Goal: Task Accomplishment & Management: Complete application form

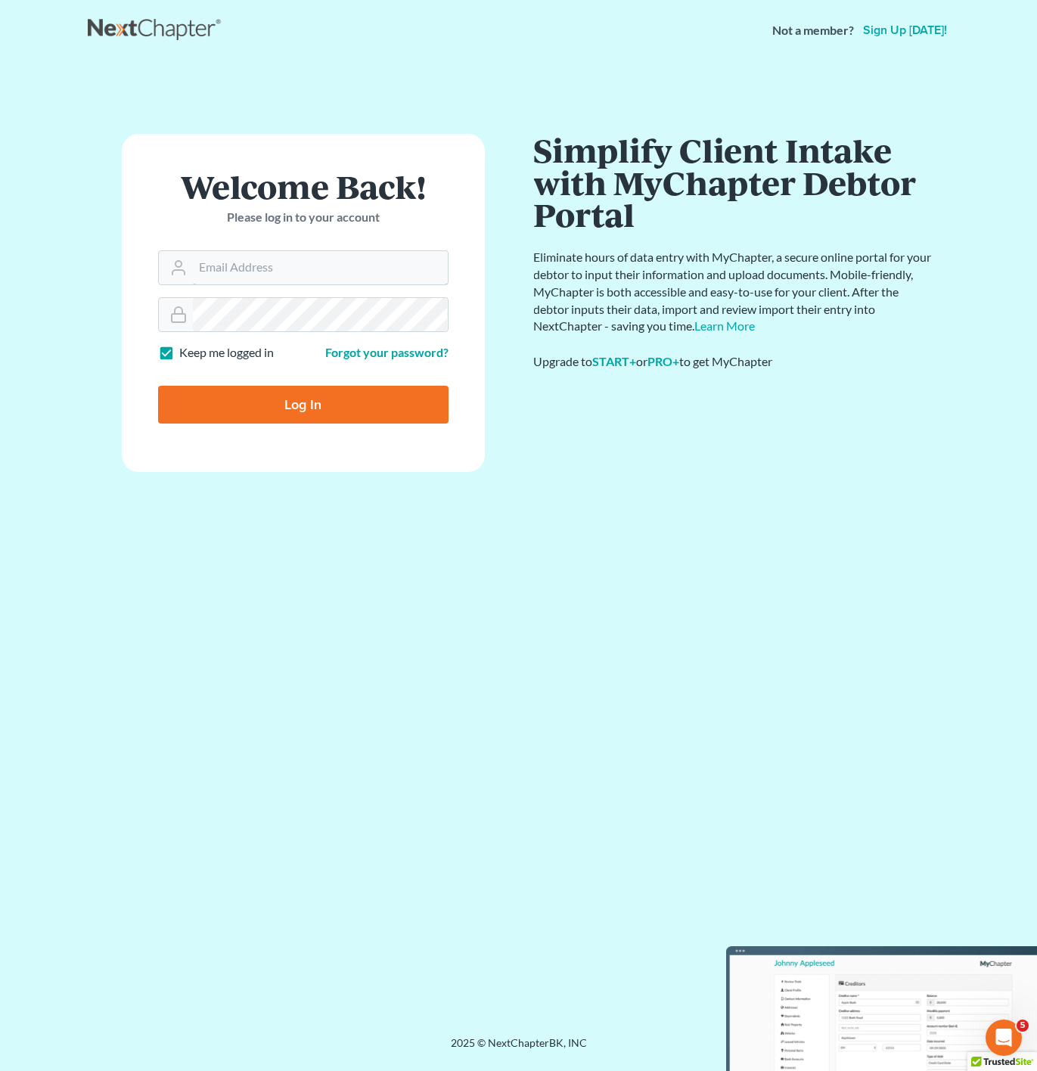
type input "[PERSON_NAME][EMAIL_ADDRESS][DOMAIN_NAME]"
click at [307, 395] on input "Log In" at bounding box center [303, 405] width 291 height 38
type input "Thinking..."
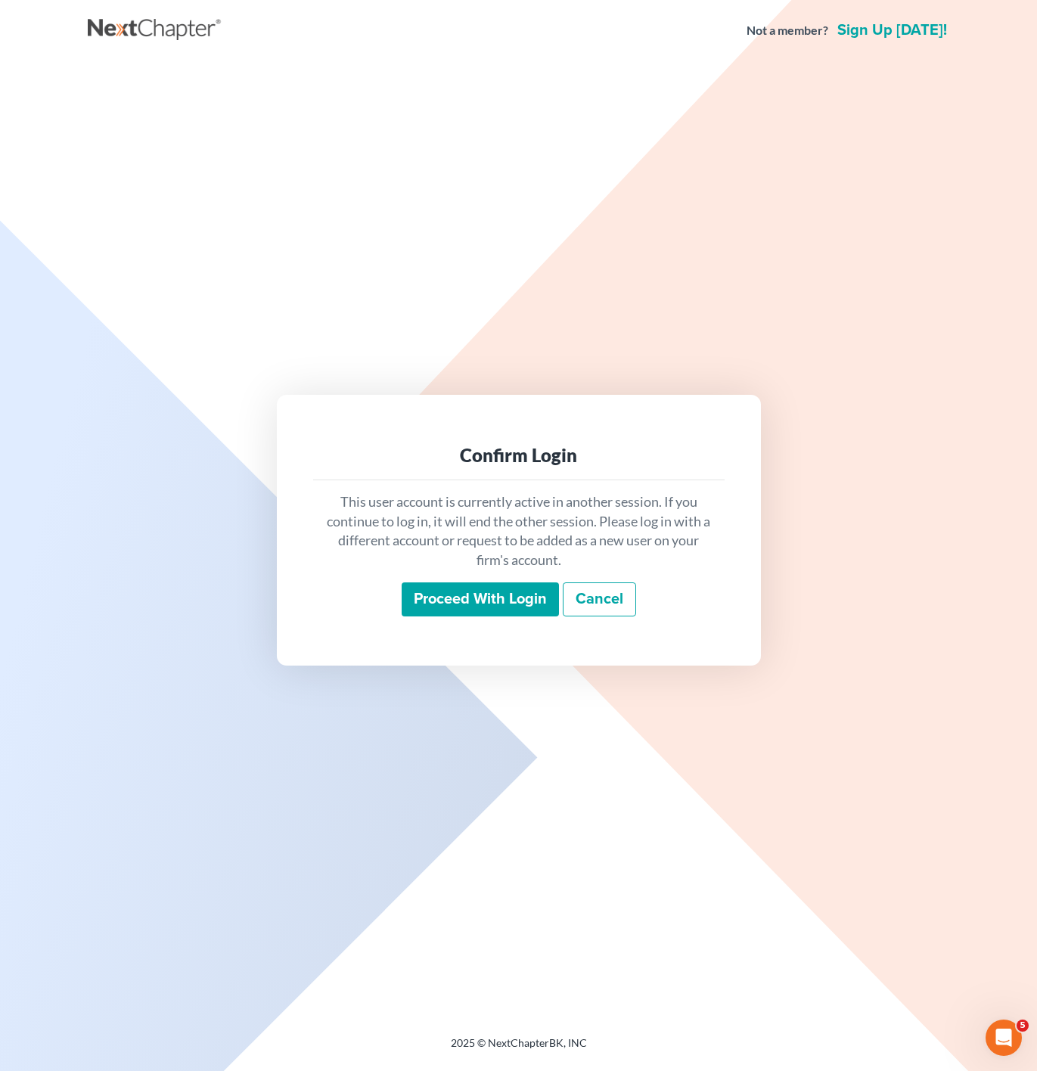
click at [539, 608] on input "Proceed with login" at bounding box center [480, 600] width 157 height 35
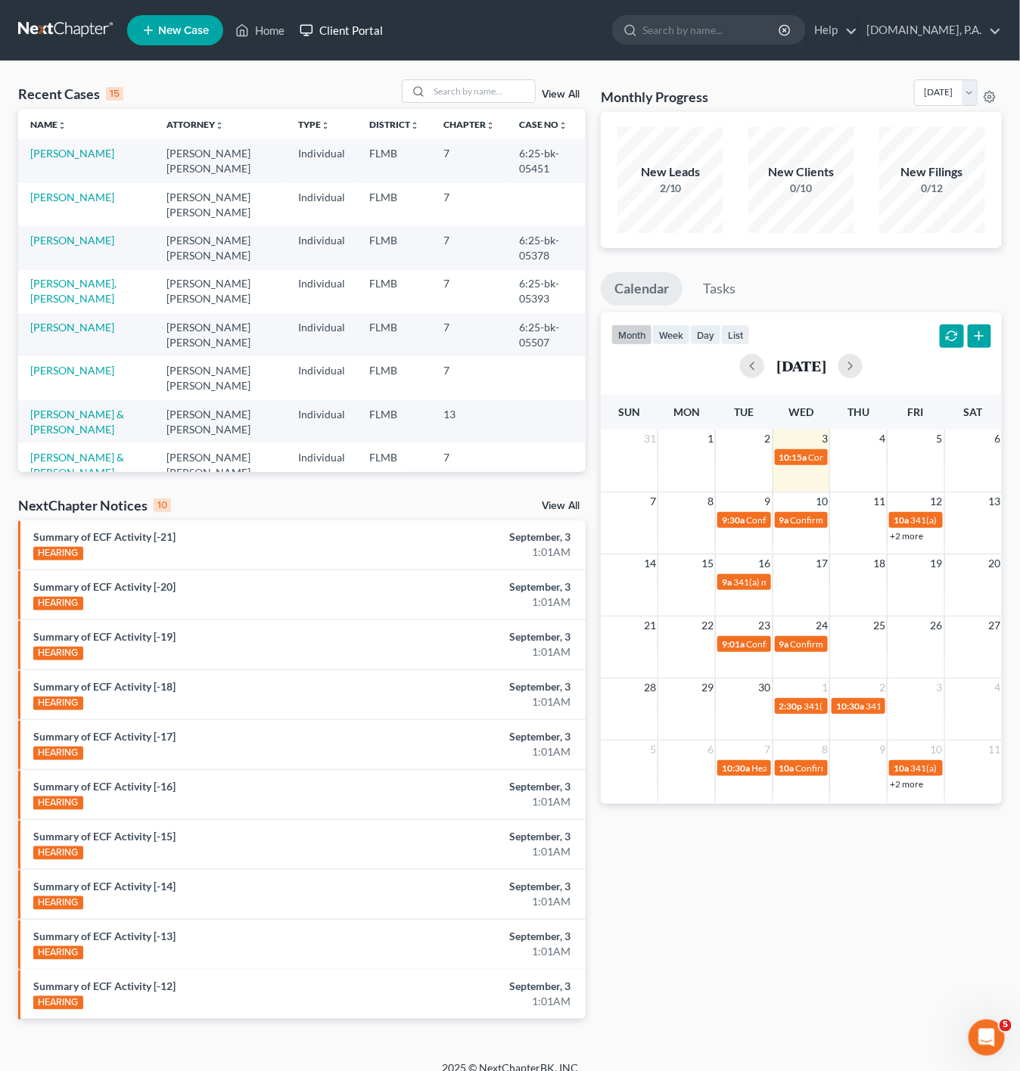
click at [298, 18] on link "Client Portal" at bounding box center [341, 30] width 98 height 27
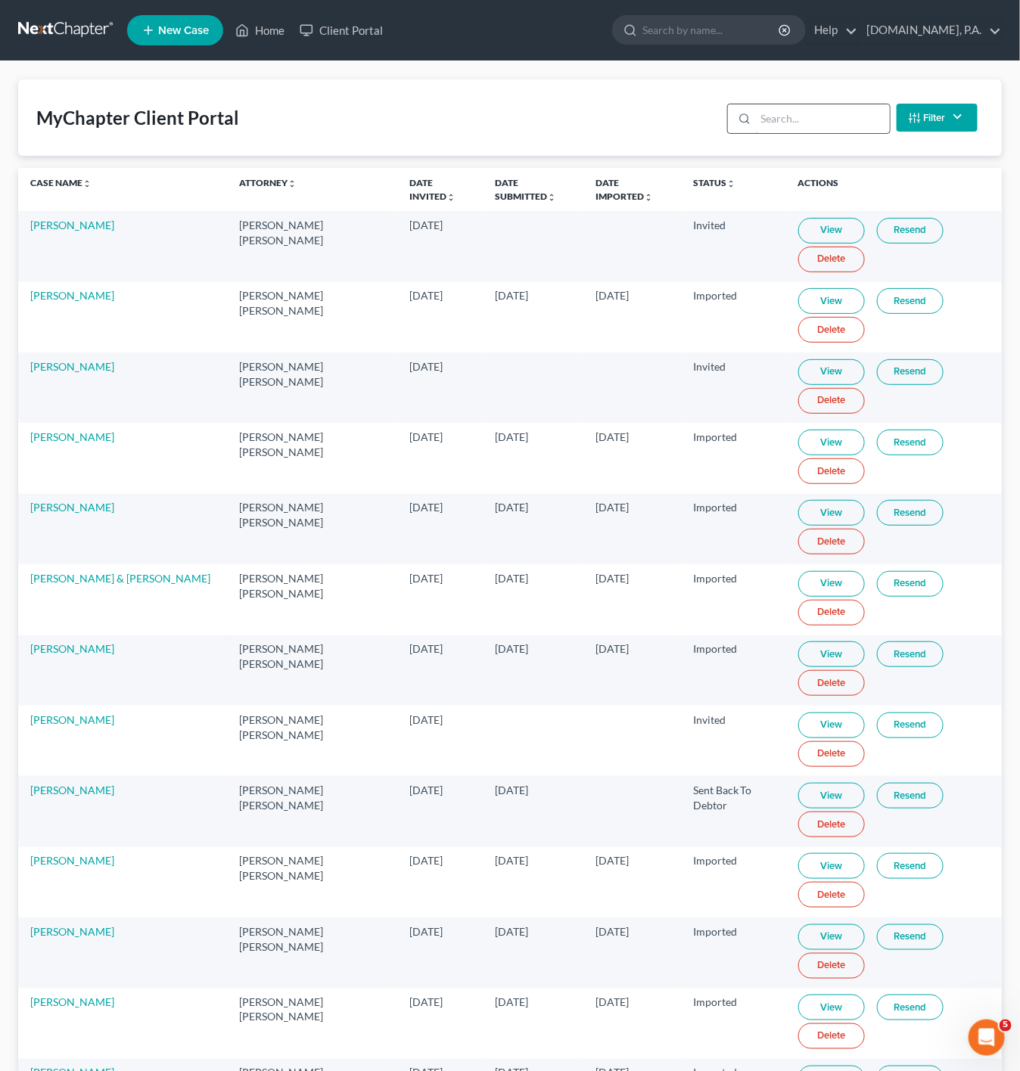
drag, startPoint x: 800, startPoint y: 120, endPoint x: 785, endPoint y: 119, distance: 14.5
click at [795, 121] on input "search" at bounding box center [823, 118] width 134 height 29
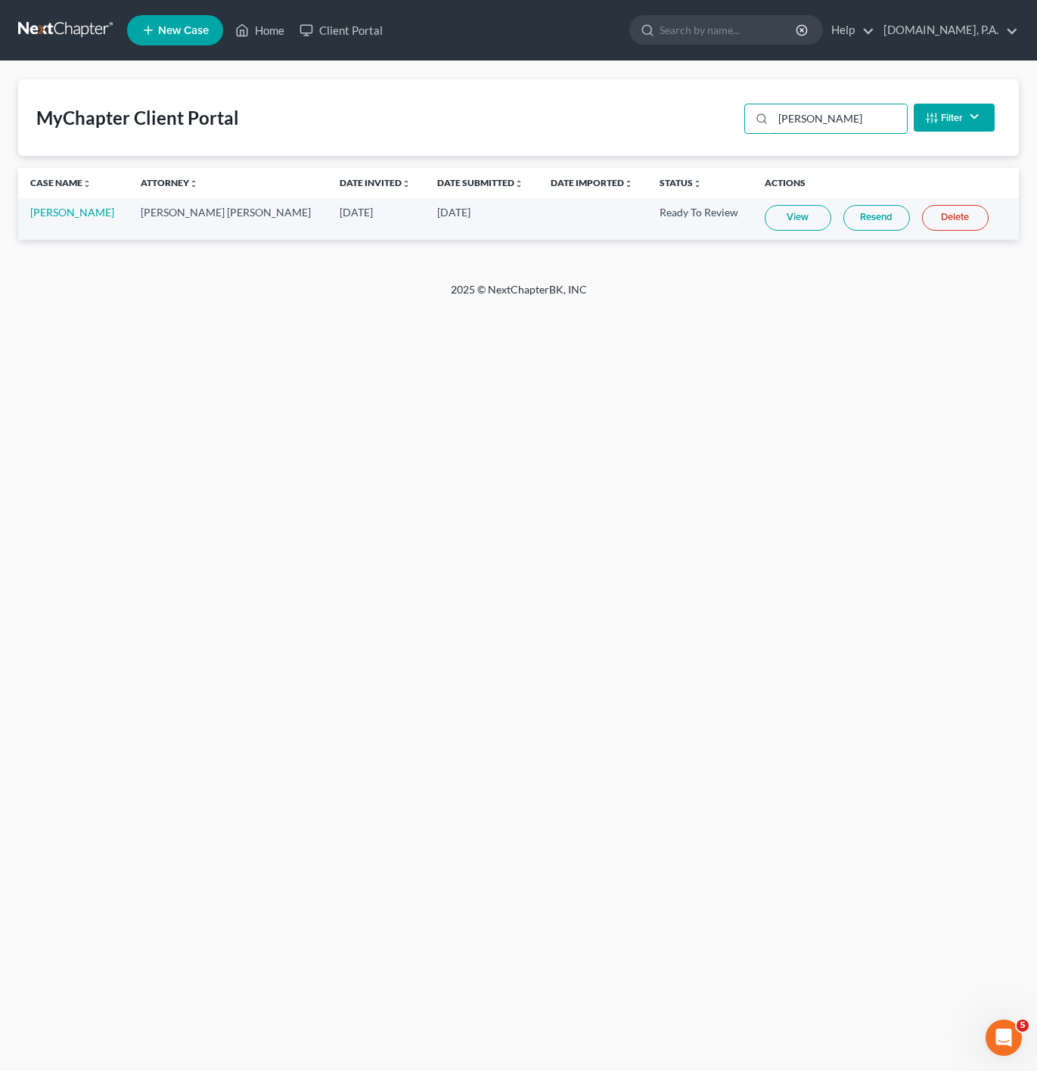
type input "watts"
click at [844, 223] on link "Resend" at bounding box center [877, 218] width 67 height 26
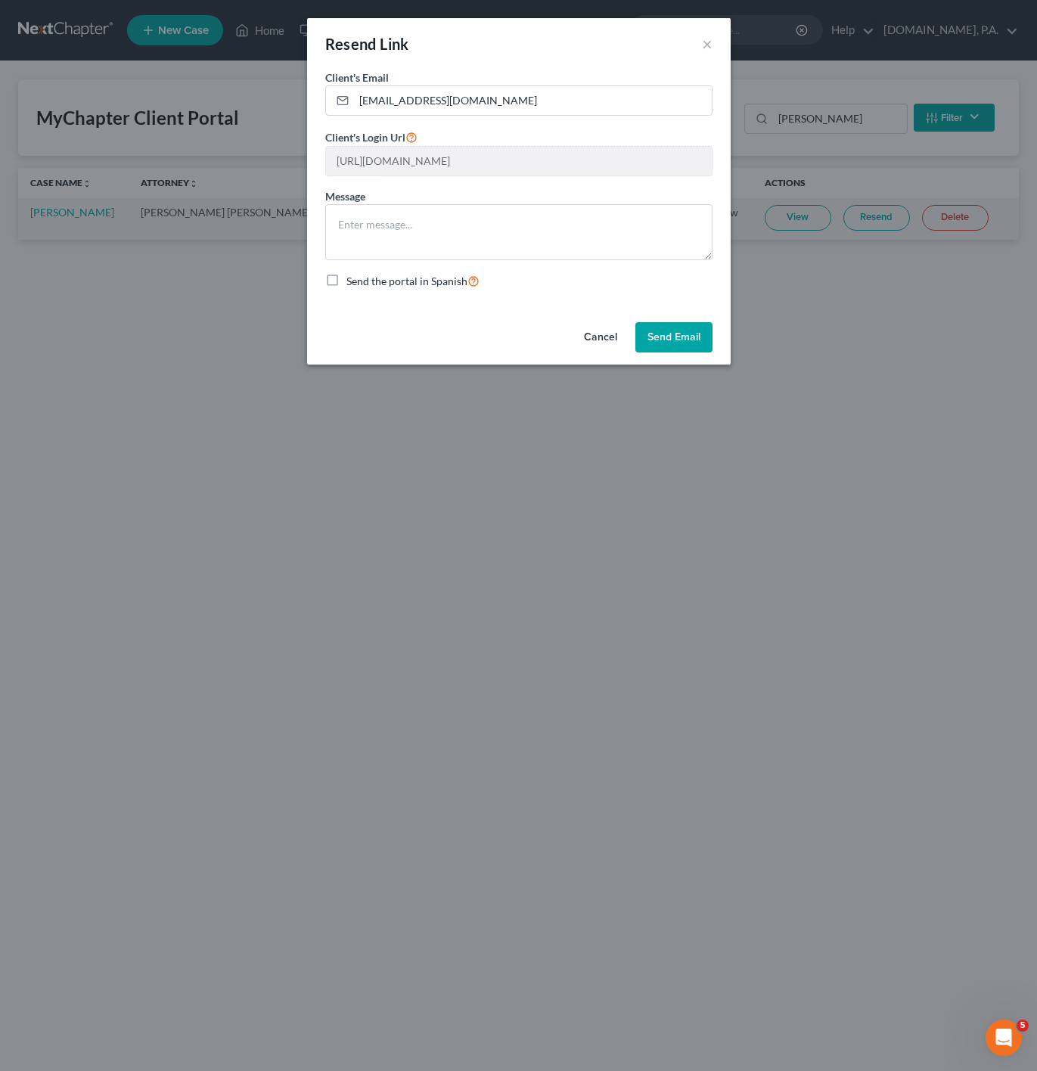
click at [506, 193] on div "Message" at bounding box center [518, 224] width 387 height 72
click at [487, 210] on textarea at bounding box center [518, 232] width 387 height 56
type textarea "Please upload all the required documents here! :)"
click at [684, 346] on button "Send Email" at bounding box center [674, 337] width 77 height 30
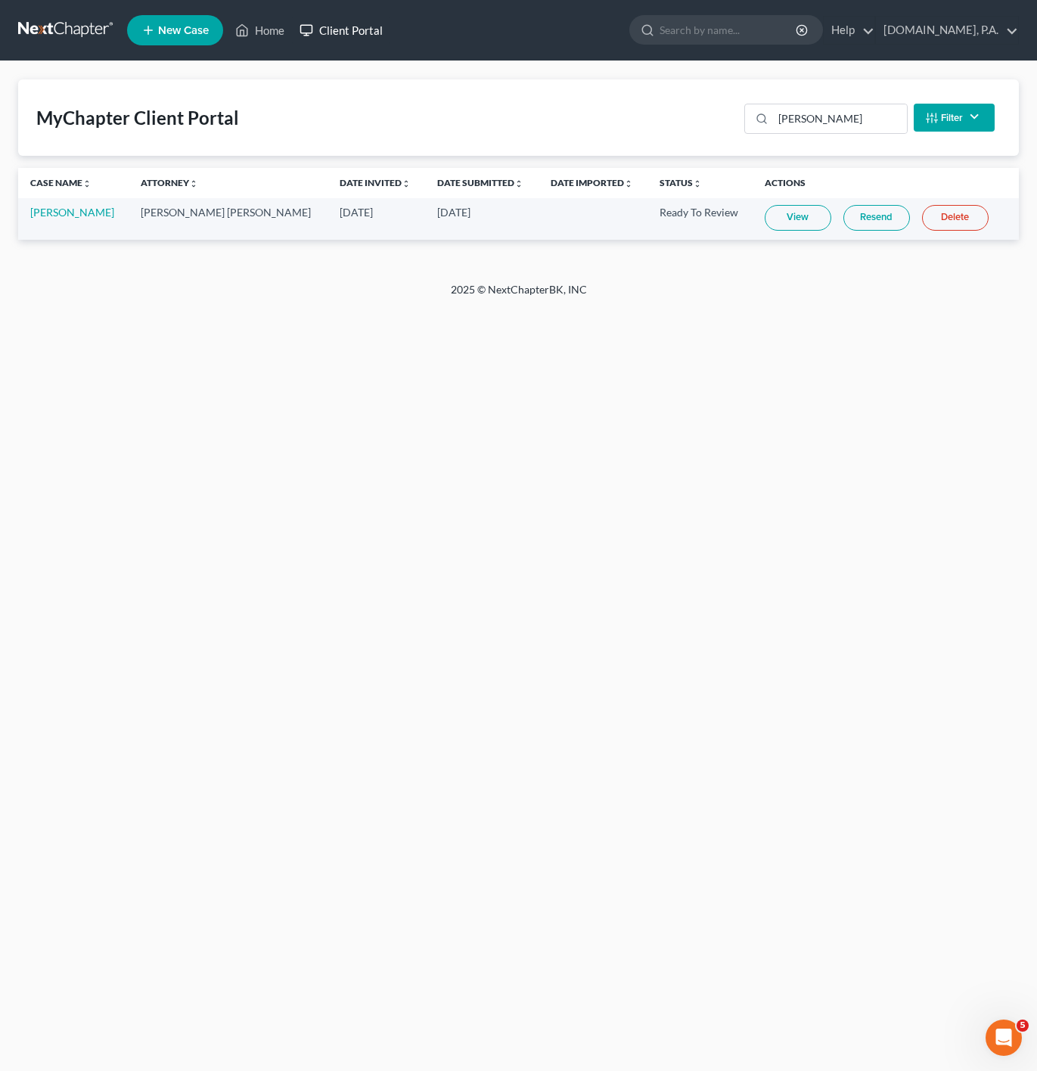
click at [350, 41] on link "Client Portal" at bounding box center [341, 30] width 98 height 27
click at [270, 39] on link "Home" at bounding box center [260, 30] width 64 height 27
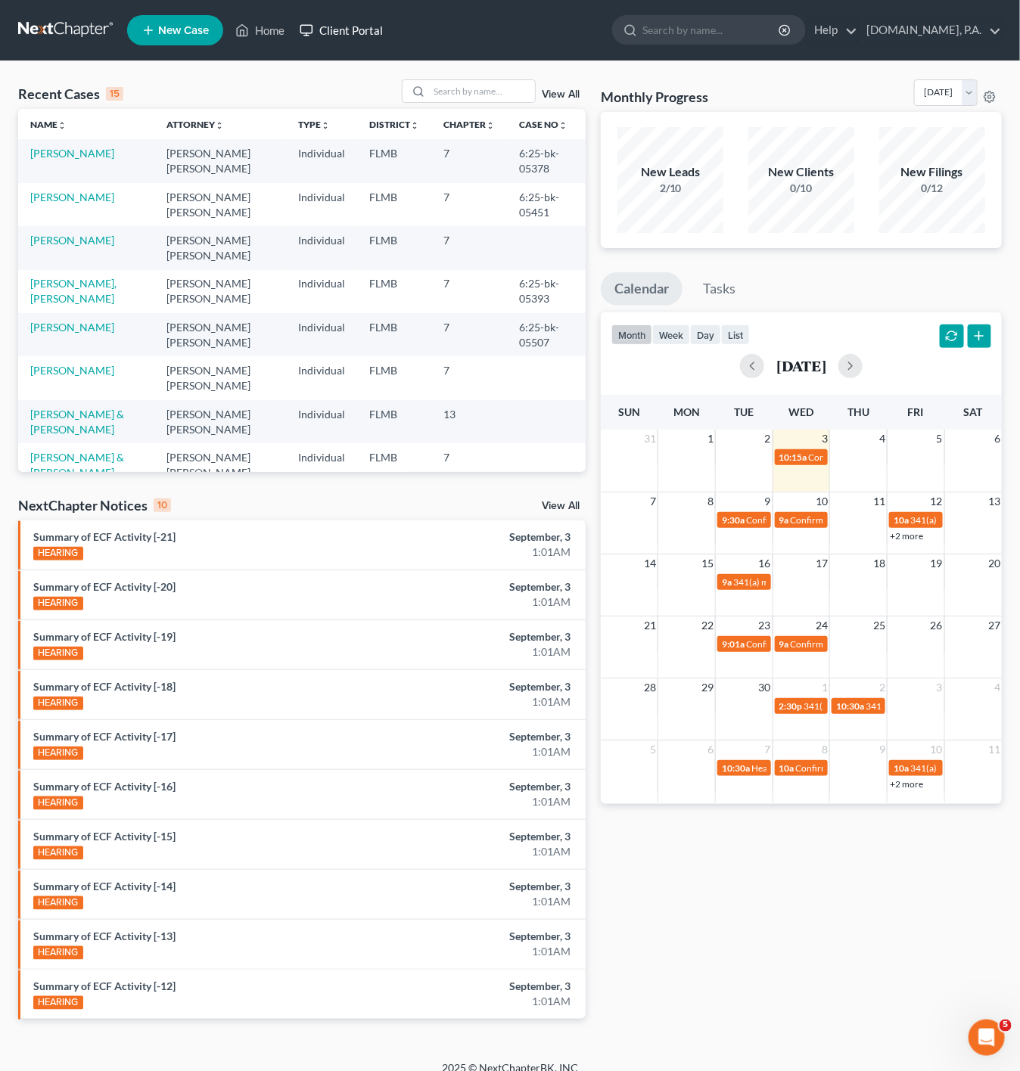
click at [363, 35] on link "Client Portal" at bounding box center [341, 30] width 98 height 27
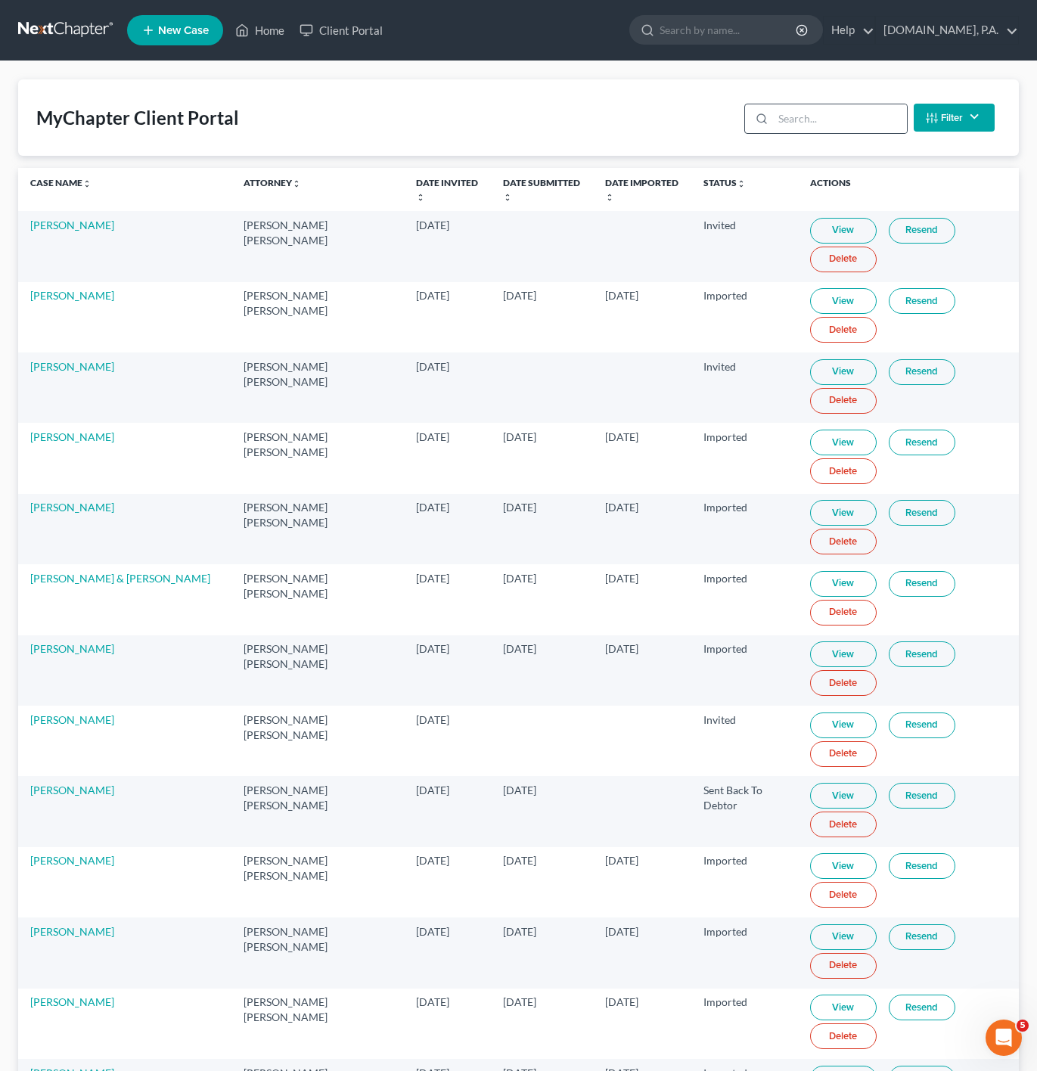
click at [799, 134] on div at bounding box center [826, 119] width 163 height 30
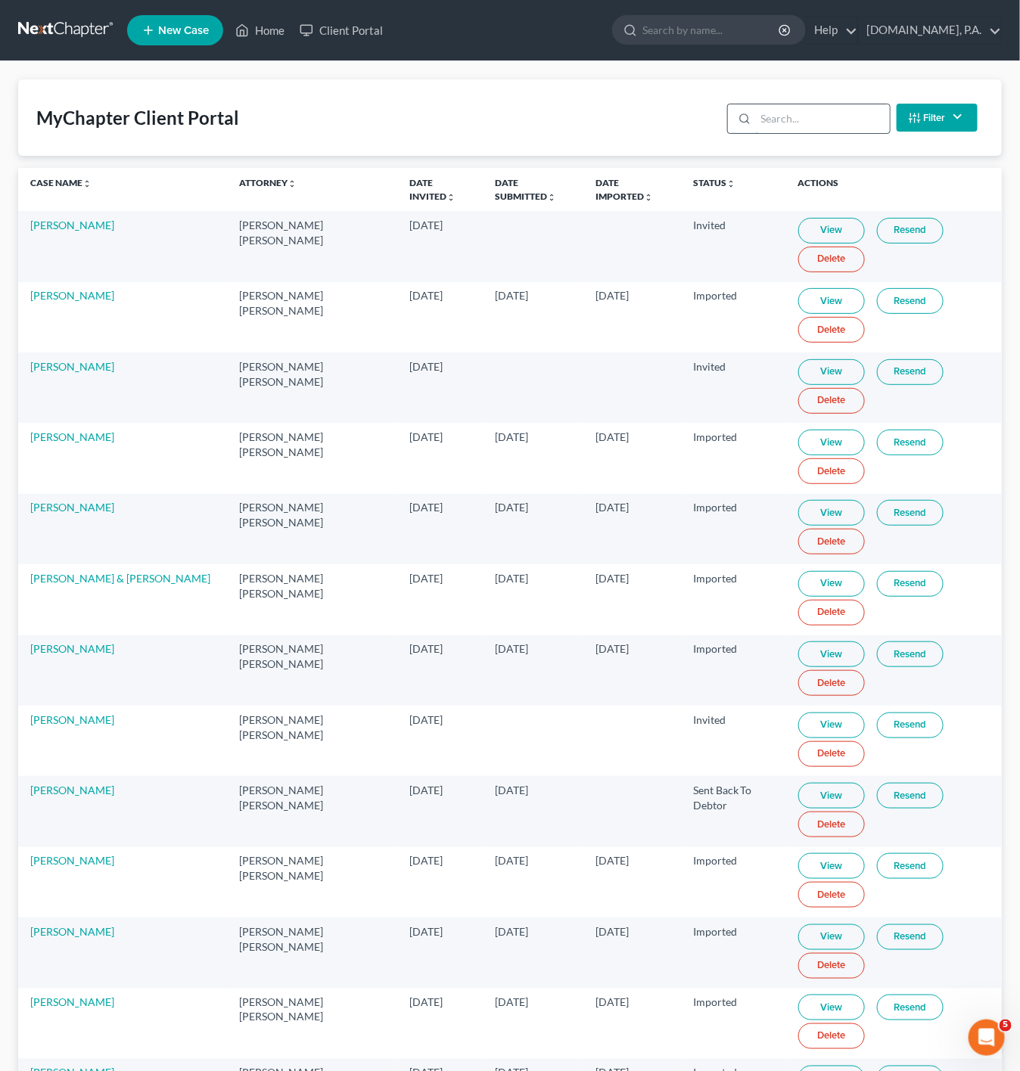
click at [792, 123] on input "search" at bounding box center [823, 118] width 134 height 29
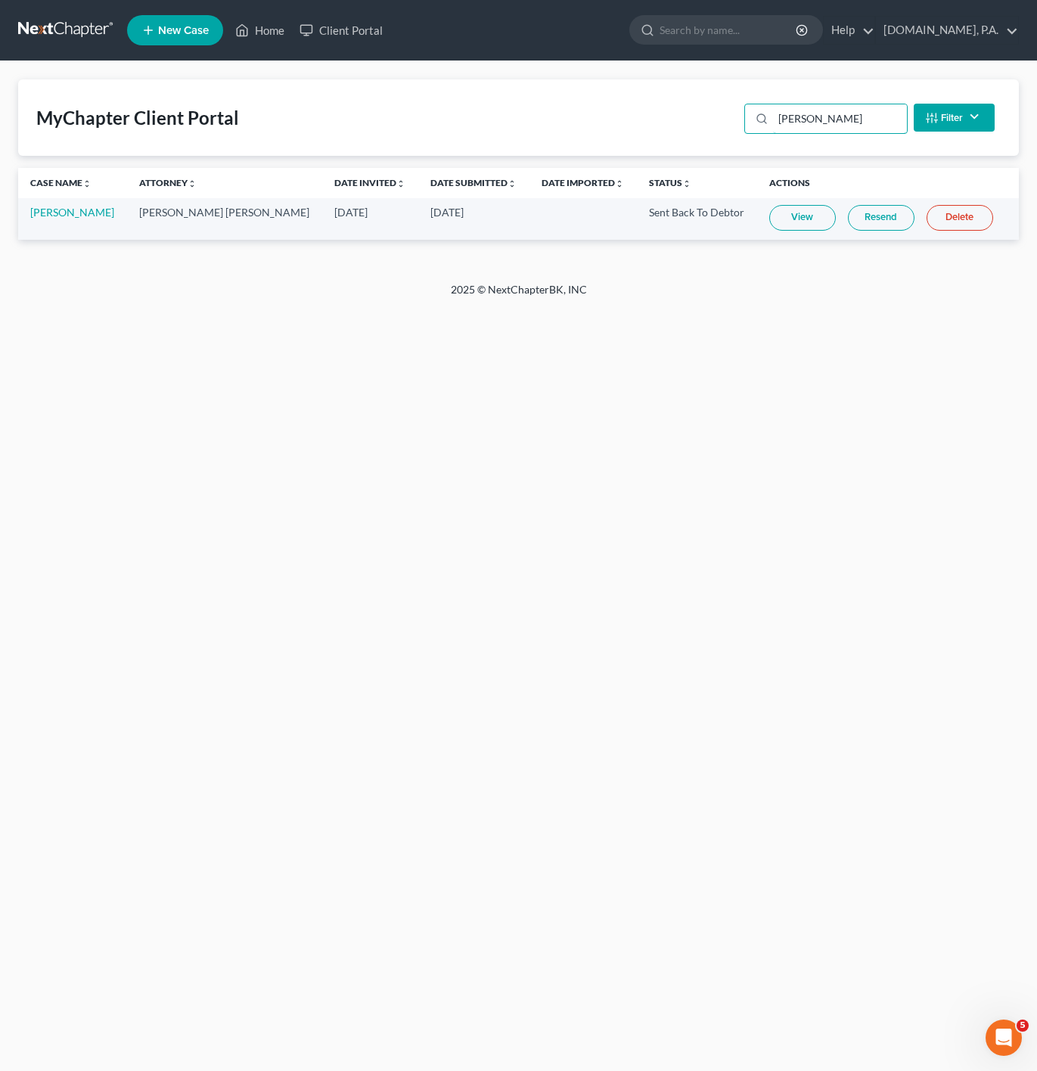
type input "osei"
click at [769, 221] on link "View" at bounding box center [802, 218] width 67 height 26
click at [241, 26] on icon at bounding box center [243, 30] width 11 height 11
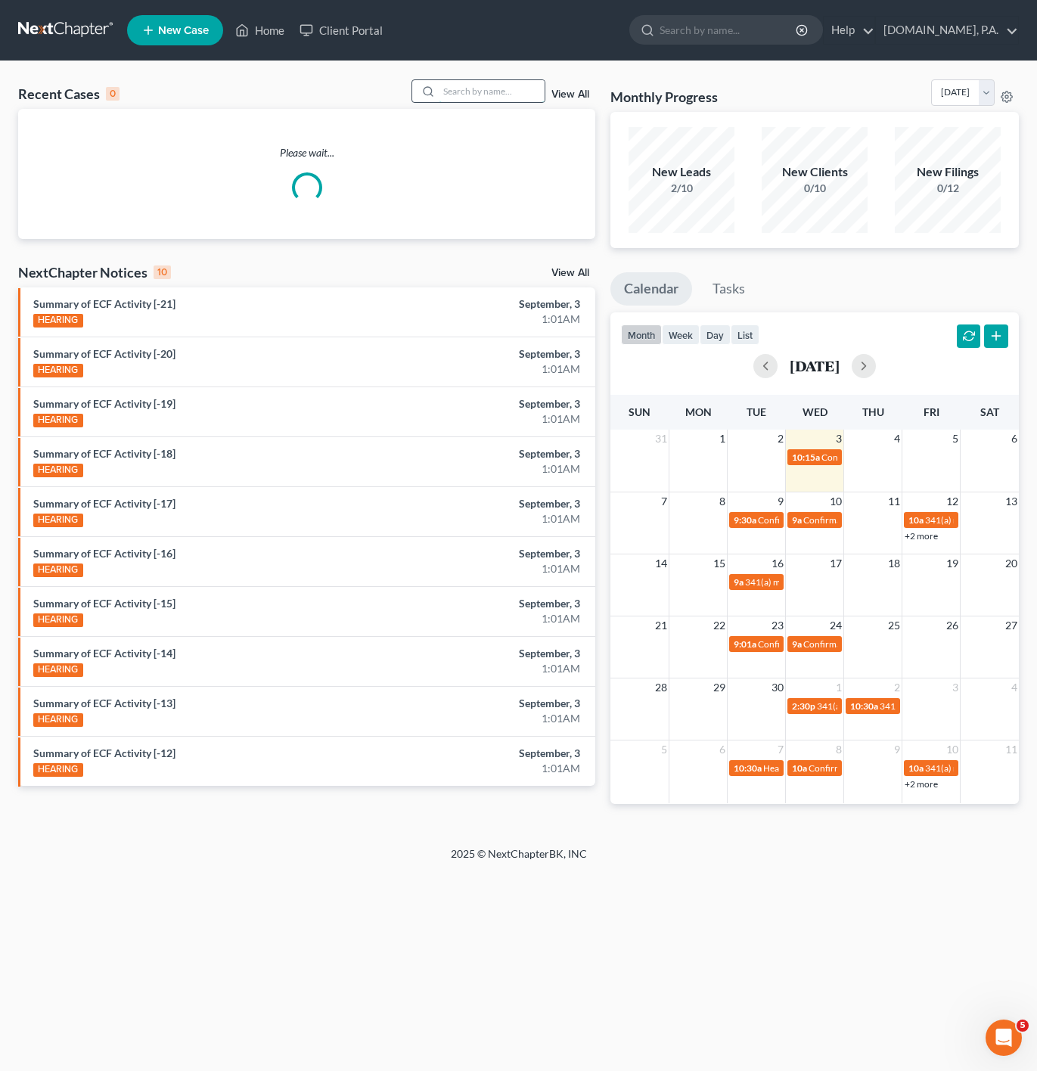
click at [524, 93] on input "search" at bounding box center [492, 91] width 106 height 22
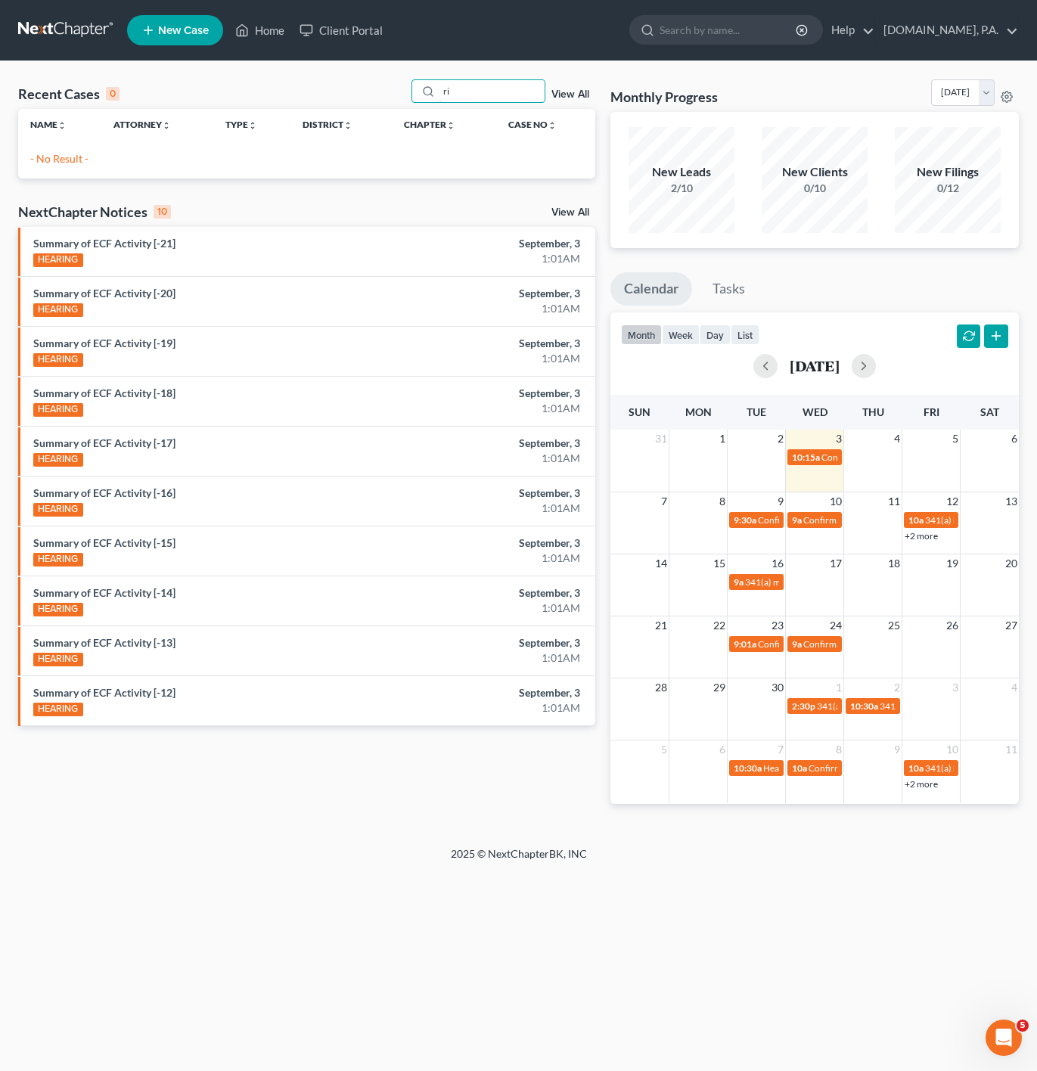
type input "r"
drag, startPoint x: 505, startPoint y: 94, endPoint x: 420, endPoint y: 91, distance: 84.8
click at [420, 91] on div "osei" at bounding box center [479, 90] width 135 height 23
type input "osei"
click at [275, 36] on link "Home" at bounding box center [260, 30] width 64 height 27
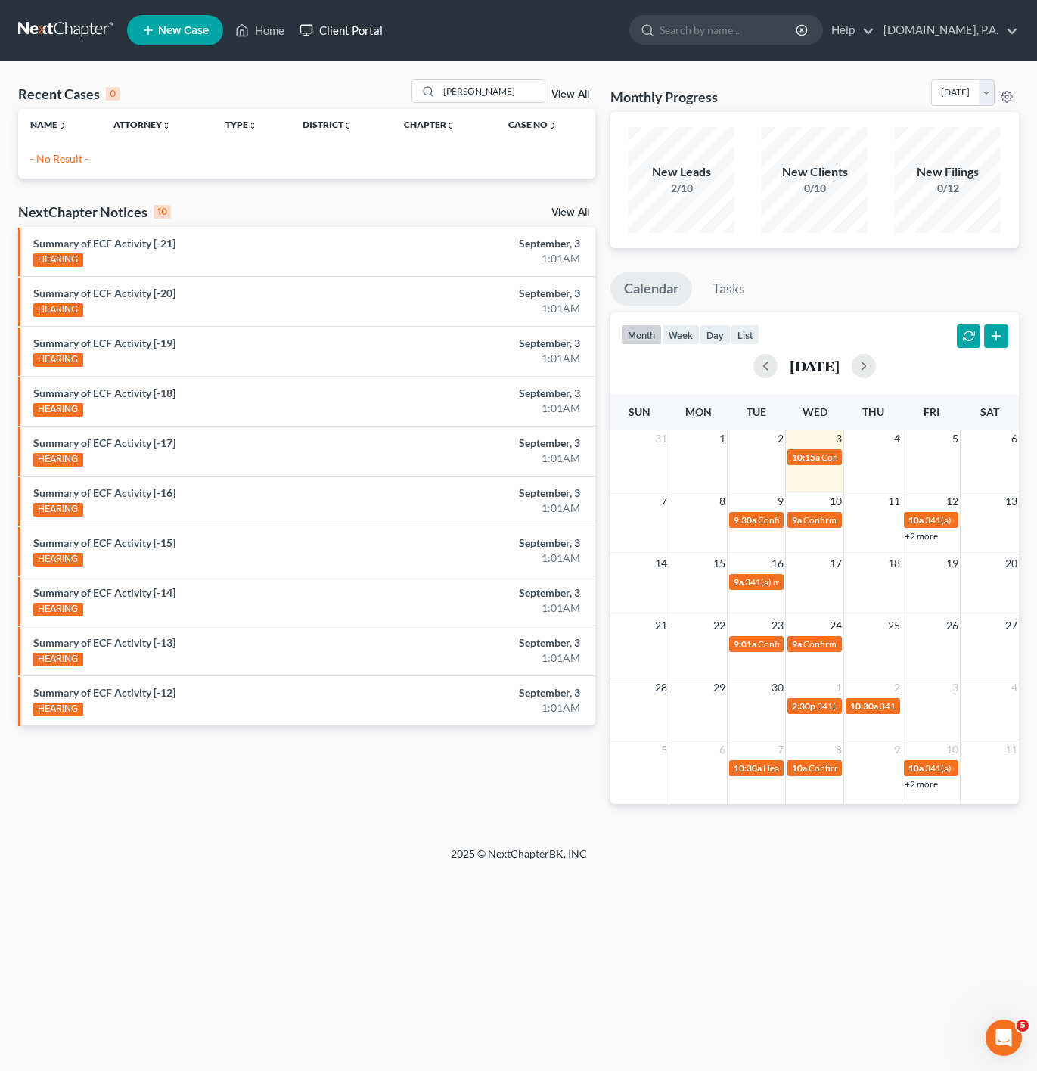
click at [347, 30] on link "Client Portal" at bounding box center [341, 30] width 98 height 27
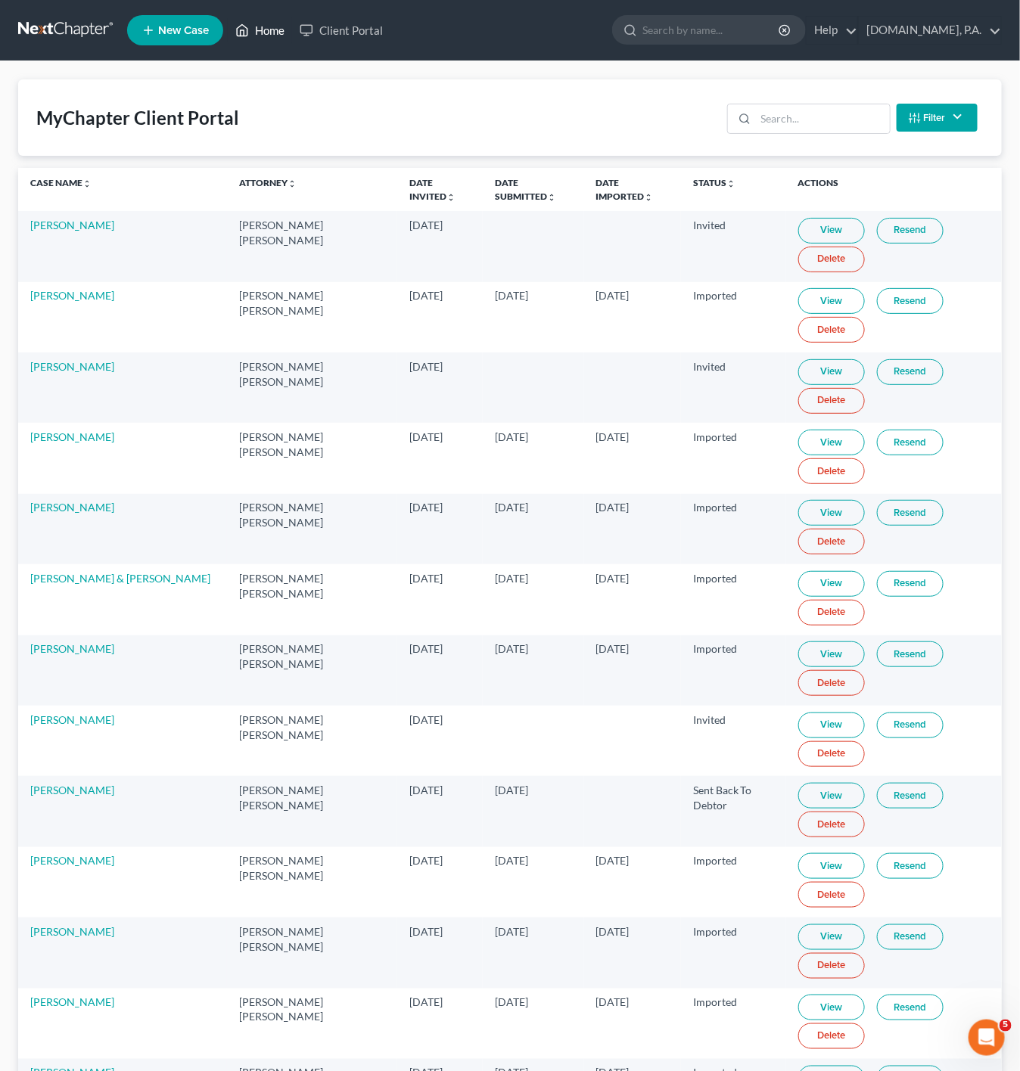
click at [275, 23] on link "Home" at bounding box center [260, 30] width 64 height 27
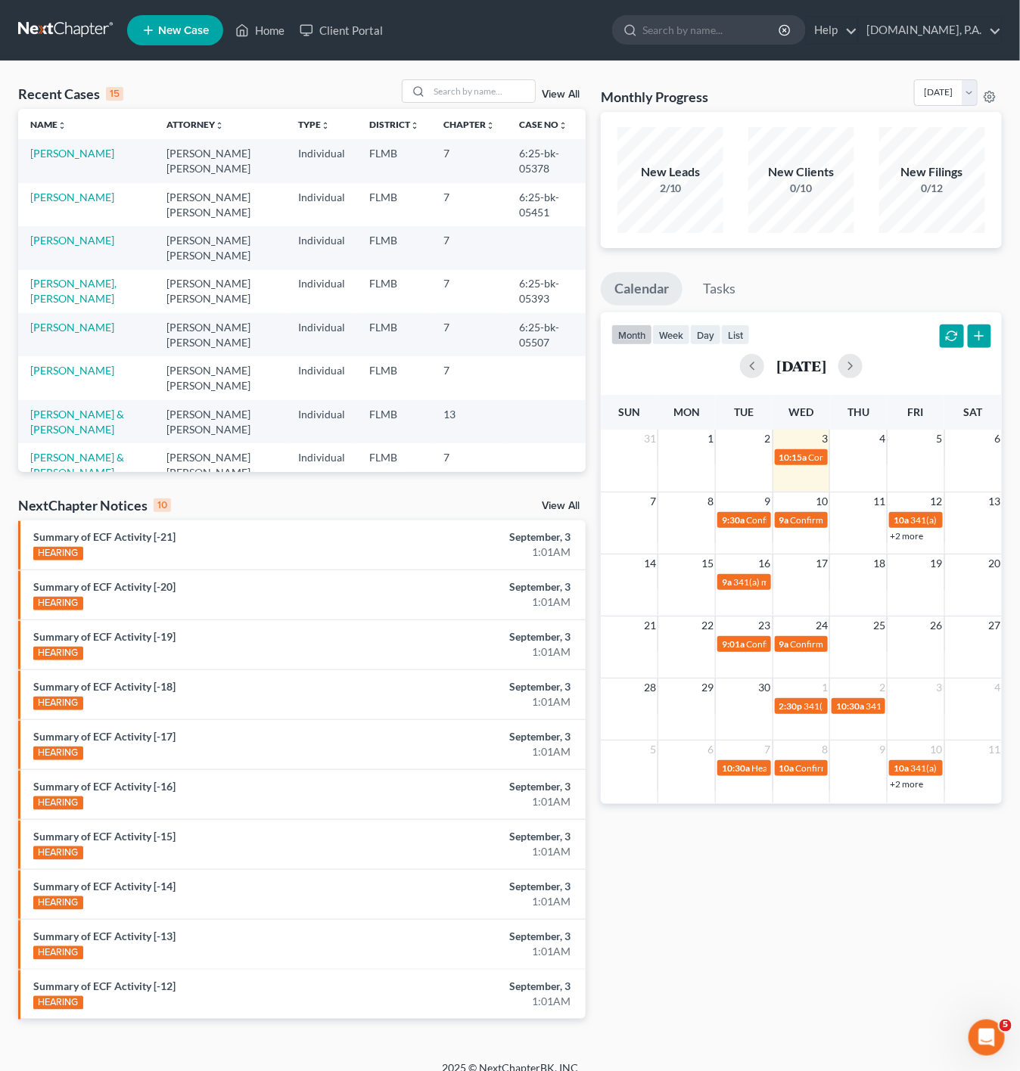
click at [552, 92] on link "View All" at bounding box center [561, 94] width 38 height 11
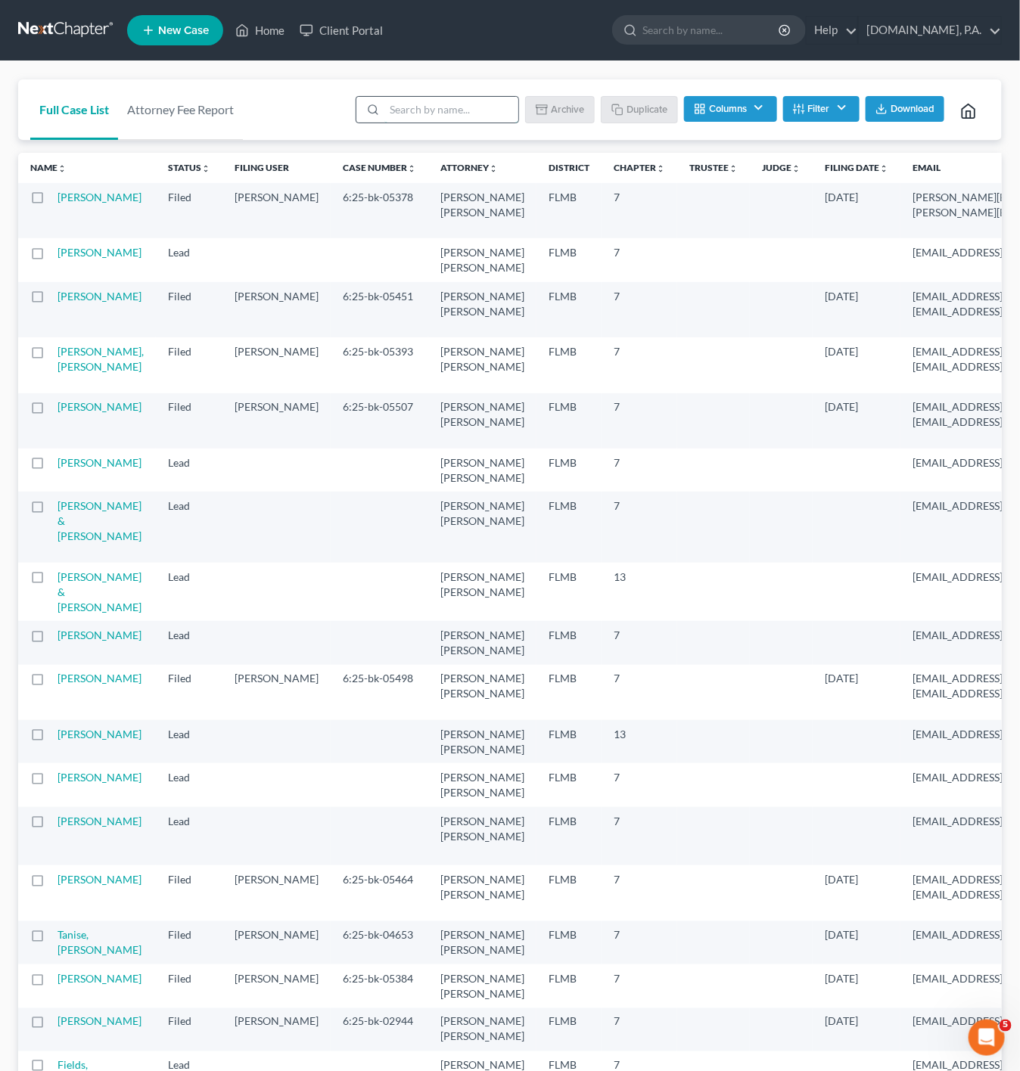
click at [470, 118] on input "search" at bounding box center [451, 110] width 134 height 26
type input "osei"
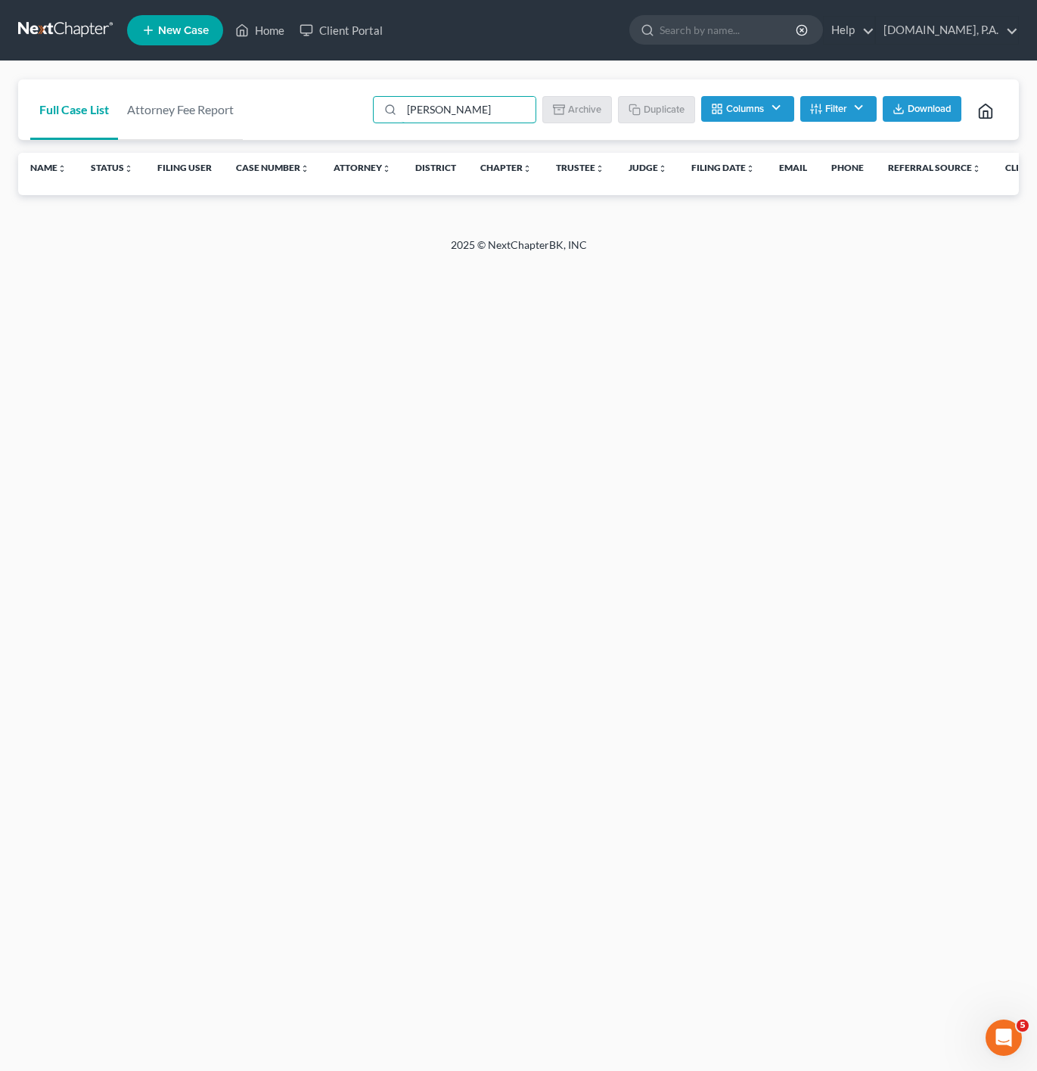
drag, startPoint x: 462, startPoint y: 110, endPoint x: 357, endPoint y: 117, distance: 104.6
click at [364, 117] on div "osei Batch Download Archive Un-archive Duplicate Columns Attorney Case Number A…" at bounding box center [685, 109] width 643 height 61
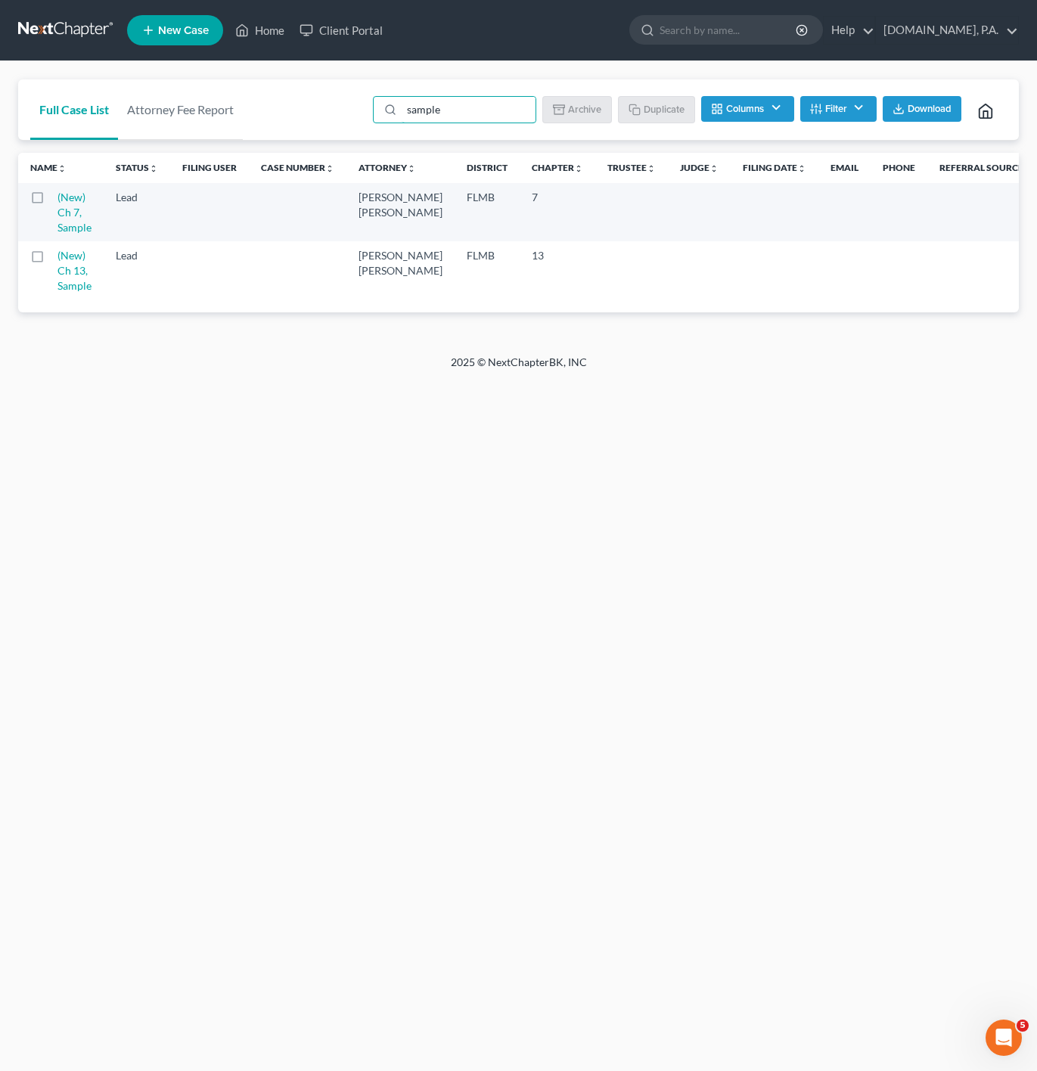
type input "sample"
drag, startPoint x: 196, startPoint y: 415, endPoint x: 162, endPoint y: 390, distance: 42.2
click at [196, 415] on div "Home New Case Client Portal Fresh-Start.Law, P.A. jonathan@fresh-start.law My A…" at bounding box center [518, 535] width 1037 height 1071
click at [51, 260] on label at bounding box center [51, 260] width 0 height 0
click at [58, 258] on input "checkbox" at bounding box center [63, 253] width 10 height 10
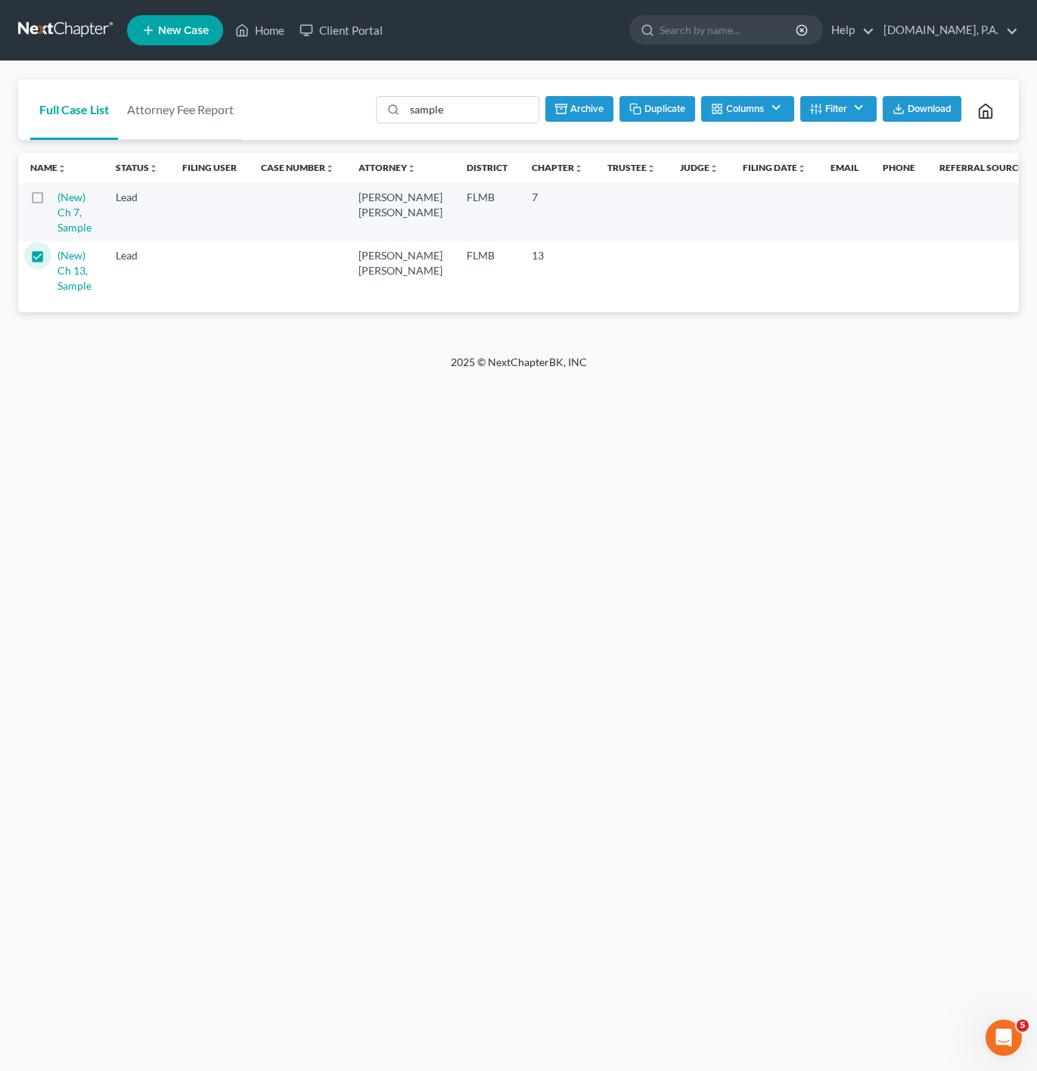
click at [665, 110] on button "Duplicate" at bounding box center [658, 109] width 76 height 26
checkbox input "false"
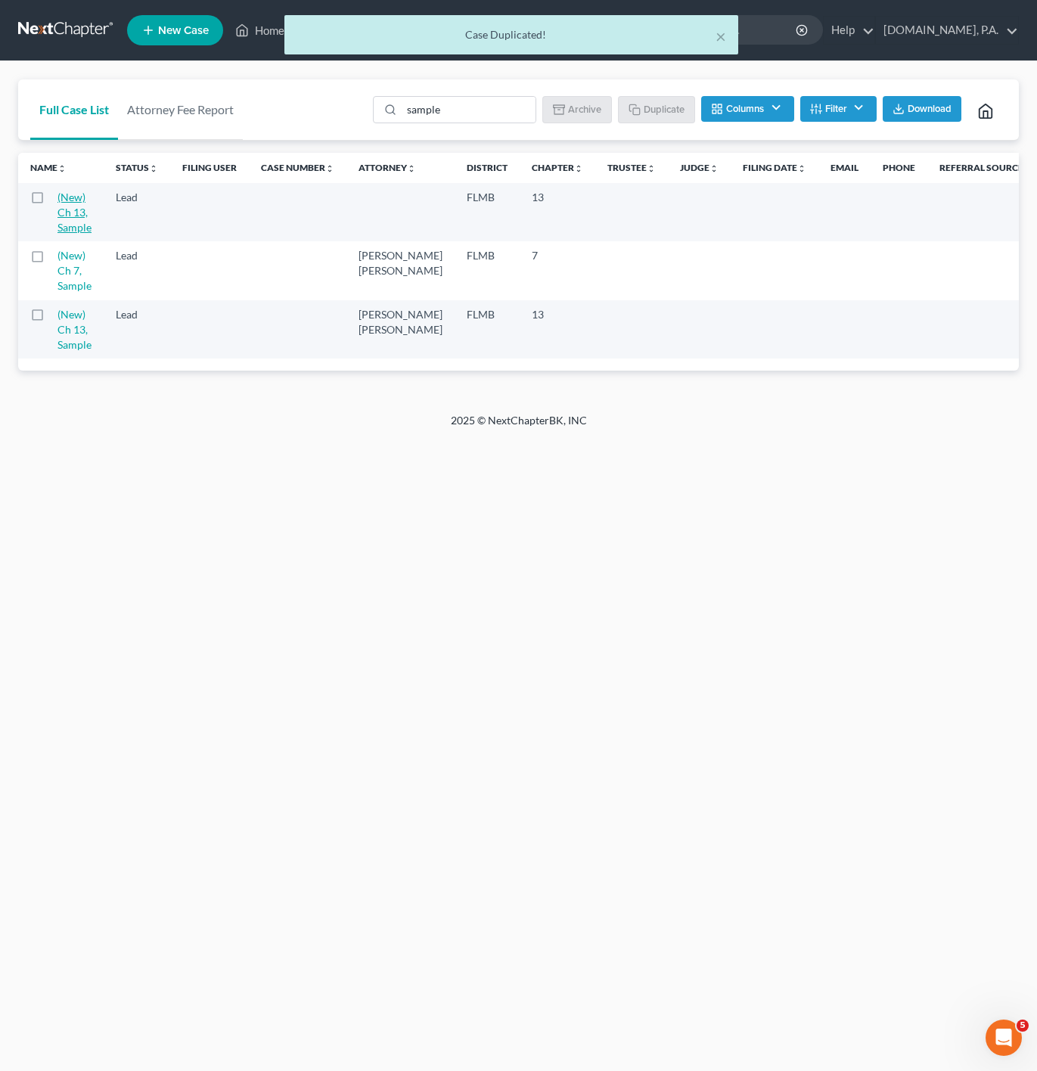
click at [87, 222] on link "(New) Ch 13, Sample" at bounding box center [75, 212] width 34 height 43
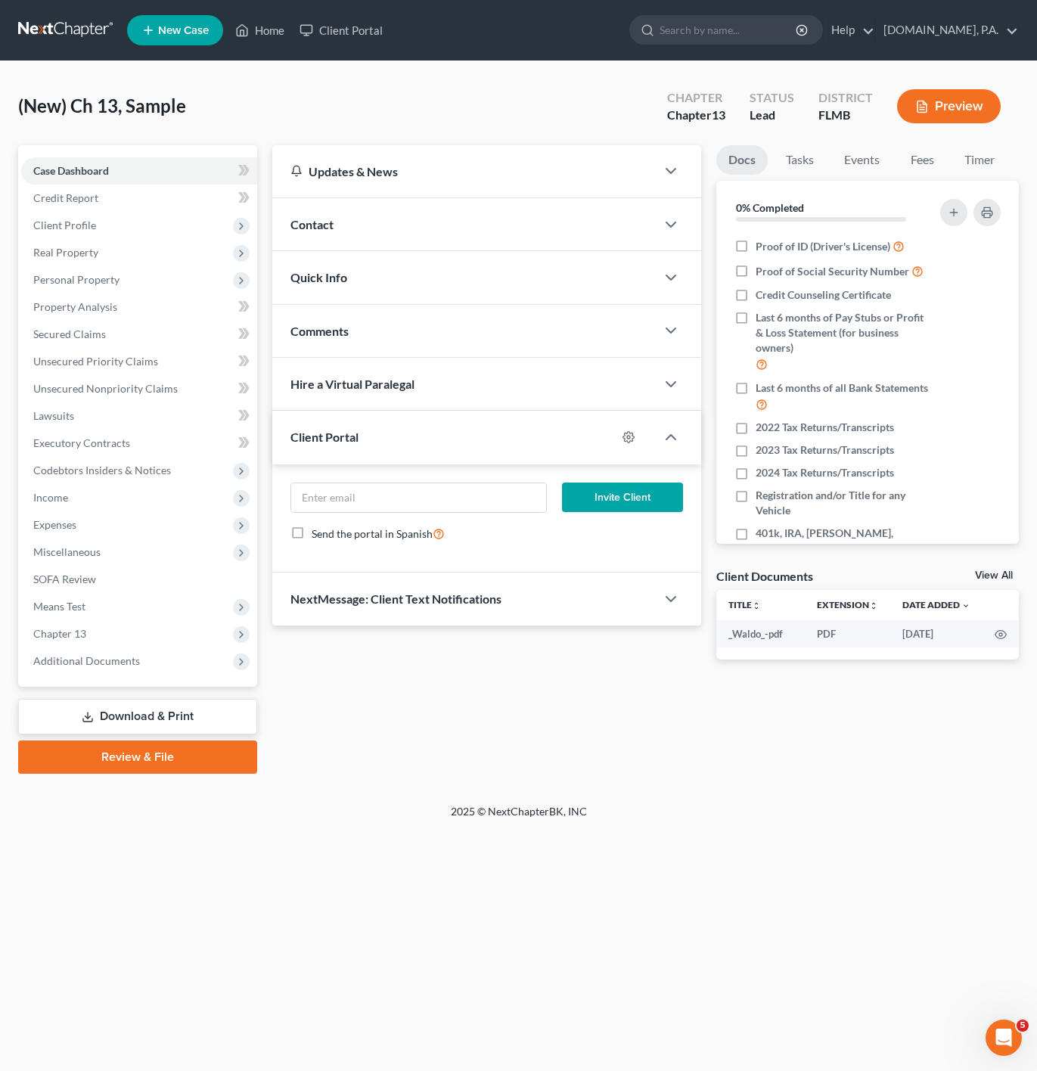
click at [397, 228] on div "Contact" at bounding box center [464, 224] width 384 height 52
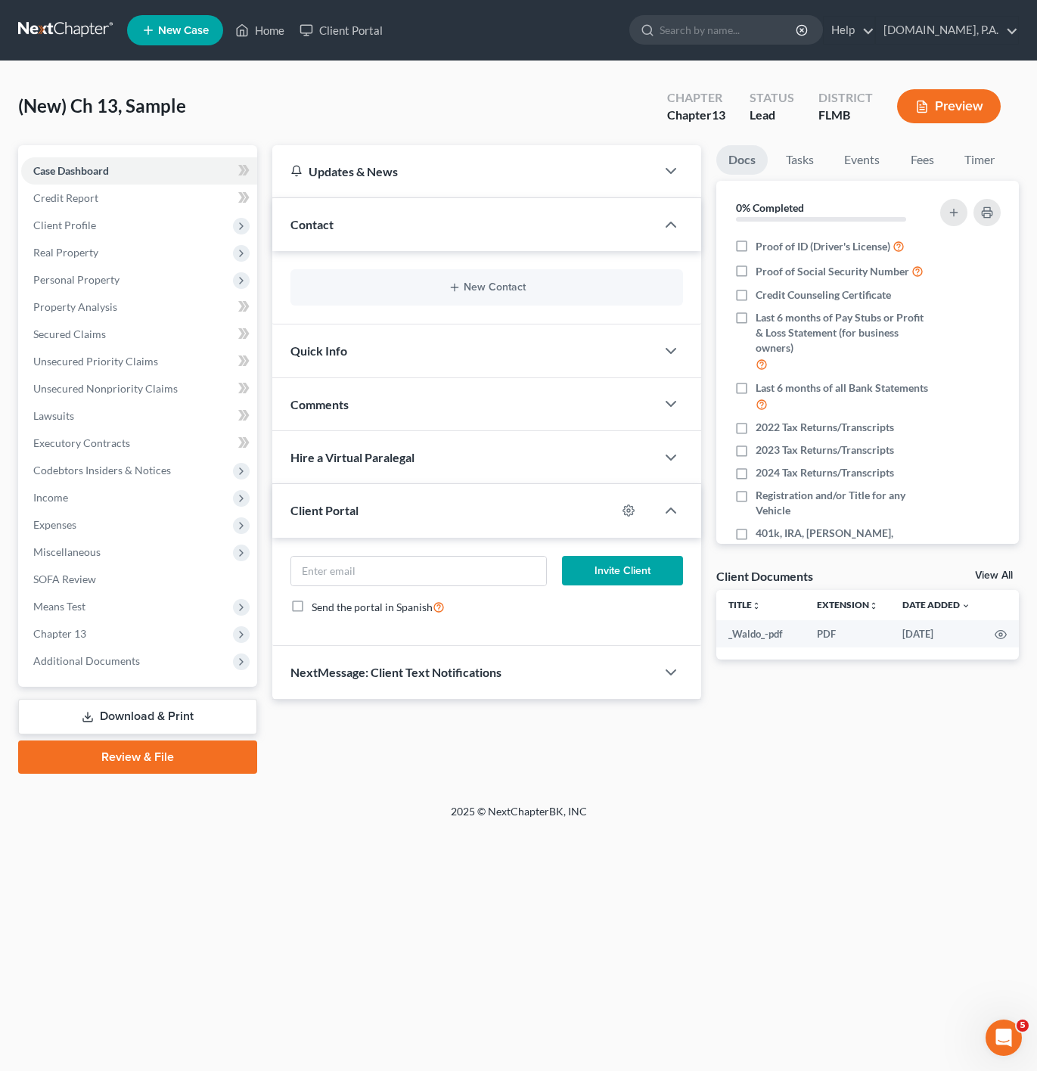
click at [567, 298] on div "New Contact" at bounding box center [487, 287] width 393 height 36
click at [529, 287] on button "New Contact" at bounding box center [487, 287] width 369 height 12
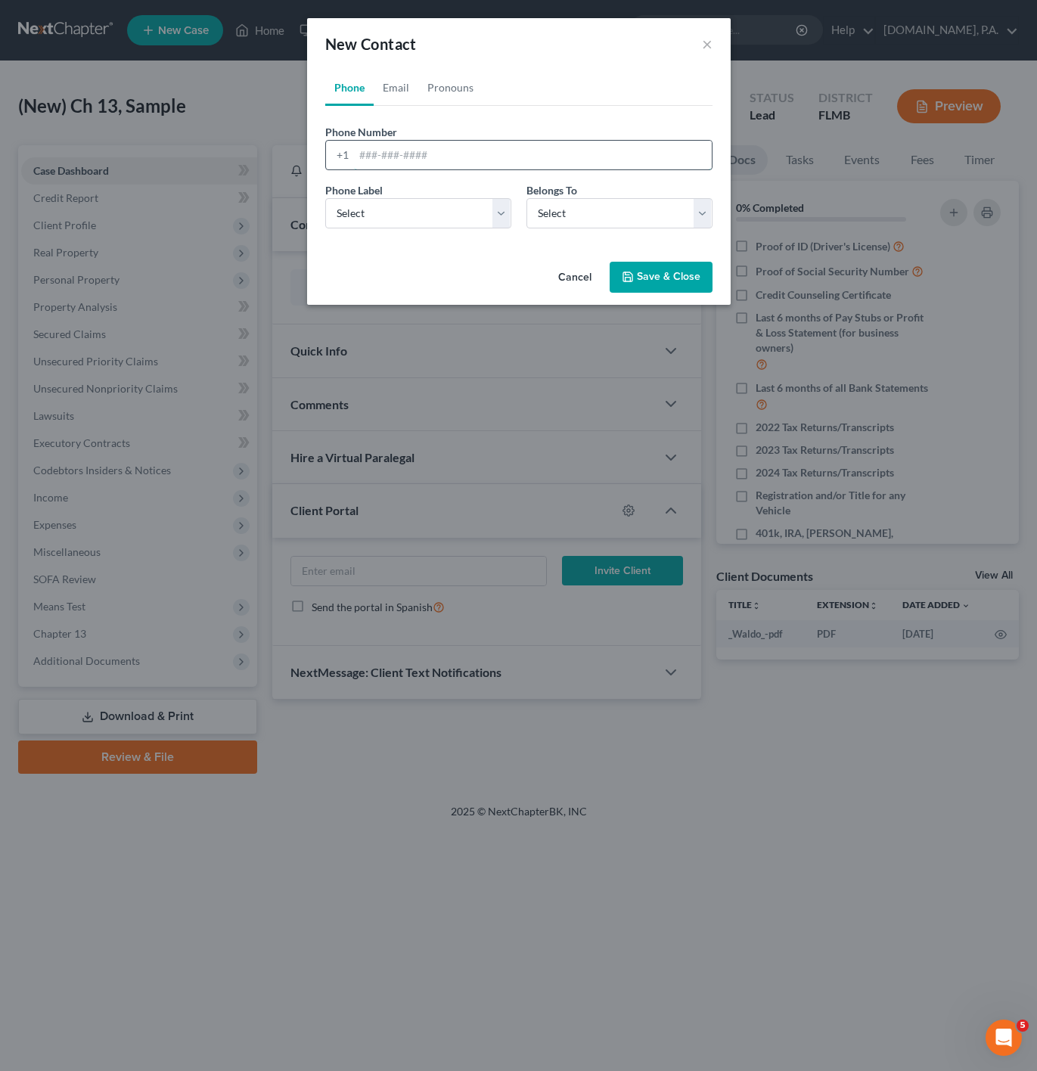
click at [439, 166] on input "tel" at bounding box center [533, 155] width 358 height 29
paste input "3863782877"
type input "3863782877"
click at [393, 227] on select "Select Mobile Home Work Other" at bounding box center [418, 213] width 186 height 30
select select "0"
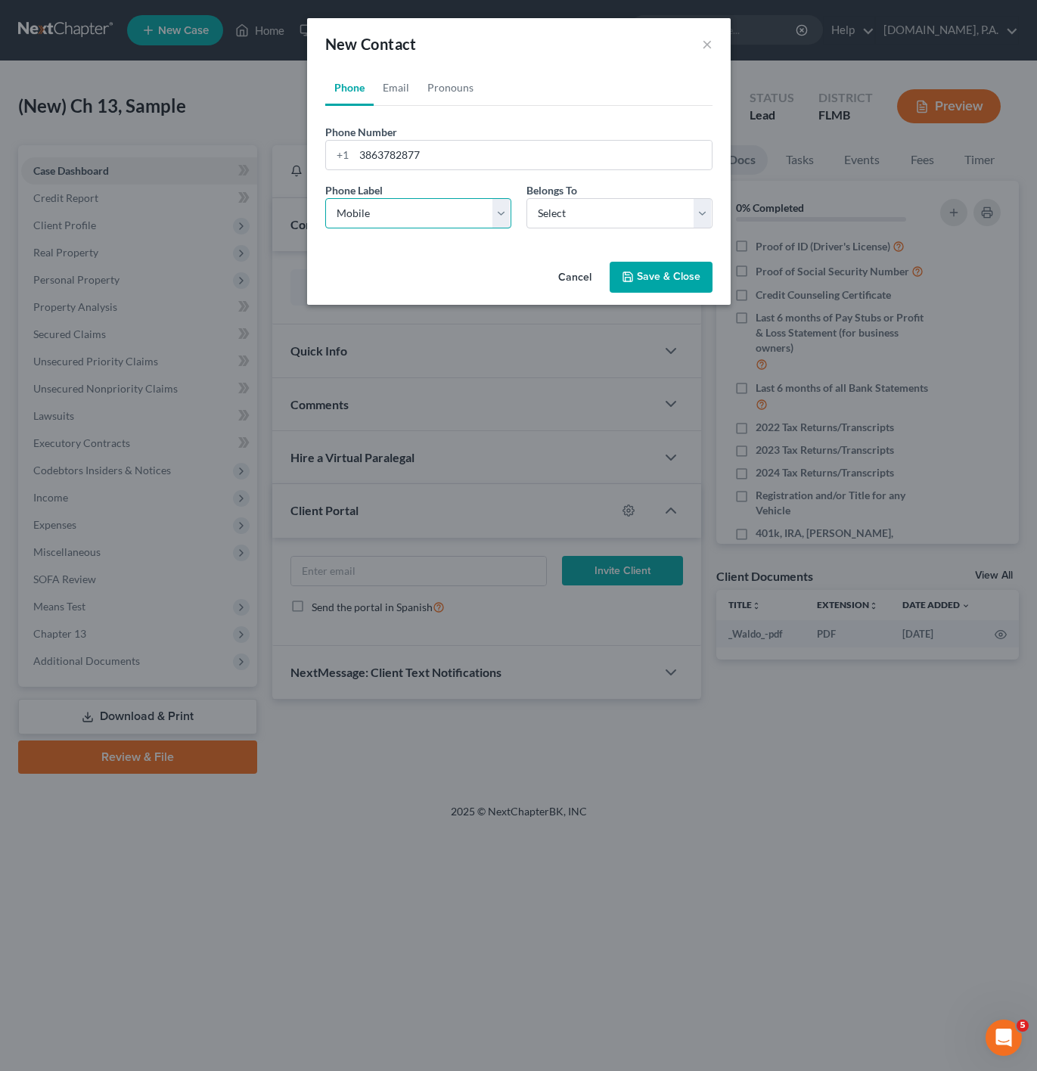
click at [325, 198] on select "Select Mobile Home Work Other" at bounding box center [418, 213] width 186 height 30
click at [599, 203] on select "Select Client Other" at bounding box center [620, 213] width 186 height 30
select select "0"
click at [527, 198] on select "Select Client Other" at bounding box center [620, 213] width 186 height 30
select select "0"
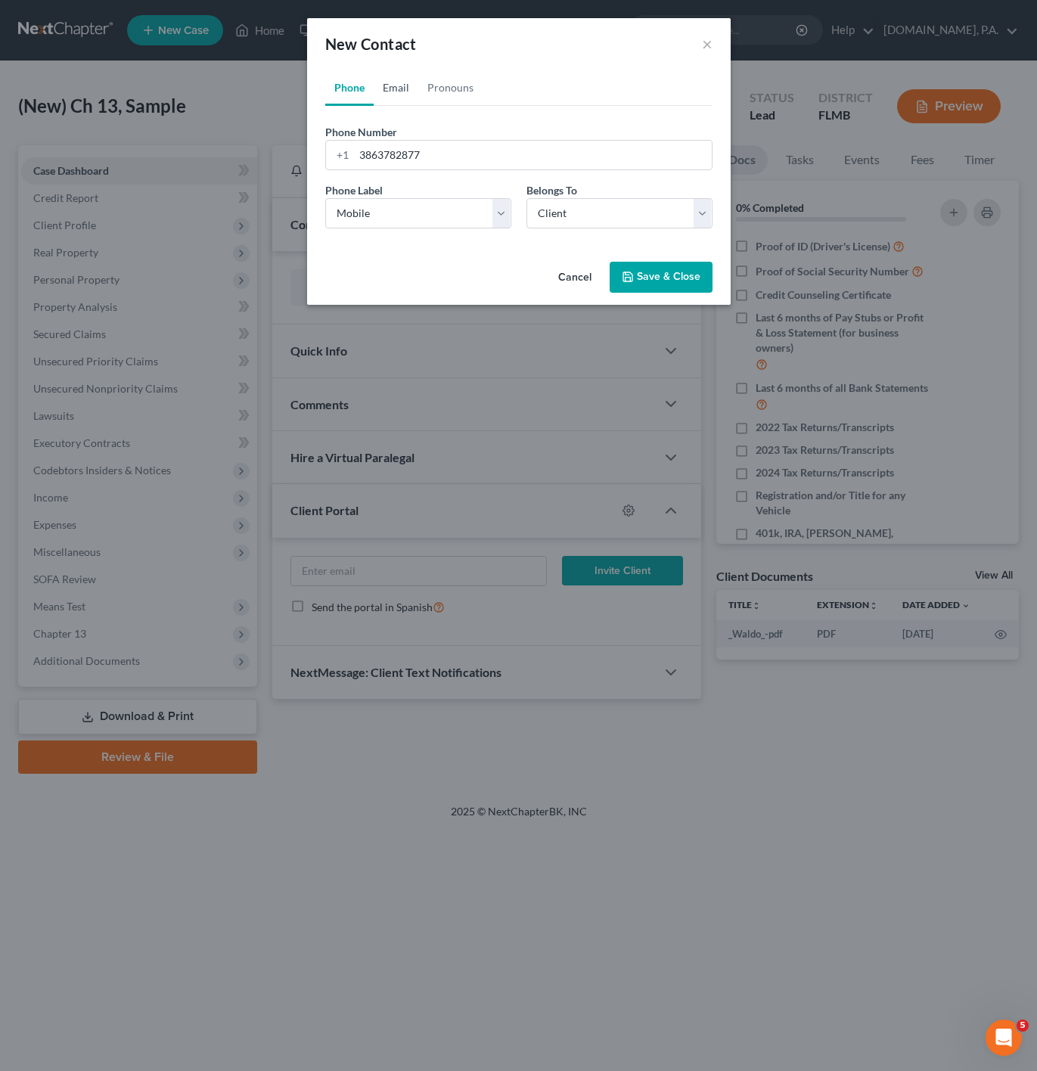
click at [391, 91] on link "Email" at bounding box center [396, 88] width 45 height 36
click at [407, 162] on input "email" at bounding box center [533, 155] width 358 height 29
paste input "richardosei6@gmail.com"
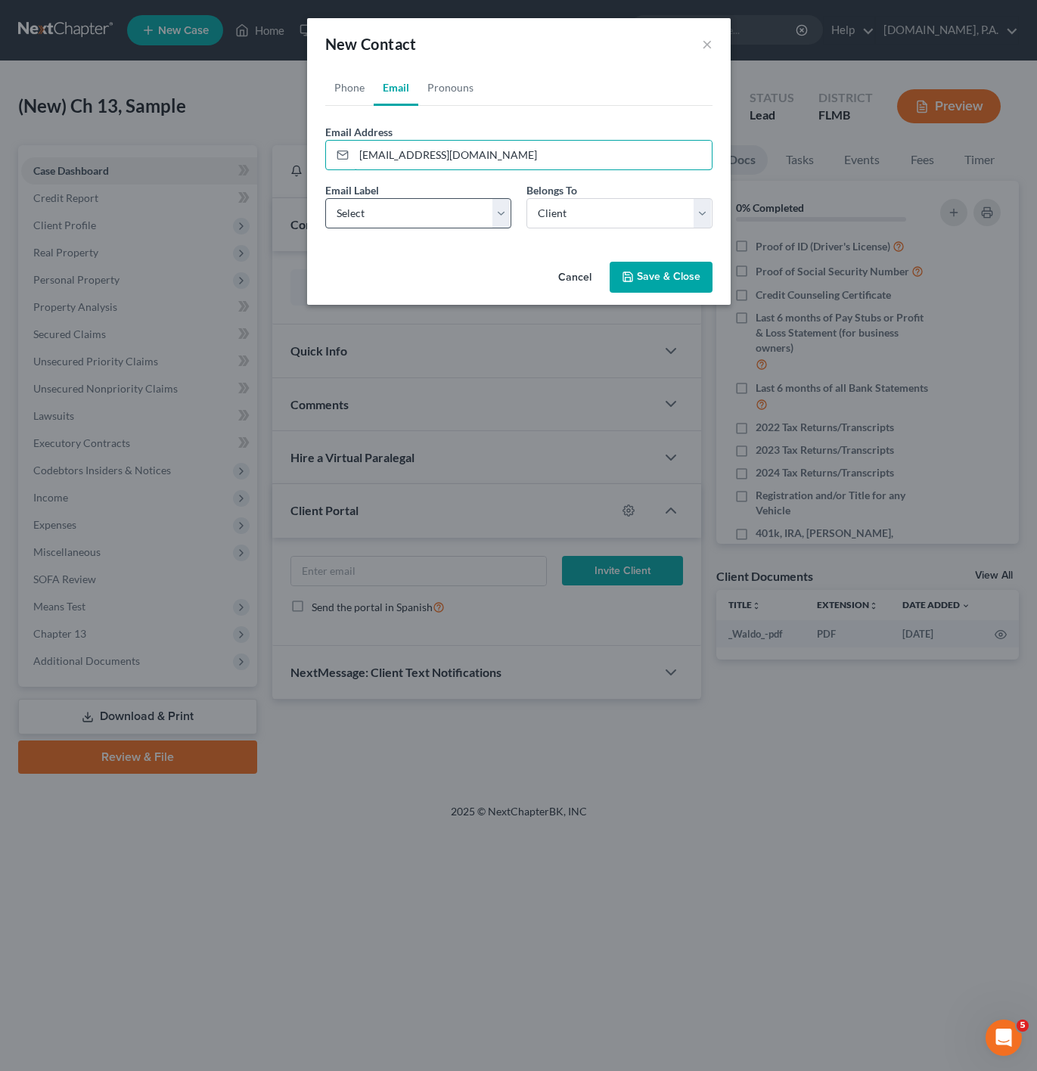
type input "richardosei6@gmail.com"
click at [405, 225] on select "Select Home Work Other" at bounding box center [418, 213] width 186 height 30
select select "0"
click at [325, 198] on select "Select Home Work Other" at bounding box center [418, 213] width 186 height 30
click at [445, 92] on link "Pronouns" at bounding box center [450, 88] width 64 height 36
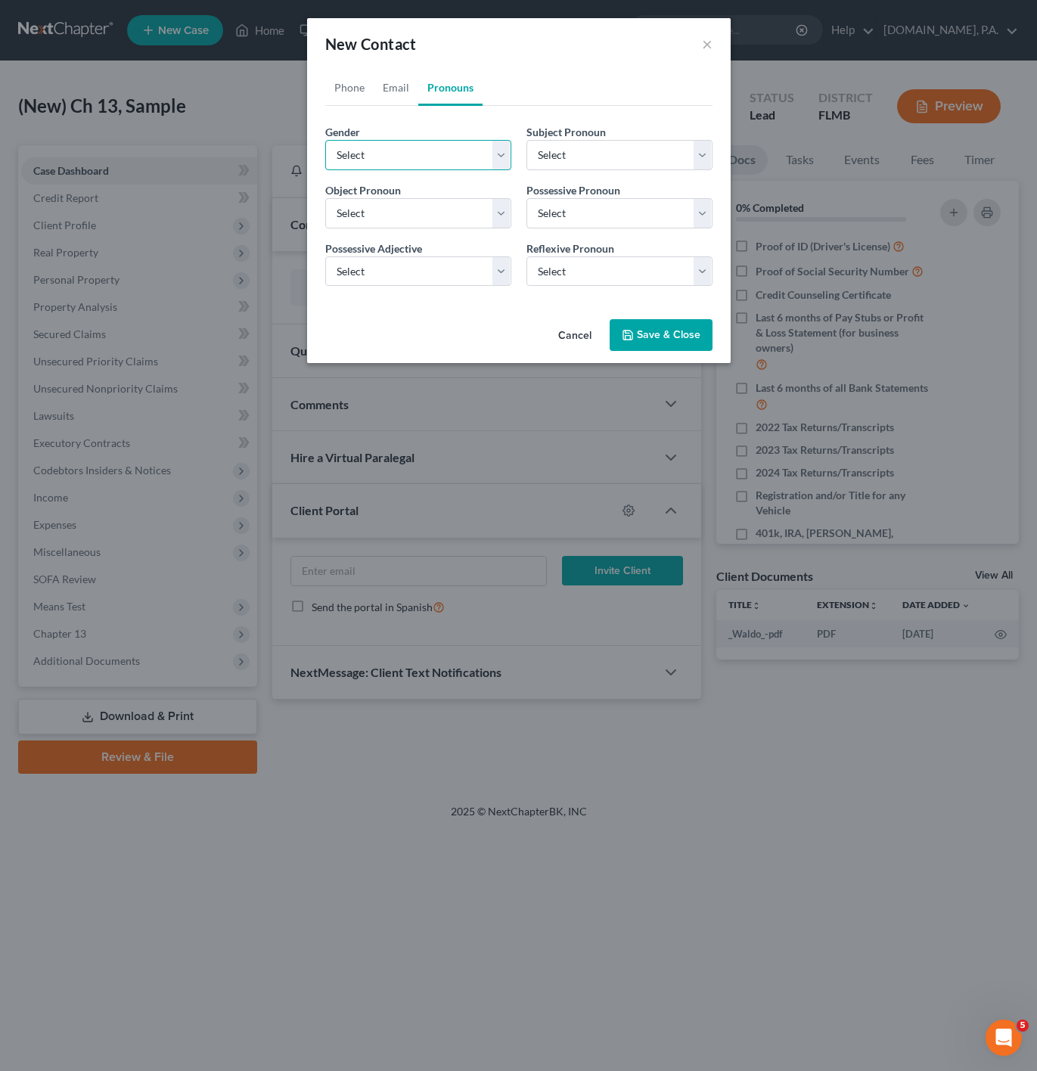
click at [427, 159] on select "Select Male Female Non Binary More Than One Person" at bounding box center [418, 155] width 186 height 30
select select "0"
click at [325, 140] on select "Select Male Female Non Binary More Than One Person" at bounding box center [418, 155] width 186 height 30
select select "0"
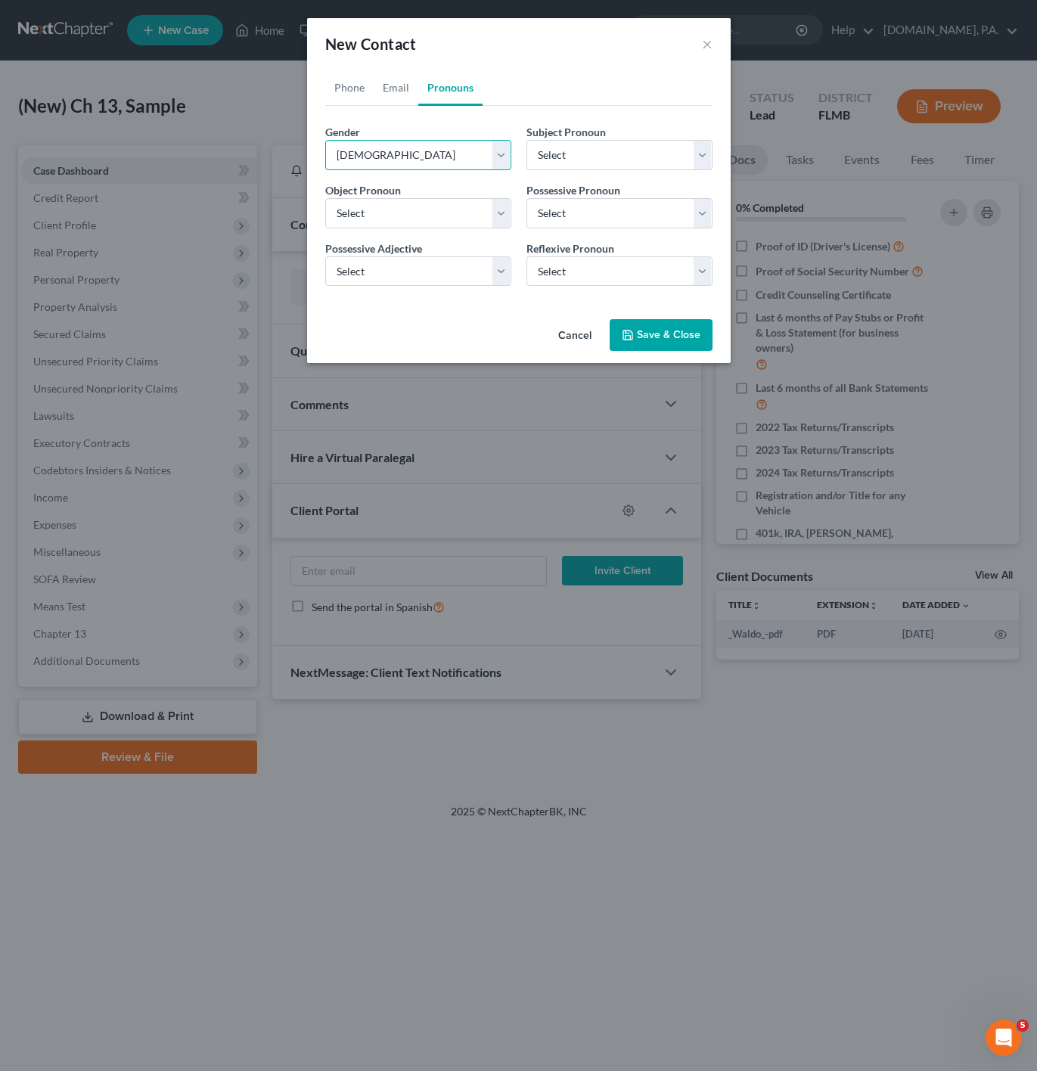
select select "0"
click at [670, 340] on button "Save & Close" at bounding box center [661, 335] width 103 height 32
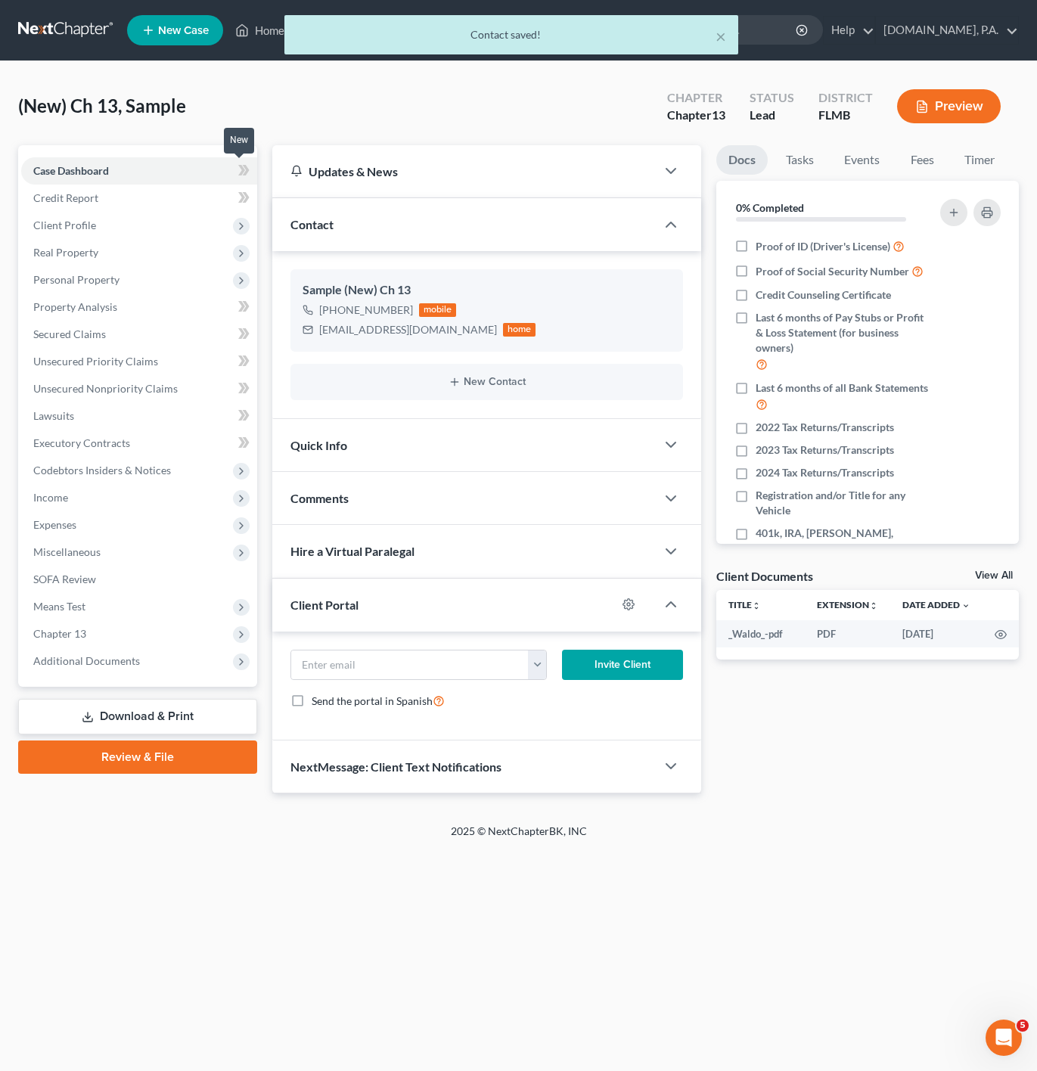
click at [234, 171] on span at bounding box center [244, 172] width 26 height 23
click at [209, 194] on link "Credit Report" at bounding box center [139, 198] width 236 height 27
click at [202, 216] on span "Client Profile" at bounding box center [139, 225] width 236 height 27
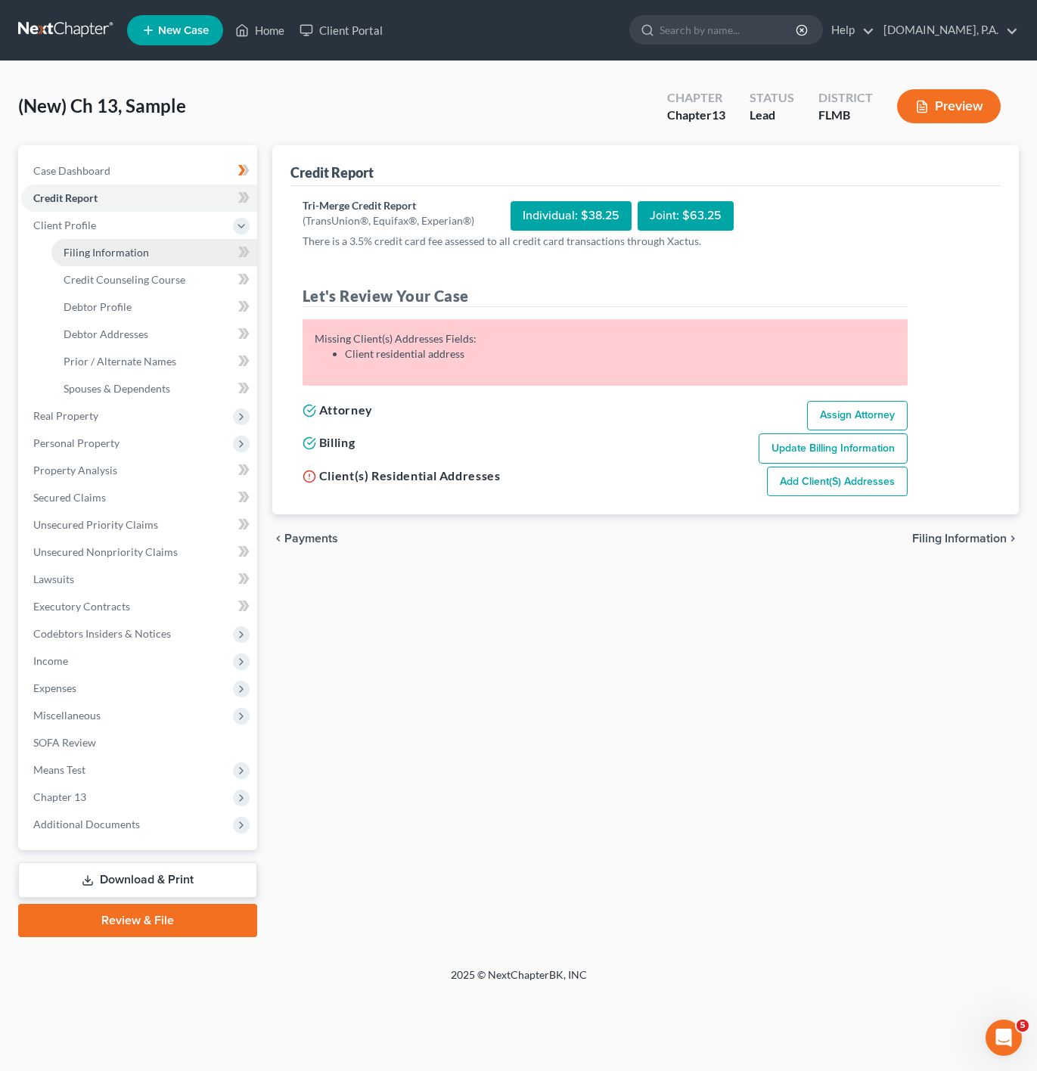
click at [205, 244] on link "Filing Information" at bounding box center [154, 252] width 206 height 27
select select "1"
select select "0"
select select "3"
select select "15"
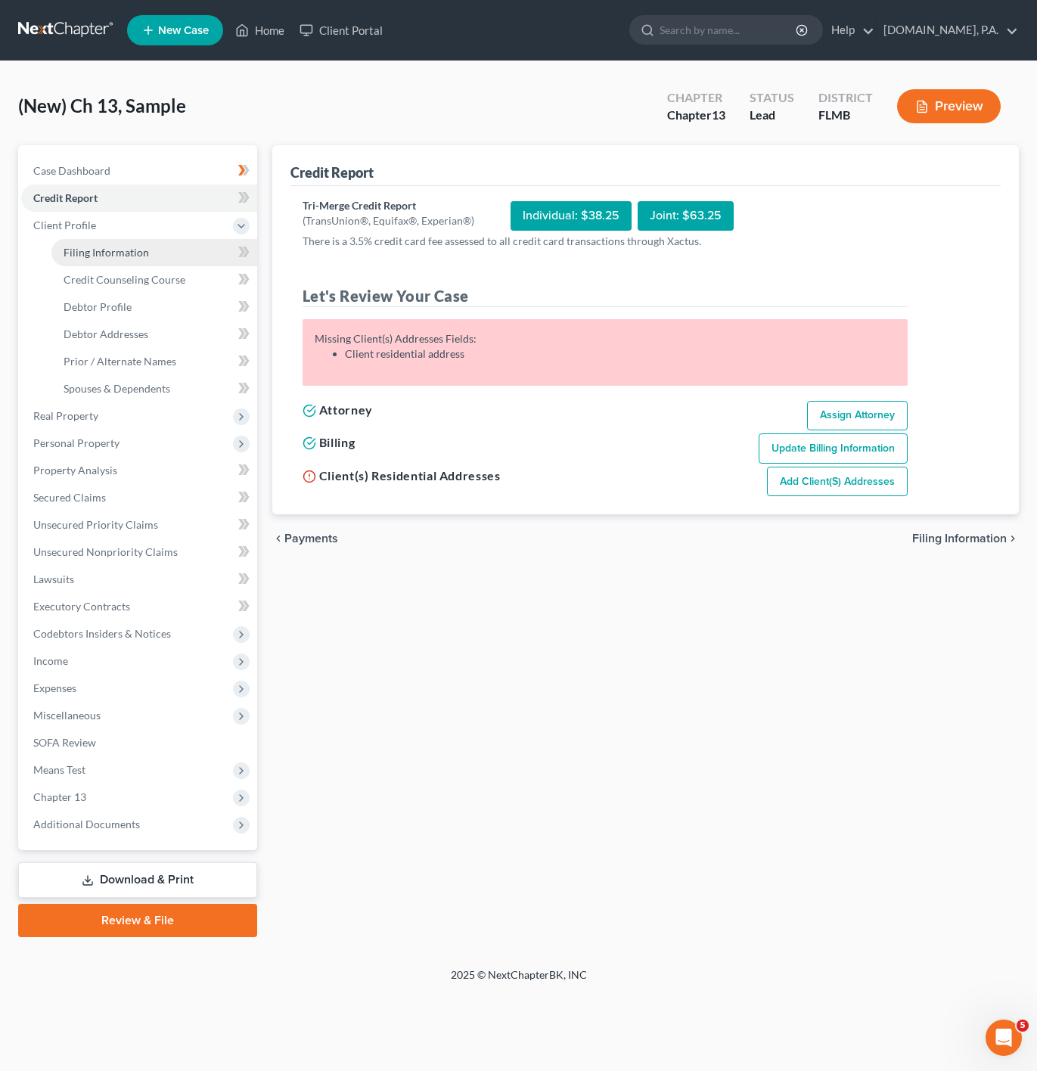
select select "0"
select select "9"
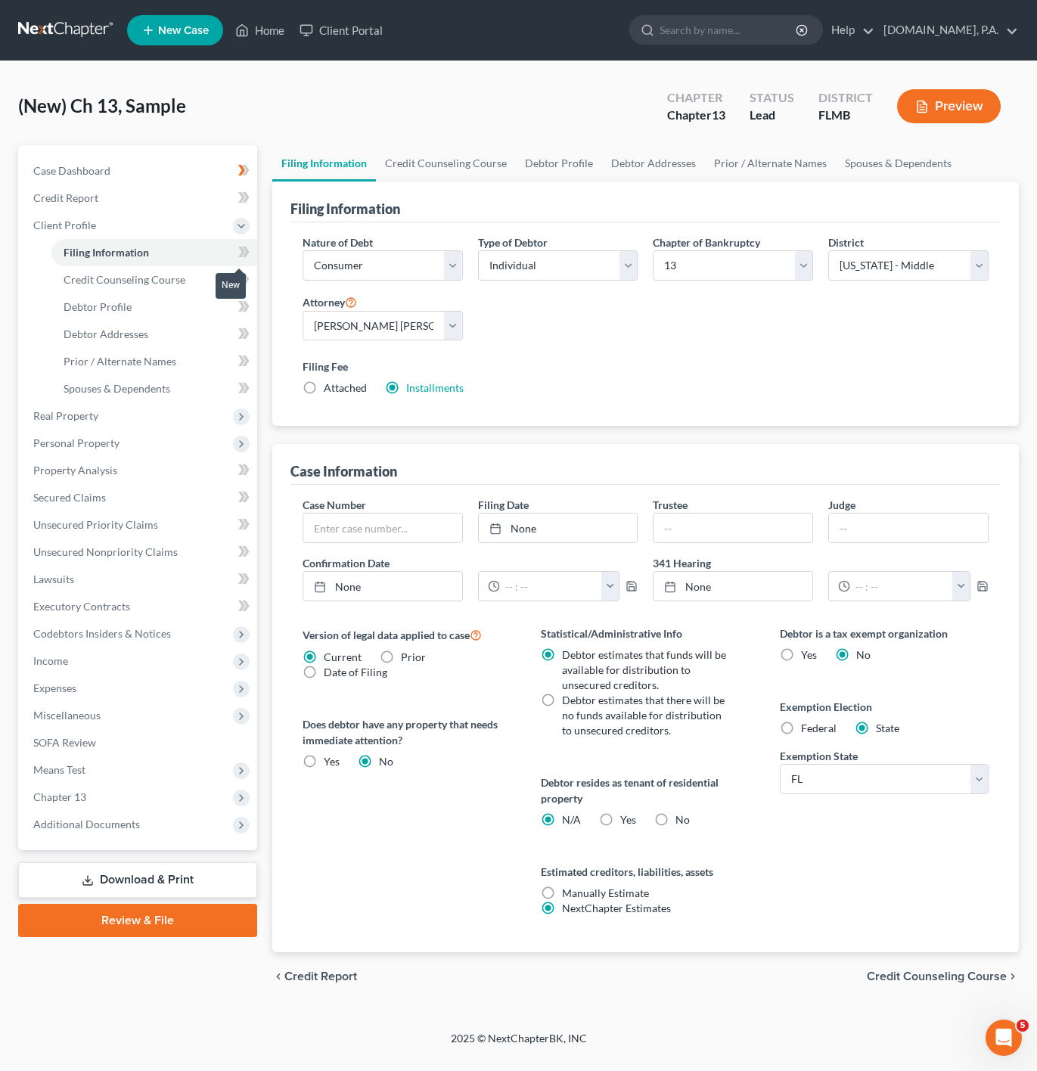
click at [246, 245] on icon at bounding box center [243, 252] width 11 height 19
click at [676, 819] on label "No" at bounding box center [683, 820] width 14 height 15
click at [682, 819] on input "No" at bounding box center [687, 818] width 10 height 10
radio input "true"
radio input "false"
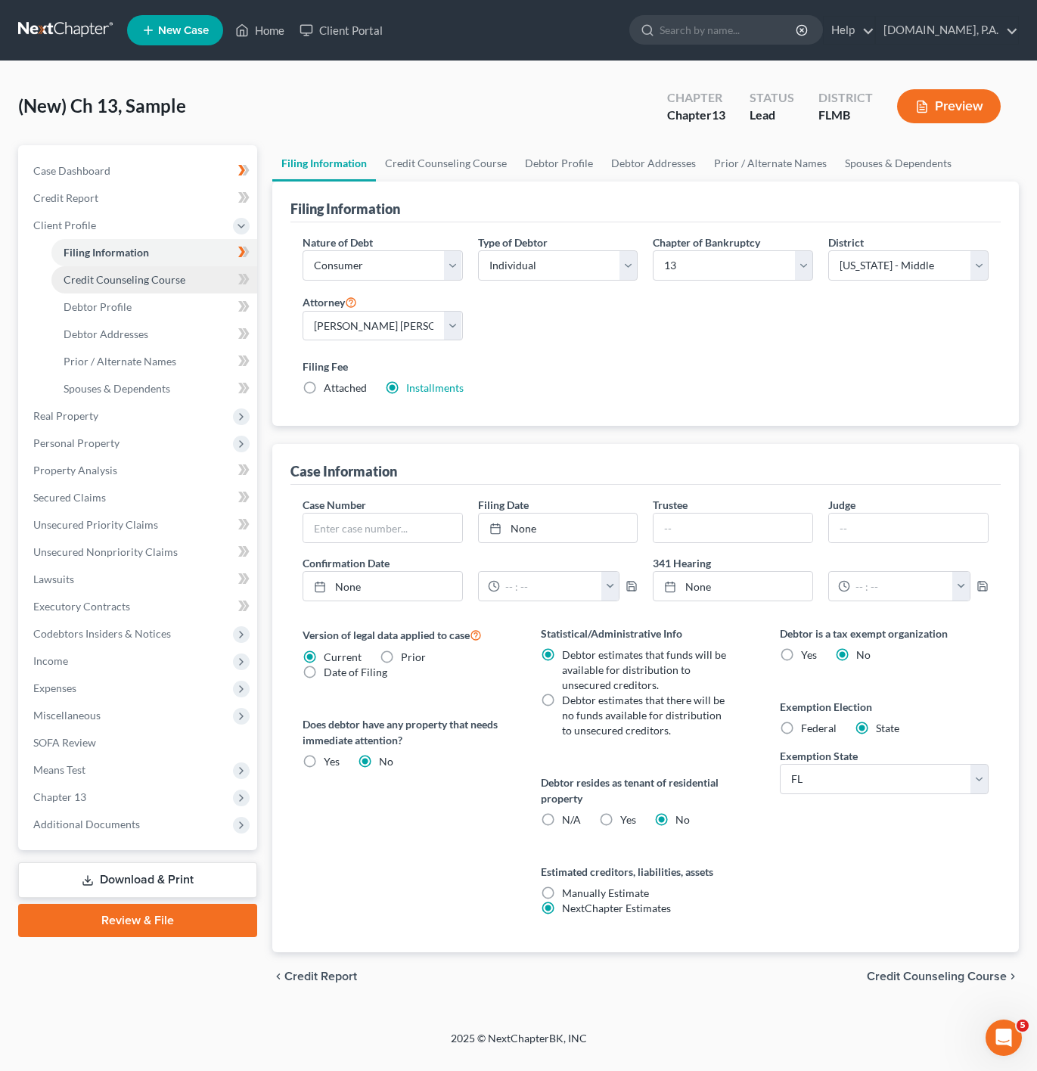
click at [216, 284] on link "Credit Counseling Course" at bounding box center [154, 279] width 206 height 27
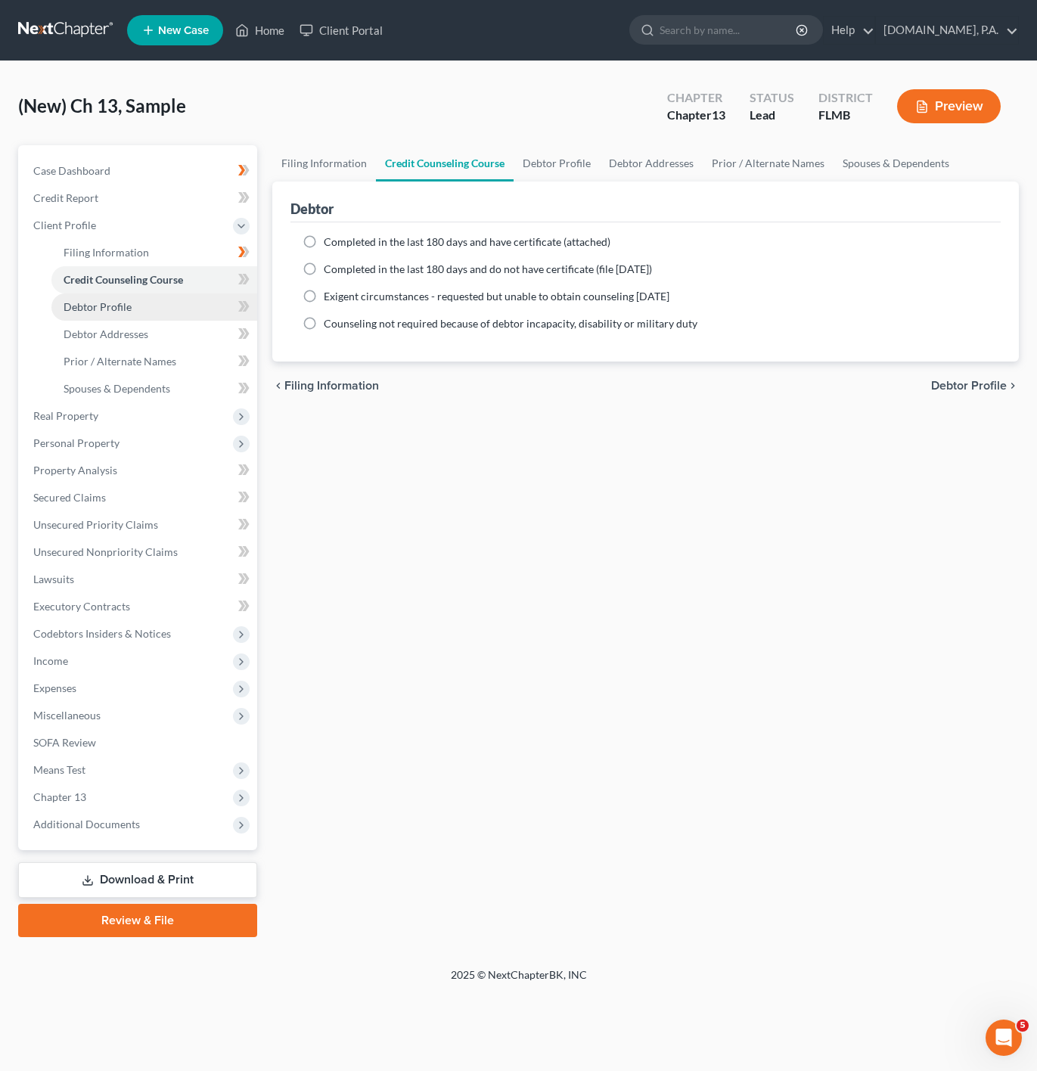
click at [203, 302] on link "Debtor Profile" at bounding box center [154, 307] width 206 height 27
select select "0"
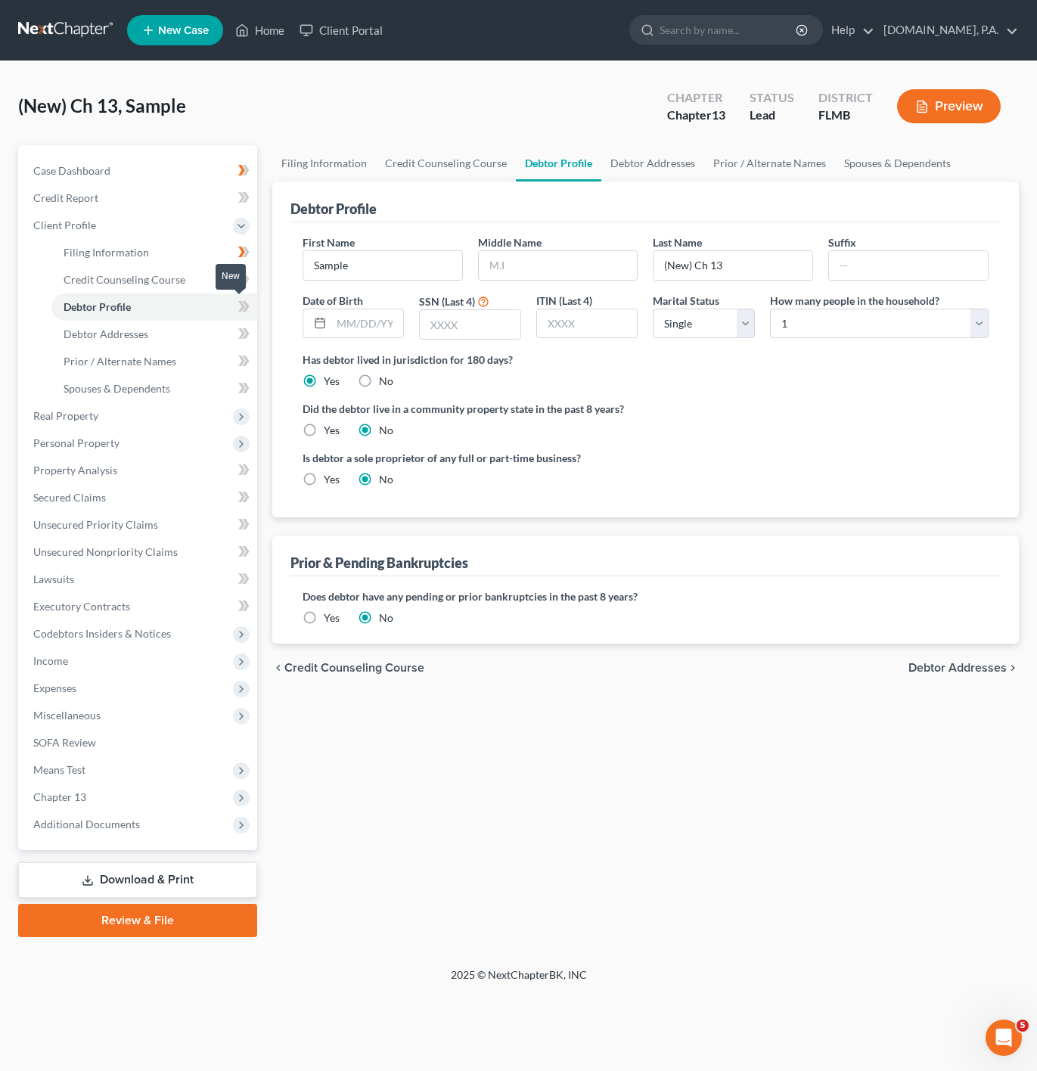
click at [248, 305] on icon at bounding box center [243, 306] width 11 height 19
drag, startPoint x: 425, startPoint y: 266, endPoint x: 275, endPoint y: 262, distance: 149.9
click at [275, 262] on div "Debtor Profile First Name Sample Middle Name Last Name (New) Ch 13 Suffix Date …" at bounding box center [645, 350] width 747 height 336
paste input "Richard"
type input "Richard"
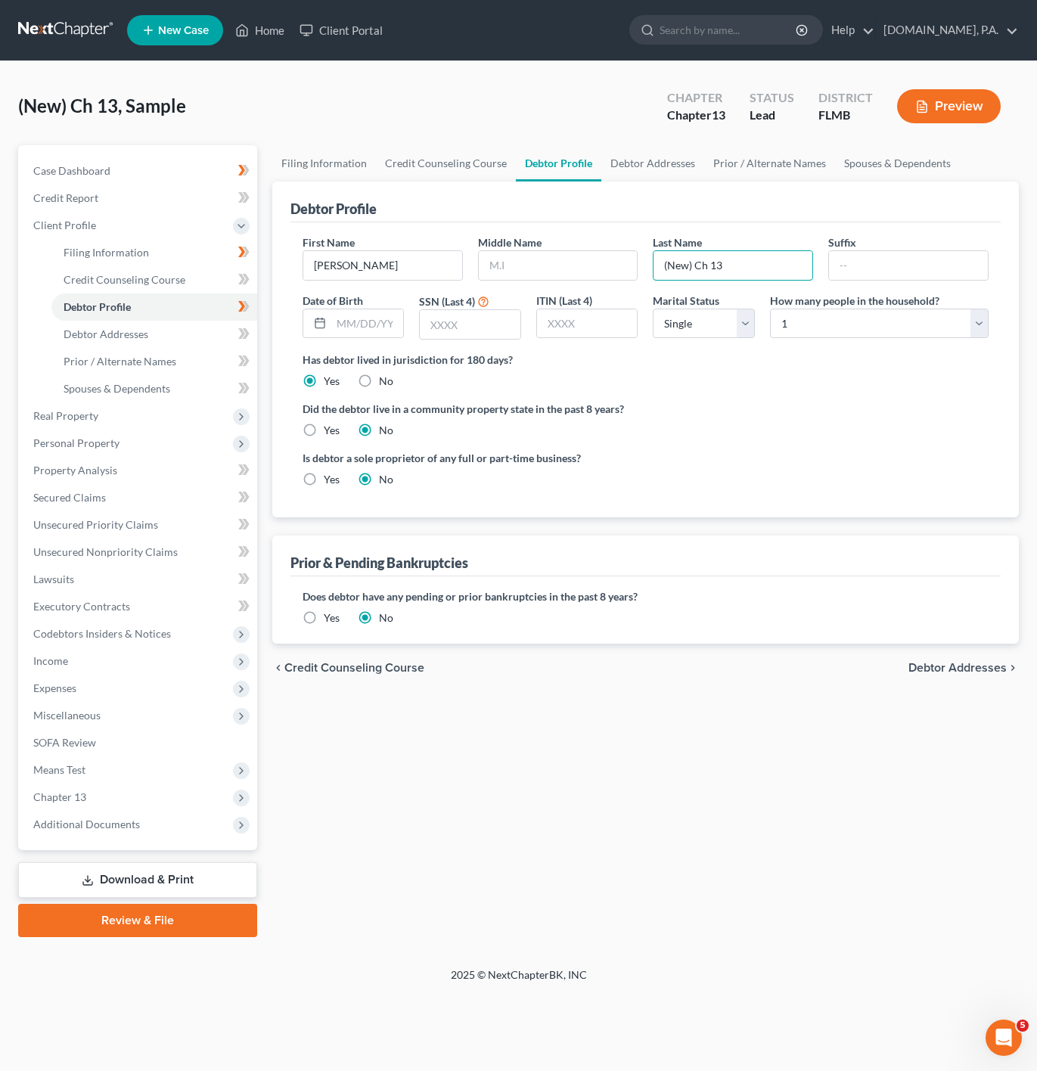
drag, startPoint x: 745, startPoint y: 266, endPoint x: 650, endPoint y: 272, distance: 95.5
click at [650, 272] on div "Last Name (New) Ch 13" at bounding box center [733, 258] width 176 height 46
drag, startPoint x: 752, startPoint y: 261, endPoint x: 651, endPoint y: 261, distance: 100.6
click at [651, 261] on div "Last Name (New) Ch 13" at bounding box center [733, 258] width 176 height 46
paste input "Osei"
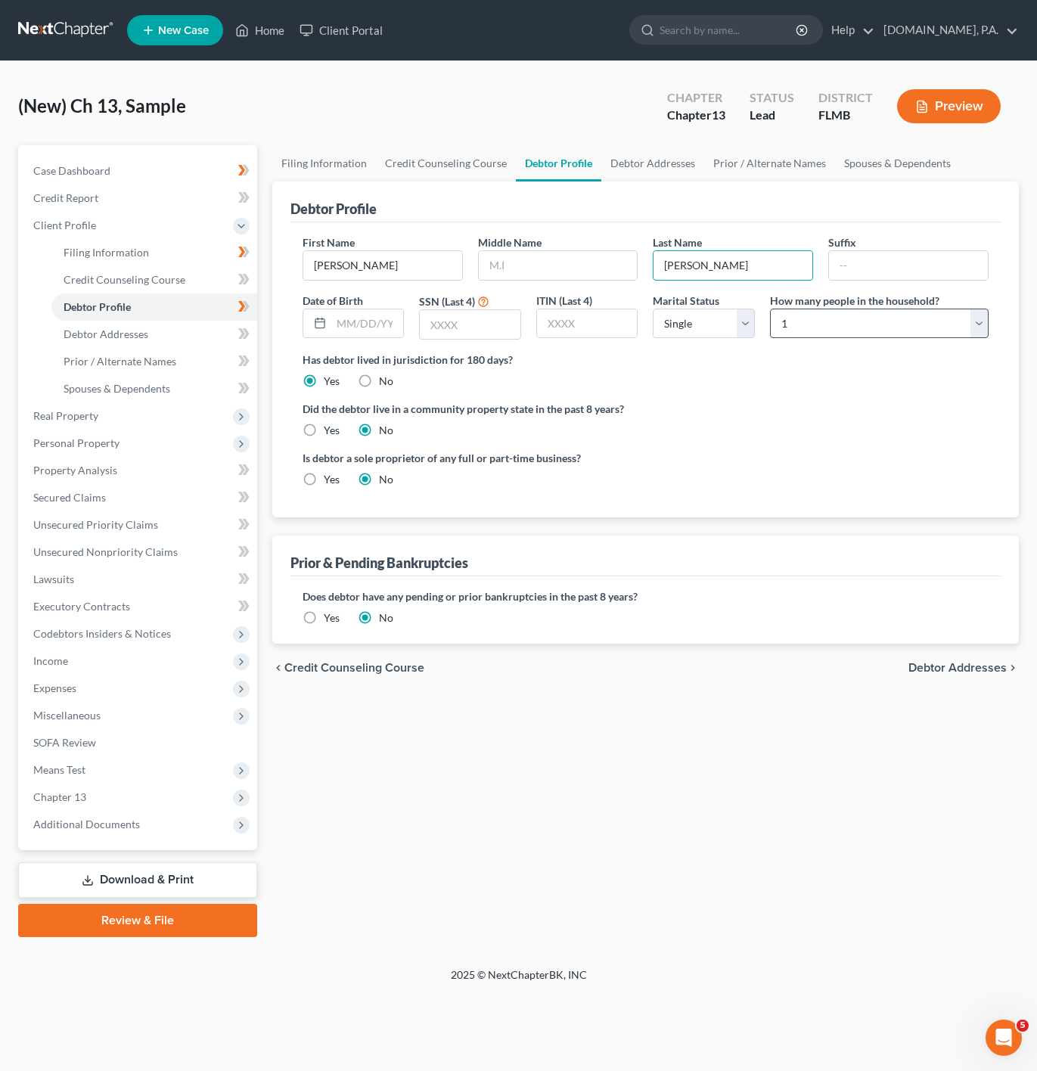
type input "Osei"
click at [869, 332] on select "Select 1 2 3 4 5 6 7 8 9 10 11 12 13 14 15 16 17 18 19 20" at bounding box center [879, 324] width 219 height 30
select select "1"
click at [770, 309] on select "Select 1 2 3 4 5 6 7 8 9 10 11 12 13 14 15 16 17 18 19 20" at bounding box center [879, 324] width 219 height 30
drag, startPoint x: 357, startPoint y: 327, endPoint x: 350, endPoint y: 329, distance: 7.9
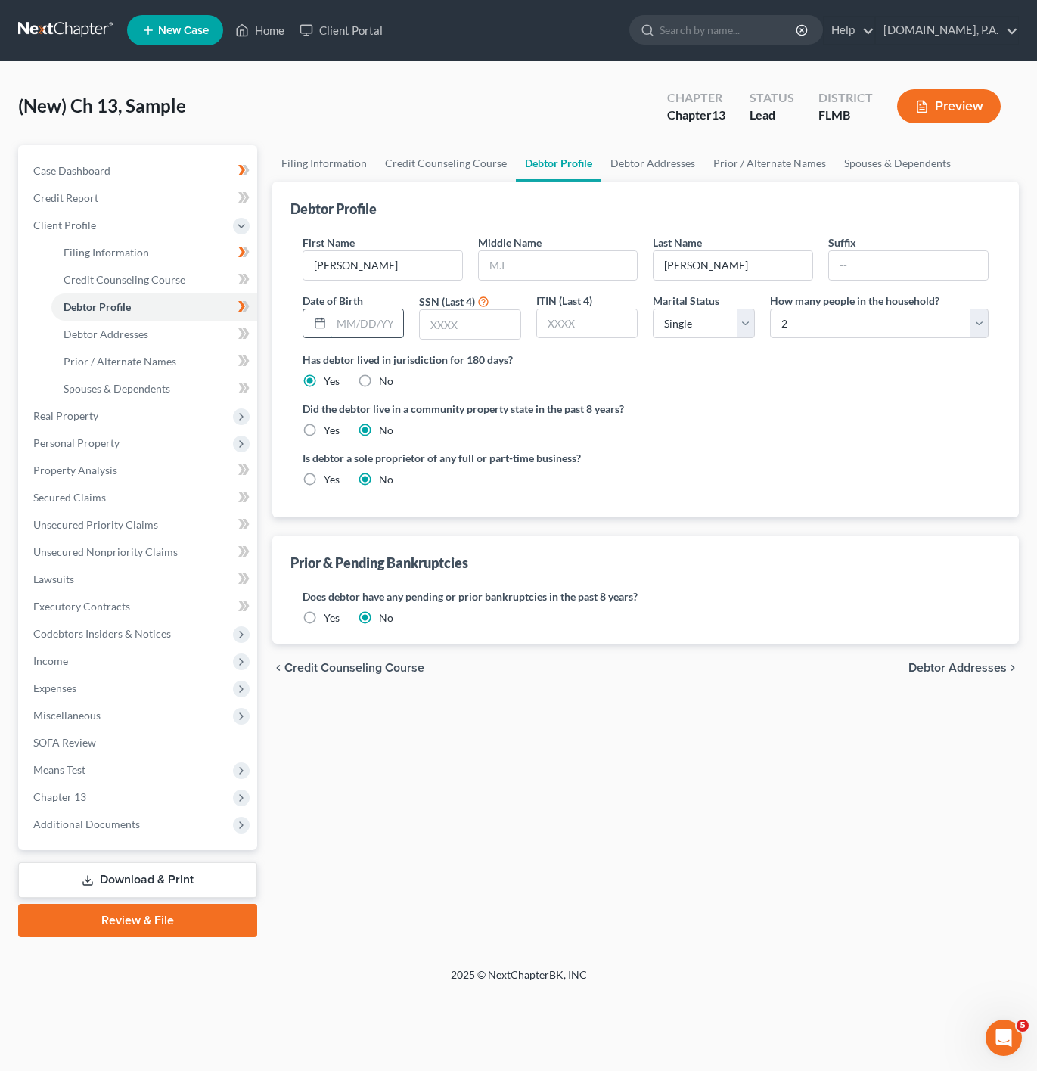
click at [357, 327] on input "text" at bounding box center [367, 323] width 73 height 29
click at [200, 343] on link "Debtor Addresses" at bounding box center [154, 334] width 206 height 27
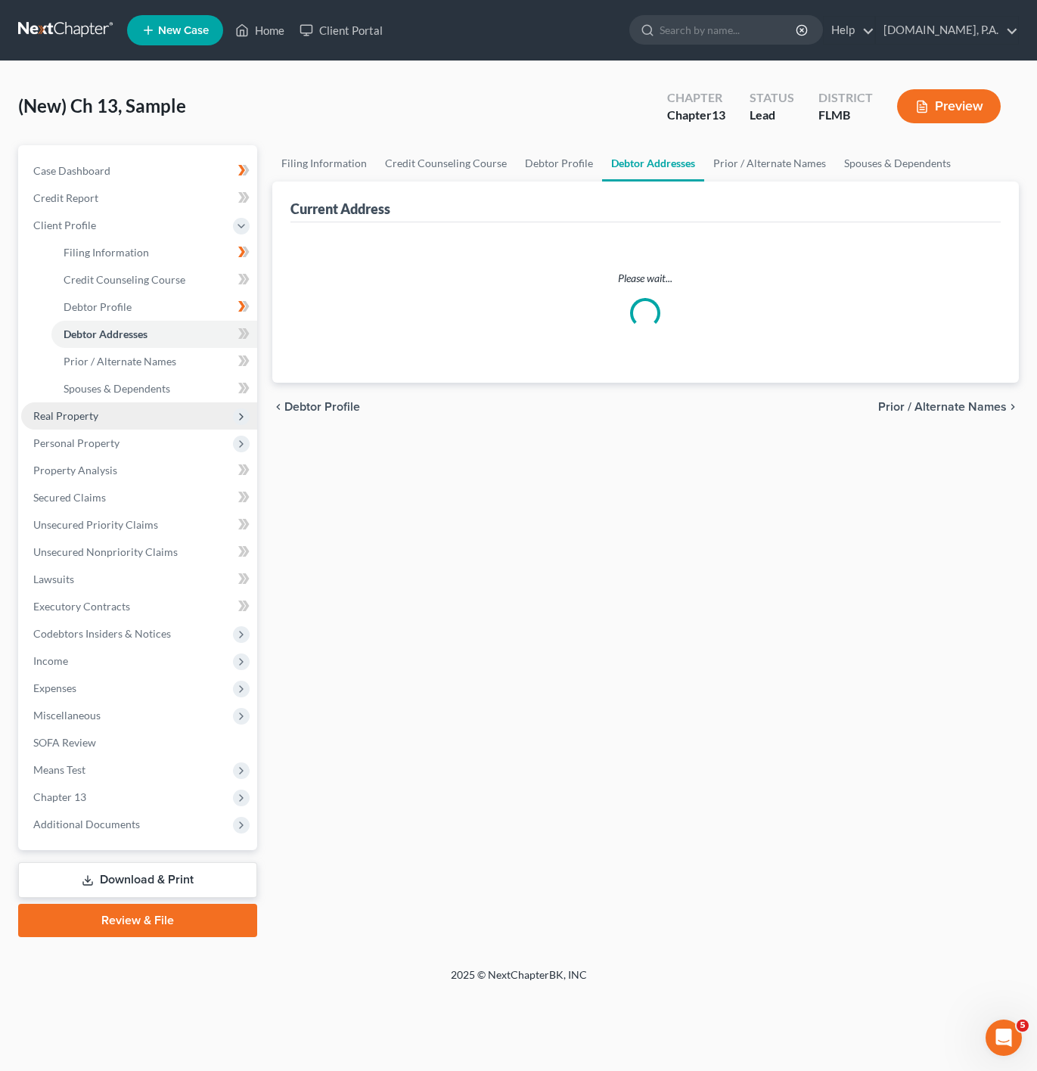
select select "0"
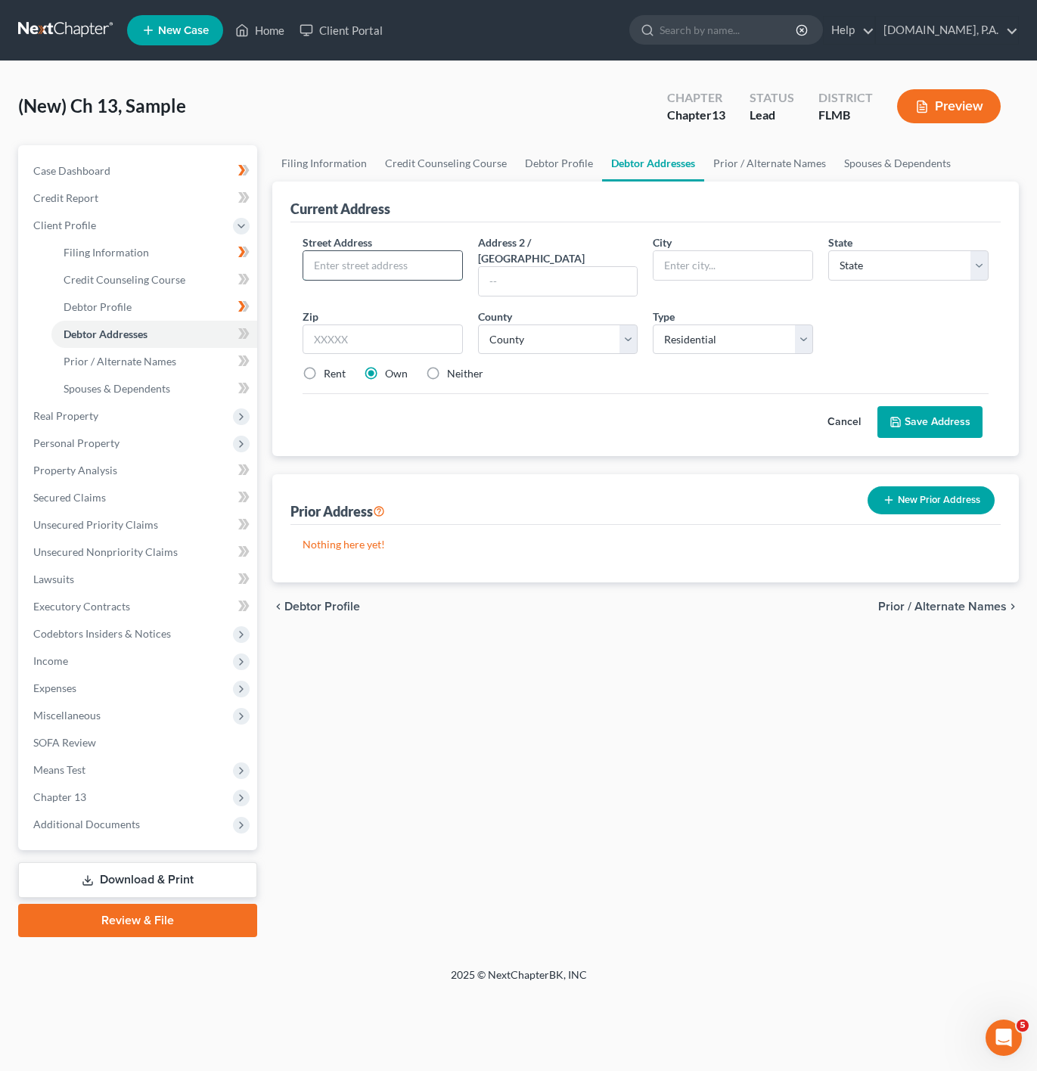
click at [327, 266] on input "text" at bounding box center [382, 265] width 159 height 29
paste input "712 Gracie Ct"
type input "712 Gracie Ct"
click at [366, 337] on input "text" at bounding box center [383, 340] width 160 height 30
type input "32720"
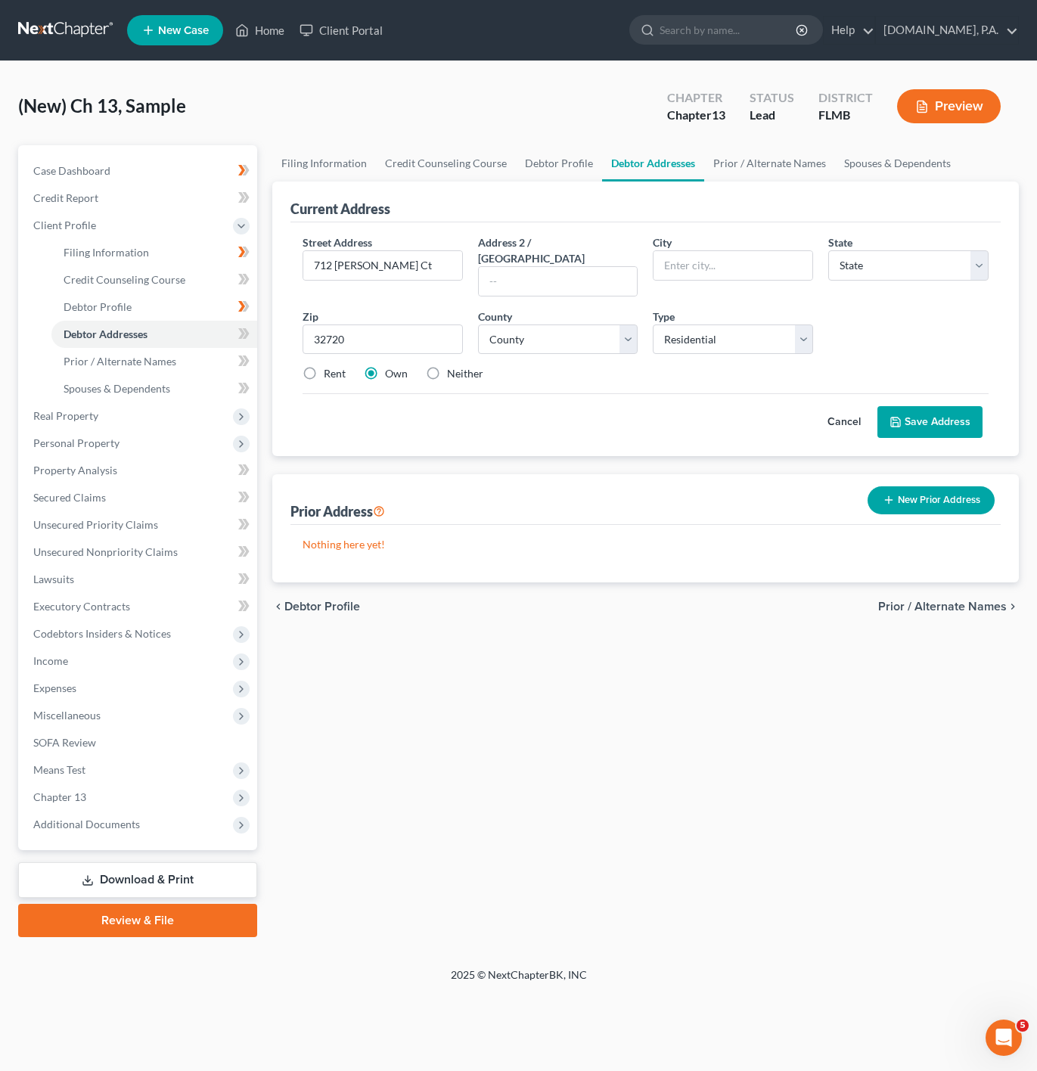
type input "Deland"
select select "9"
click at [697, 399] on div "Cancel Save Address" at bounding box center [646, 415] width 686 height 45
click at [582, 325] on select "County Alachua County Baker County Bay County Bradford County Brevard County Br…" at bounding box center [558, 340] width 160 height 30
select select "63"
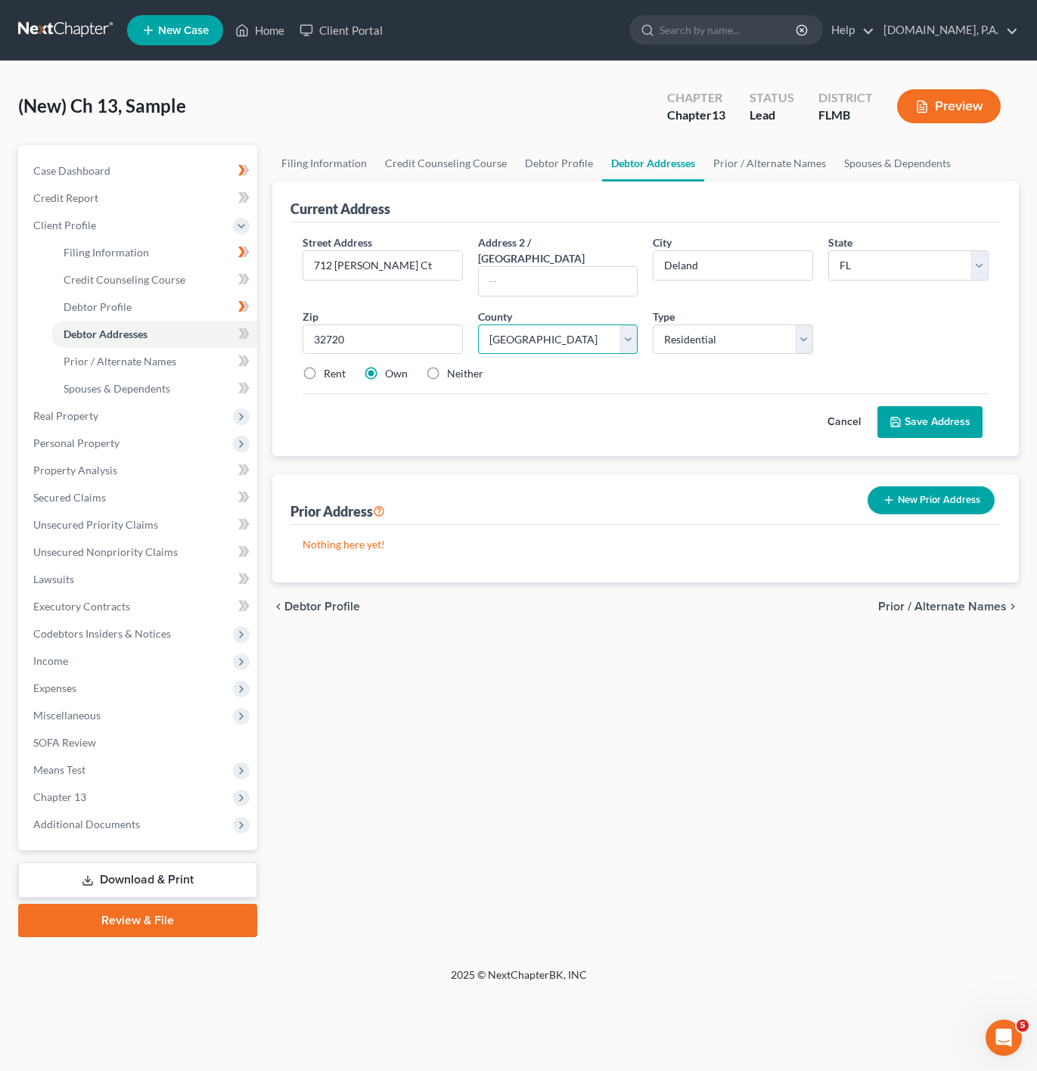
click at [478, 325] on select "County Alachua County Baker County Bay County Bradford County Brevard County Br…" at bounding box center [558, 340] width 160 height 30
click at [661, 710] on div "Filing Information Credit Counseling Course Debtor Profile Debtor Addresses Pri…" at bounding box center [646, 541] width 762 height 792
click at [947, 406] on button "Save Address" at bounding box center [930, 422] width 105 height 32
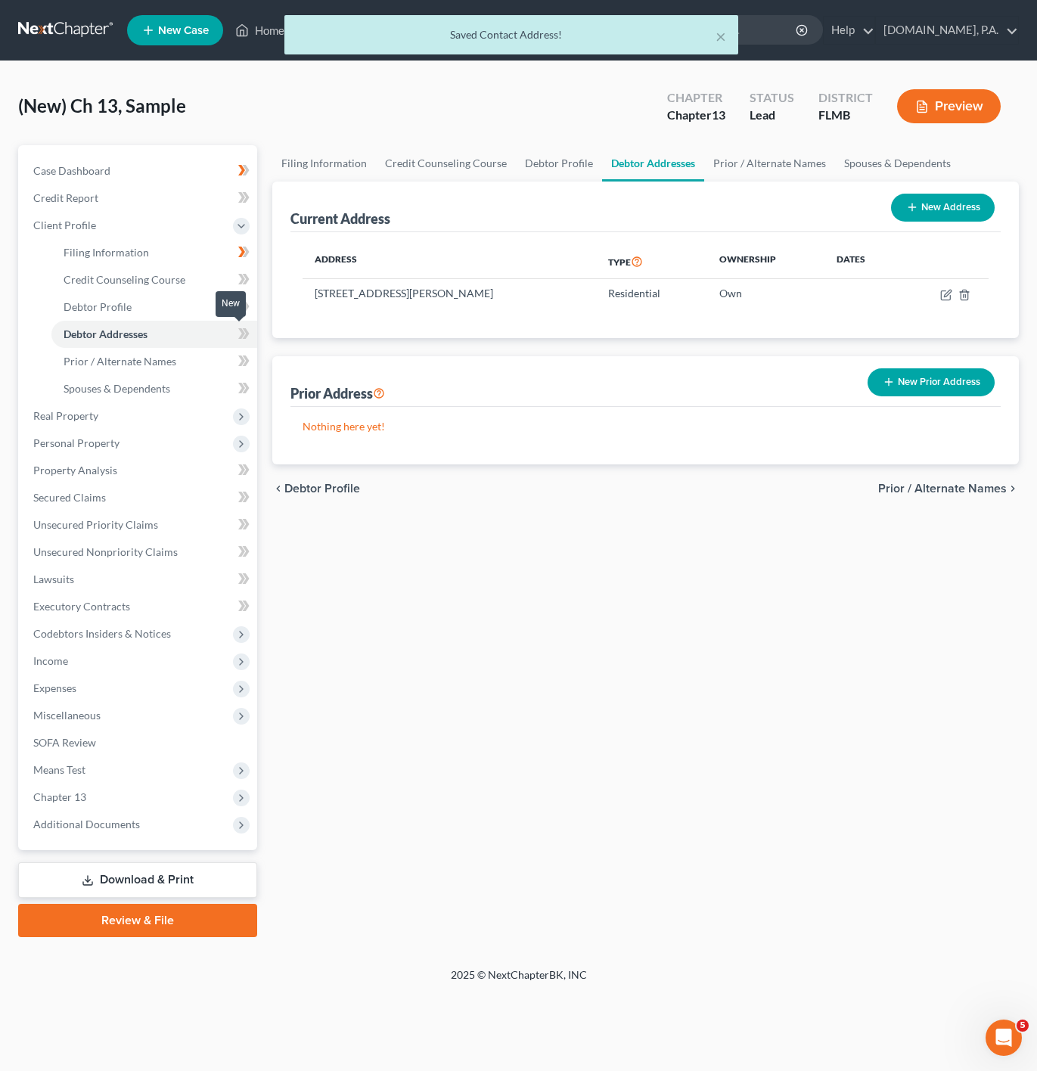
click at [254, 332] on span at bounding box center [244, 336] width 26 height 23
click at [204, 397] on link "Spouses & Dependents" at bounding box center [154, 388] width 206 height 27
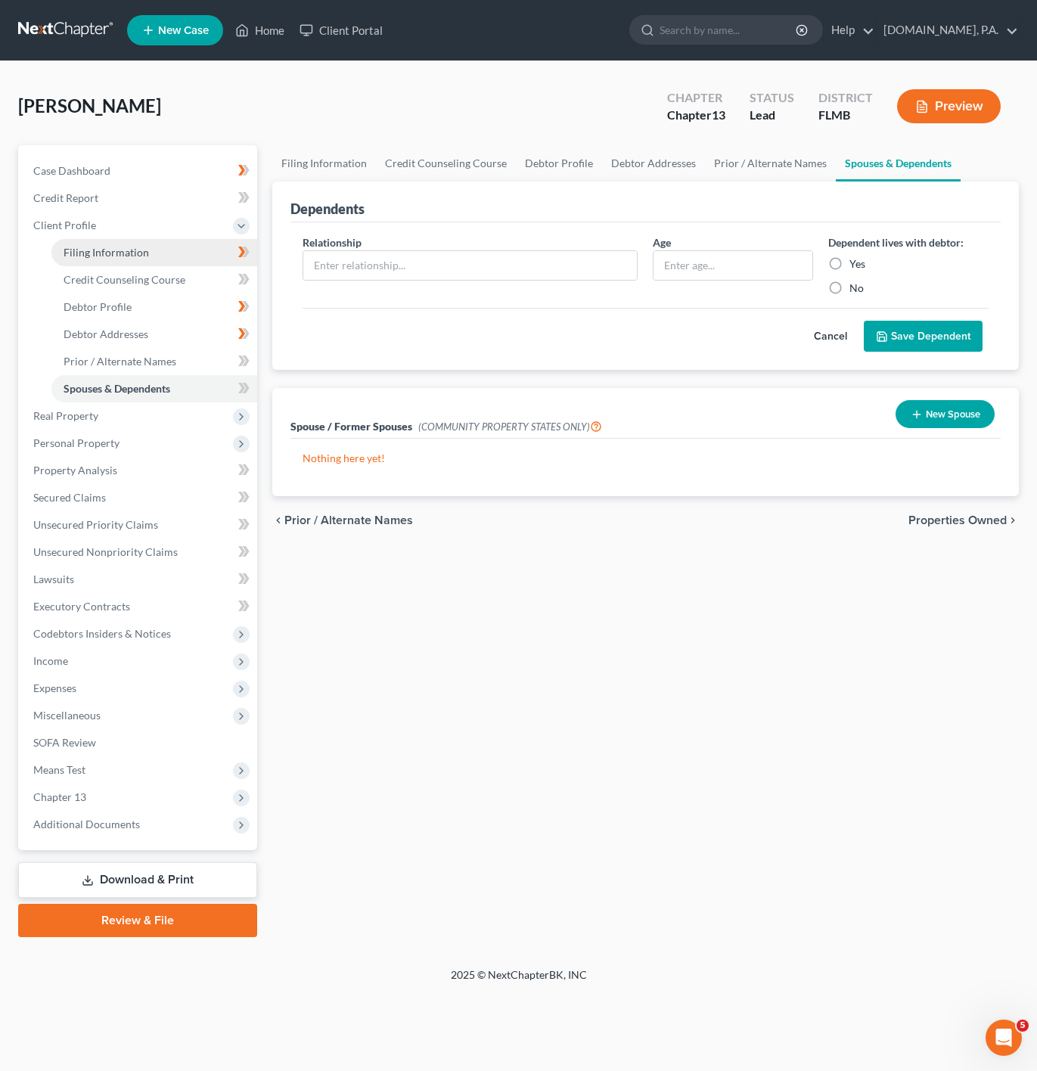
click at [185, 257] on link "Filing Information" at bounding box center [154, 252] width 206 height 27
select select "1"
select select "0"
select select "3"
select select "9"
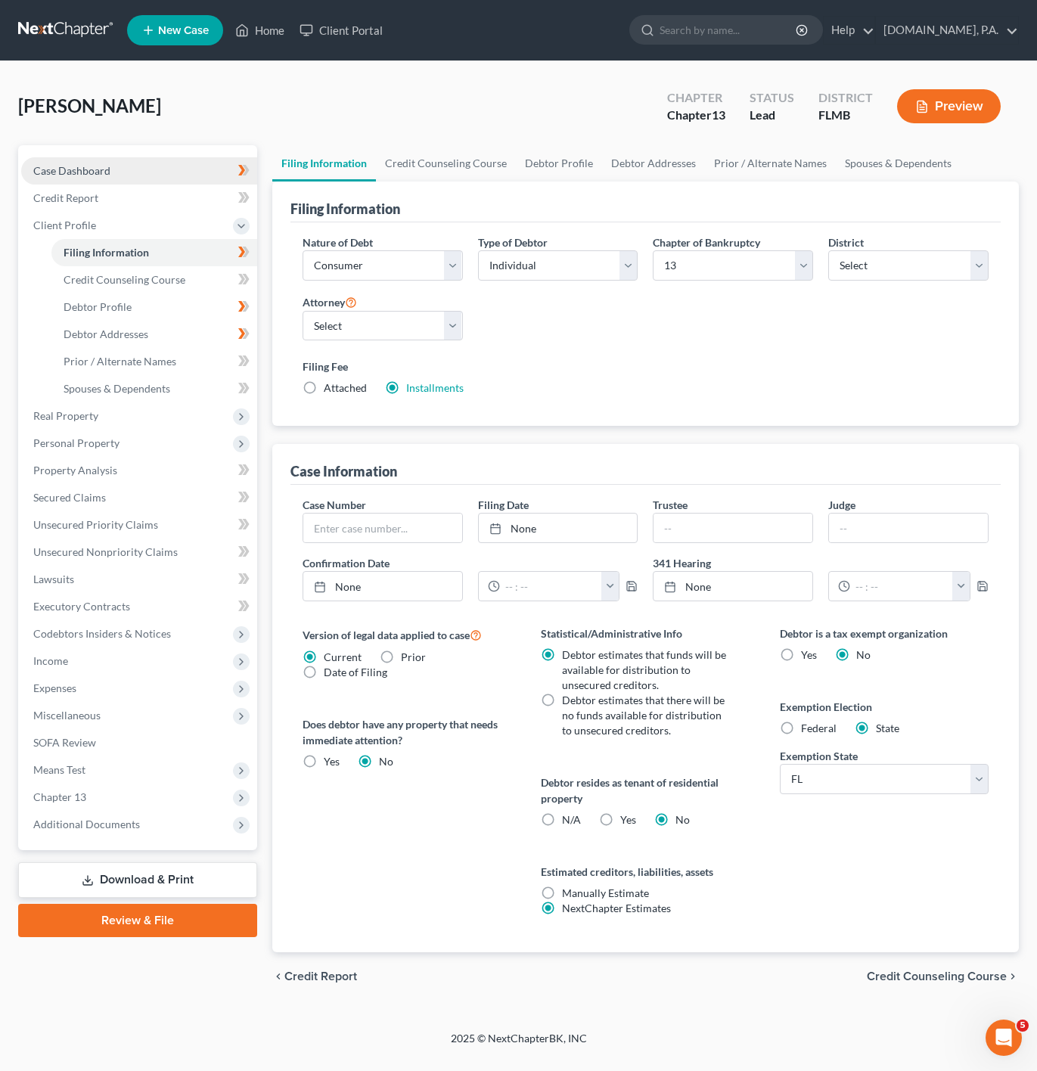
click at [205, 161] on link "Case Dashboard" at bounding box center [139, 170] width 236 height 27
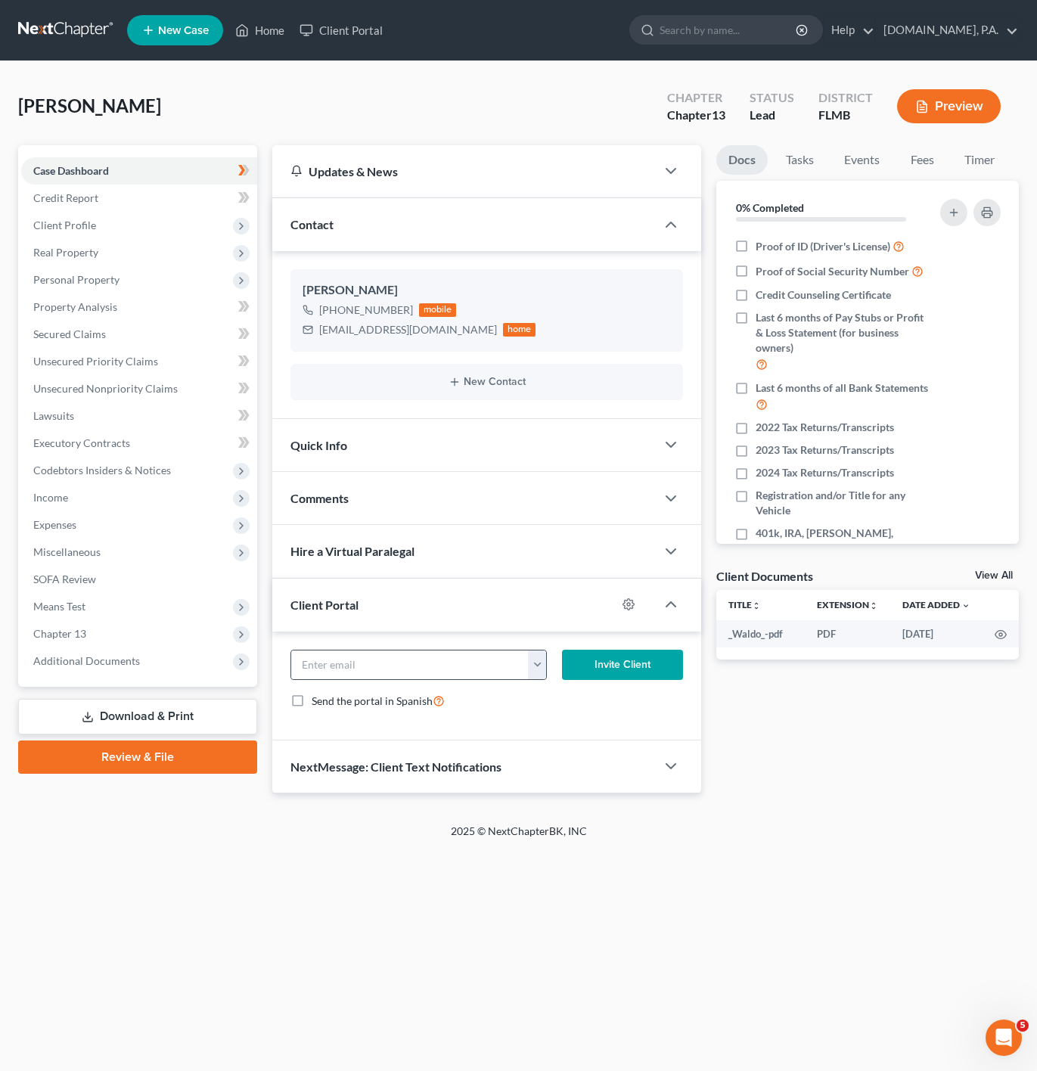
click at [536, 665] on button "button" at bounding box center [537, 665] width 18 height 29
click at [592, 709] on link "richardosei6@gmail.com" at bounding box center [630, 699] width 207 height 26
type input "richardosei6@gmail.com"
click at [643, 649] on div "richardosei6@gmail.com richardosei6@gmail.com Invite Client Send the portal in …" at bounding box center [487, 686] width 430 height 109
click at [641, 657] on button "Invite Client" at bounding box center [622, 665] width 121 height 30
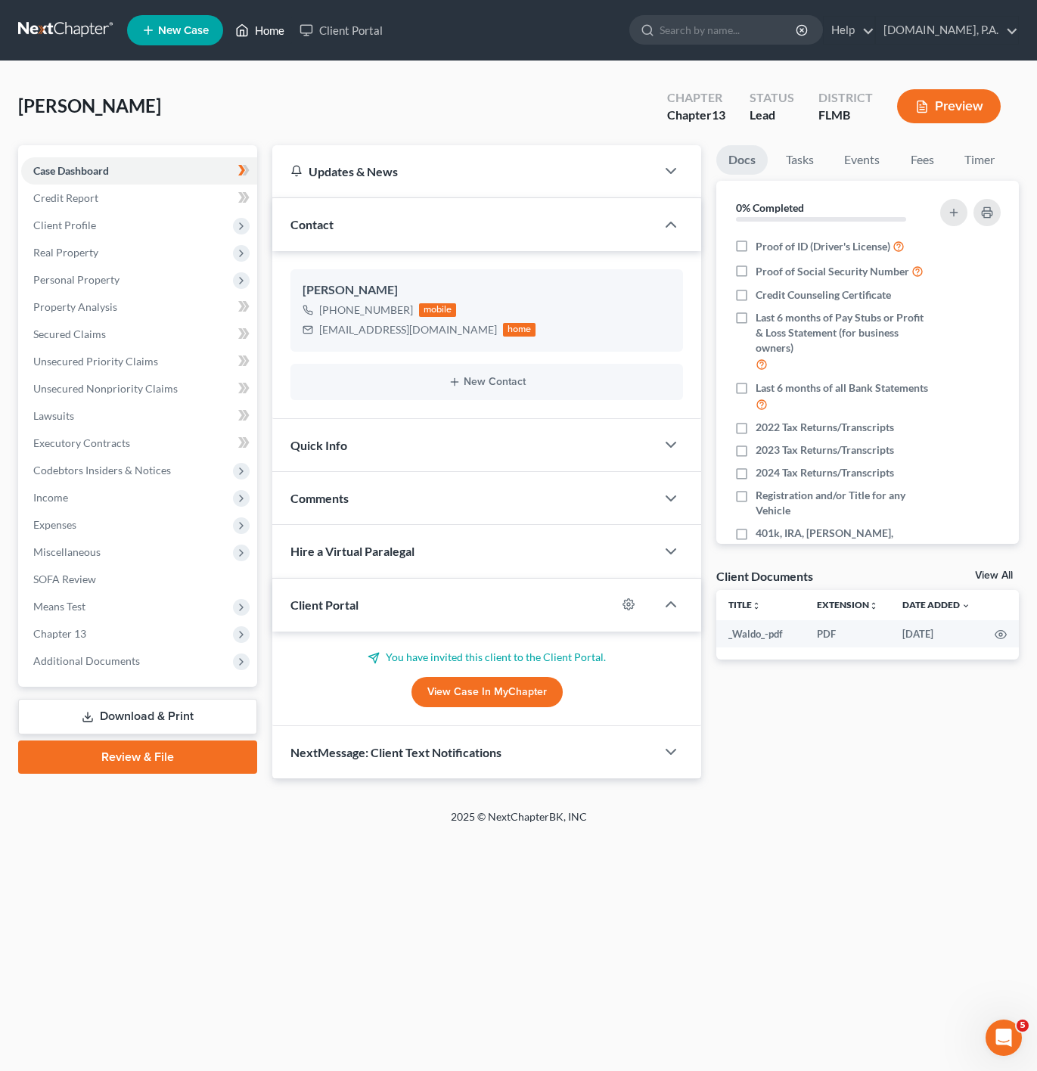
click at [280, 25] on link "Home" at bounding box center [260, 30] width 64 height 27
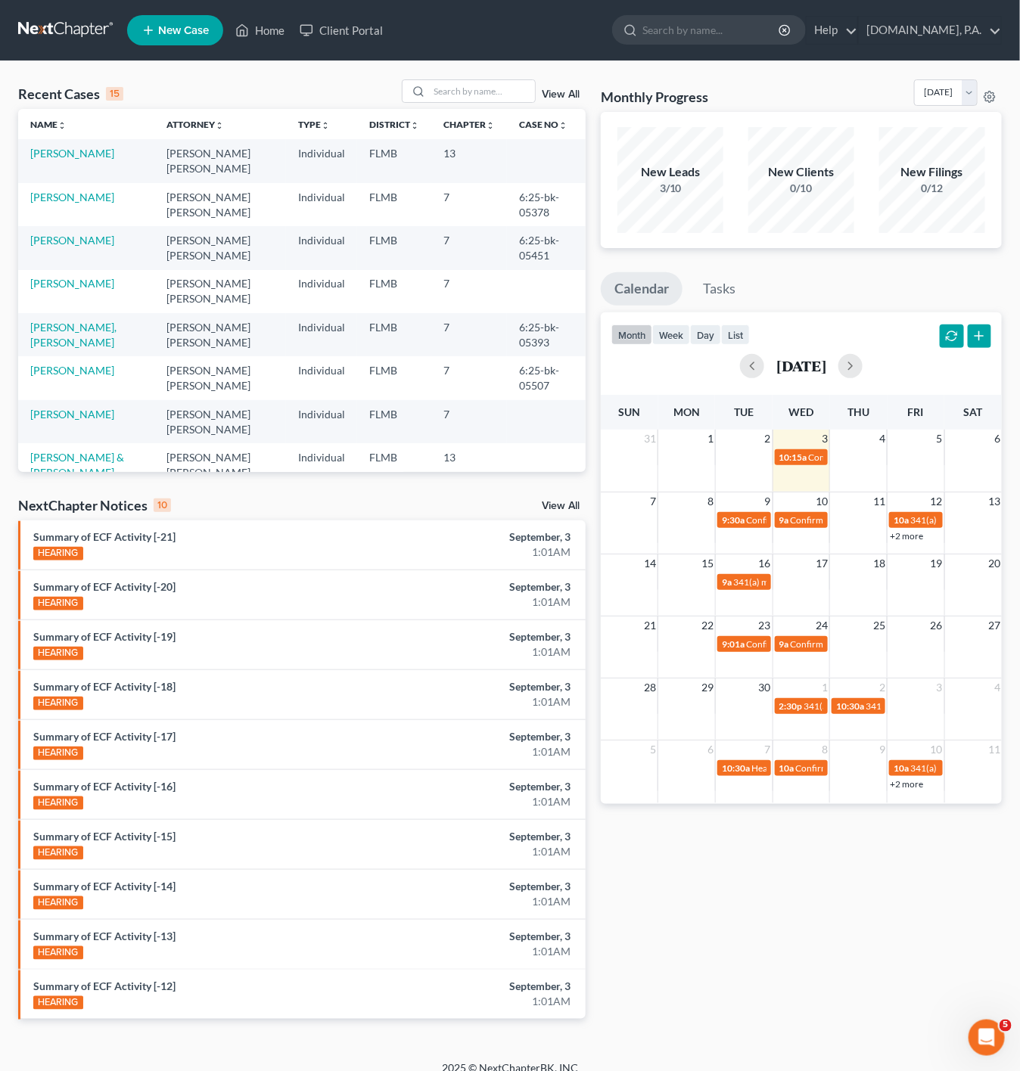
click at [566, 92] on link "View All" at bounding box center [561, 94] width 38 height 11
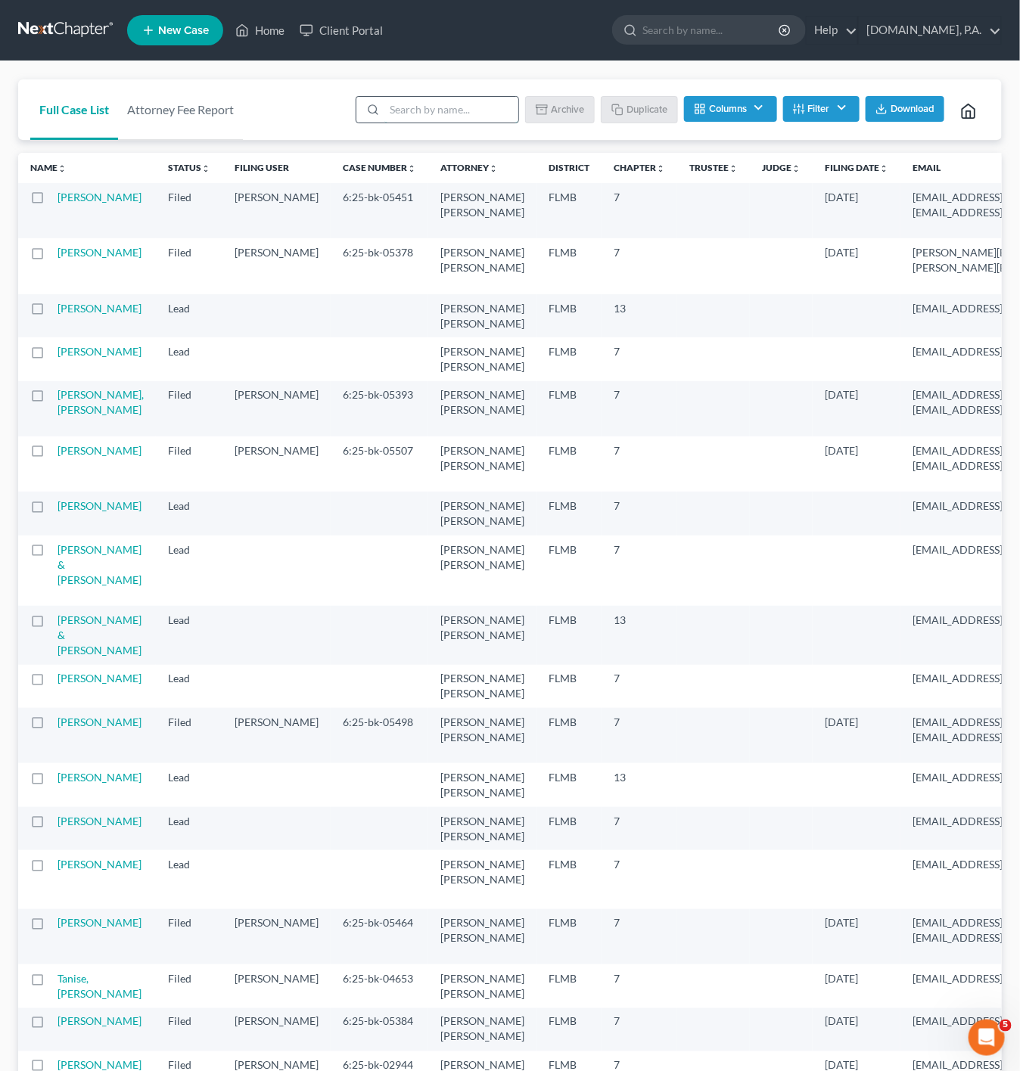
click at [414, 119] on input "search" at bounding box center [451, 110] width 134 height 26
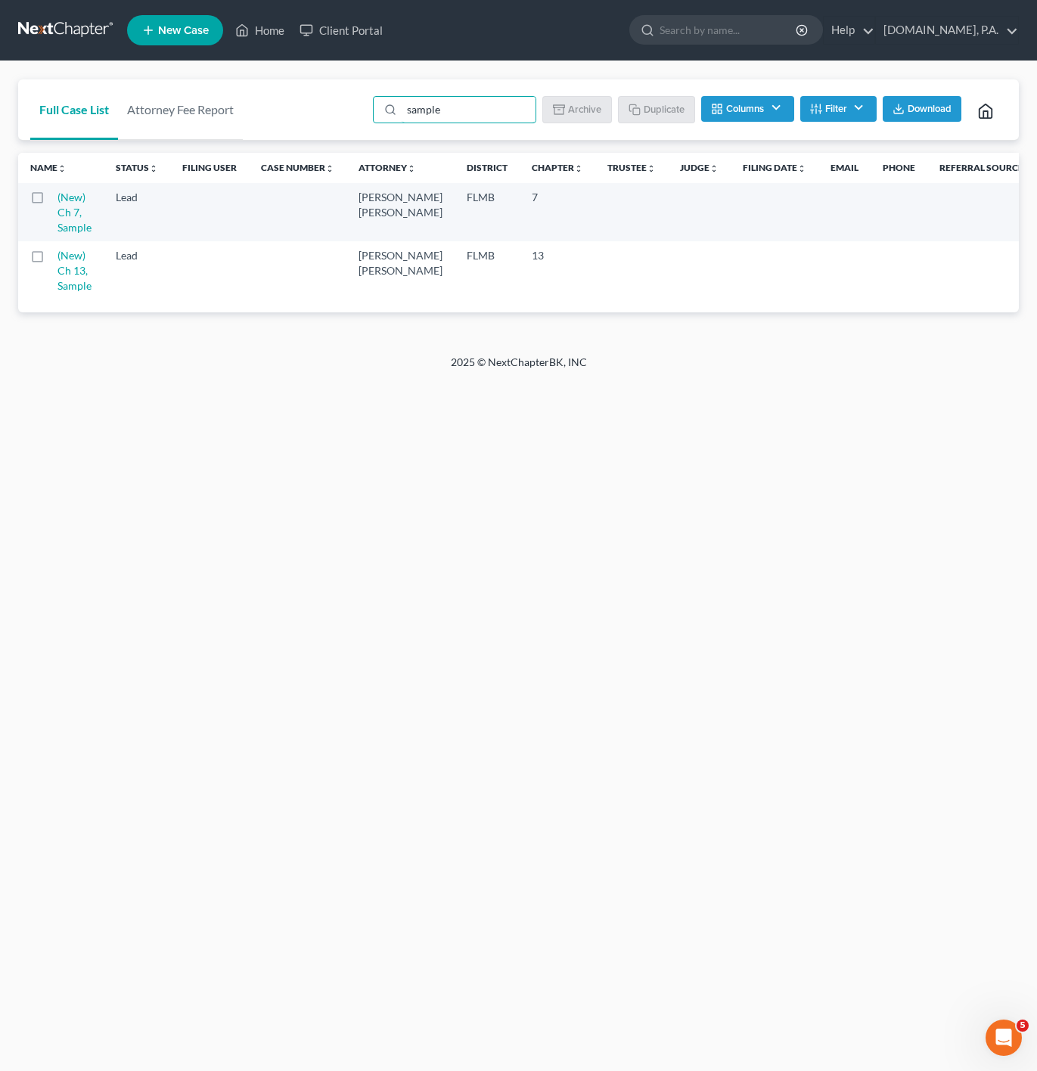
click at [51, 201] on label at bounding box center [51, 201] width 0 height 0
type input "sample"
click at [58, 198] on input "checkbox" at bounding box center [63, 195] width 10 height 10
click at [667, 104] on button "Duplicate" at bounding box center [658, 109] width 76 height 26
checkbox input "false"
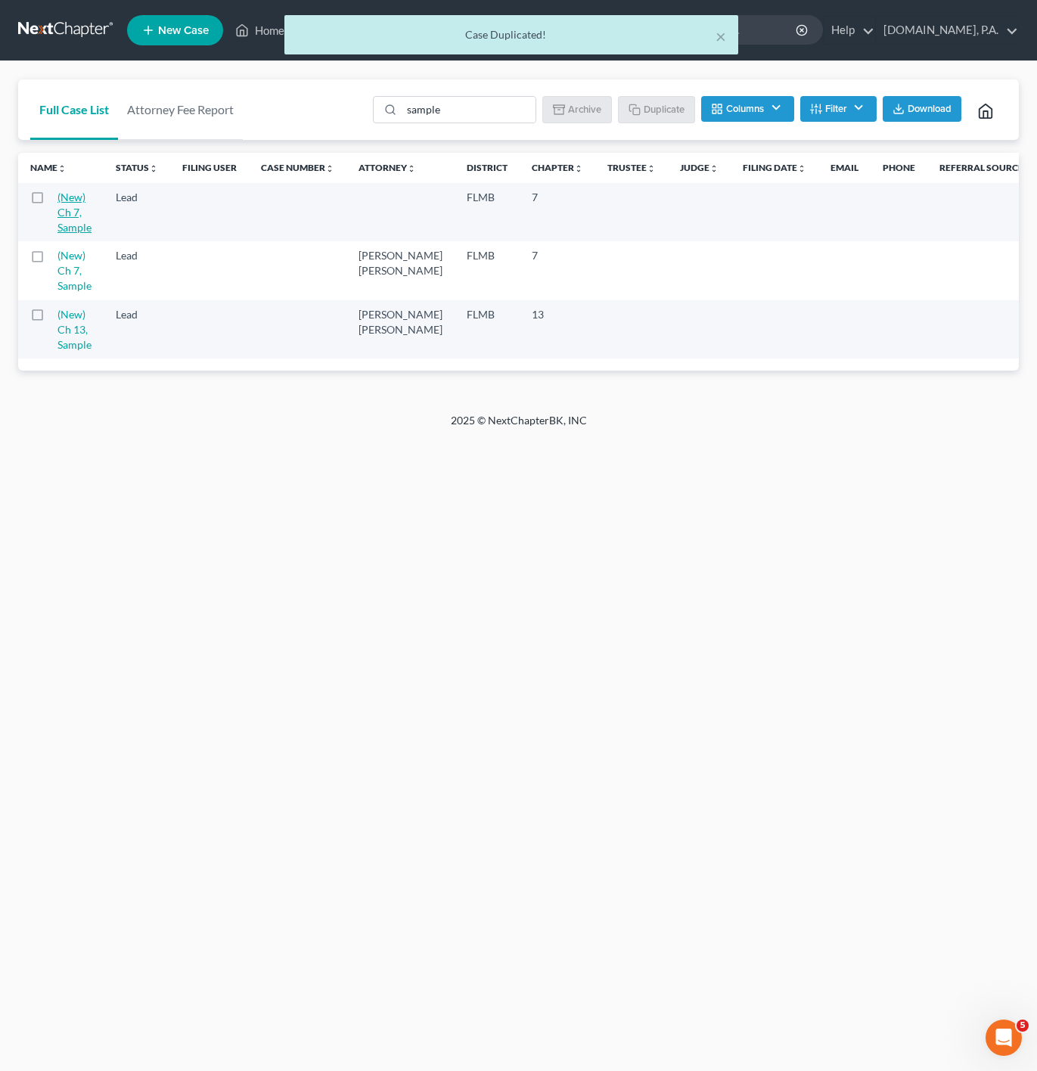
click at [62, 221] on link "(New) Ch 7, Sample" at bounding box center [75, 212] width 34 height 43
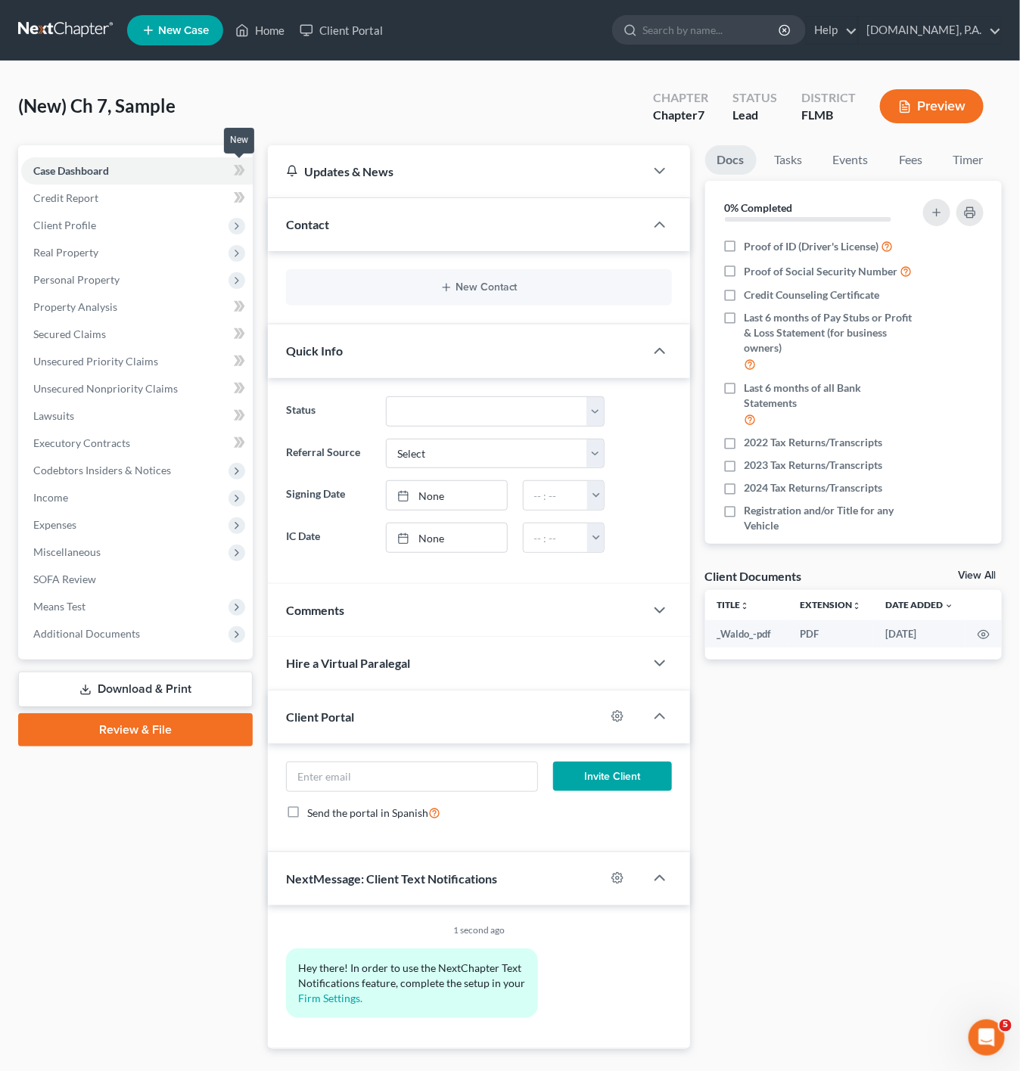
click at [237, 177] on icon at bounding box center [239, 170] width 11 height 19
drag, startPoint x: 624, startPoint y: 295, endPoint x: 640, endPoint y: 291, distance: 16.5
click at [626, 291] on div "New Contact" at bounding box center [479, 287] width 386 height 36
click at [482, 293] on button "New Contact" at bounding box center [479, 287] width 362 height 12
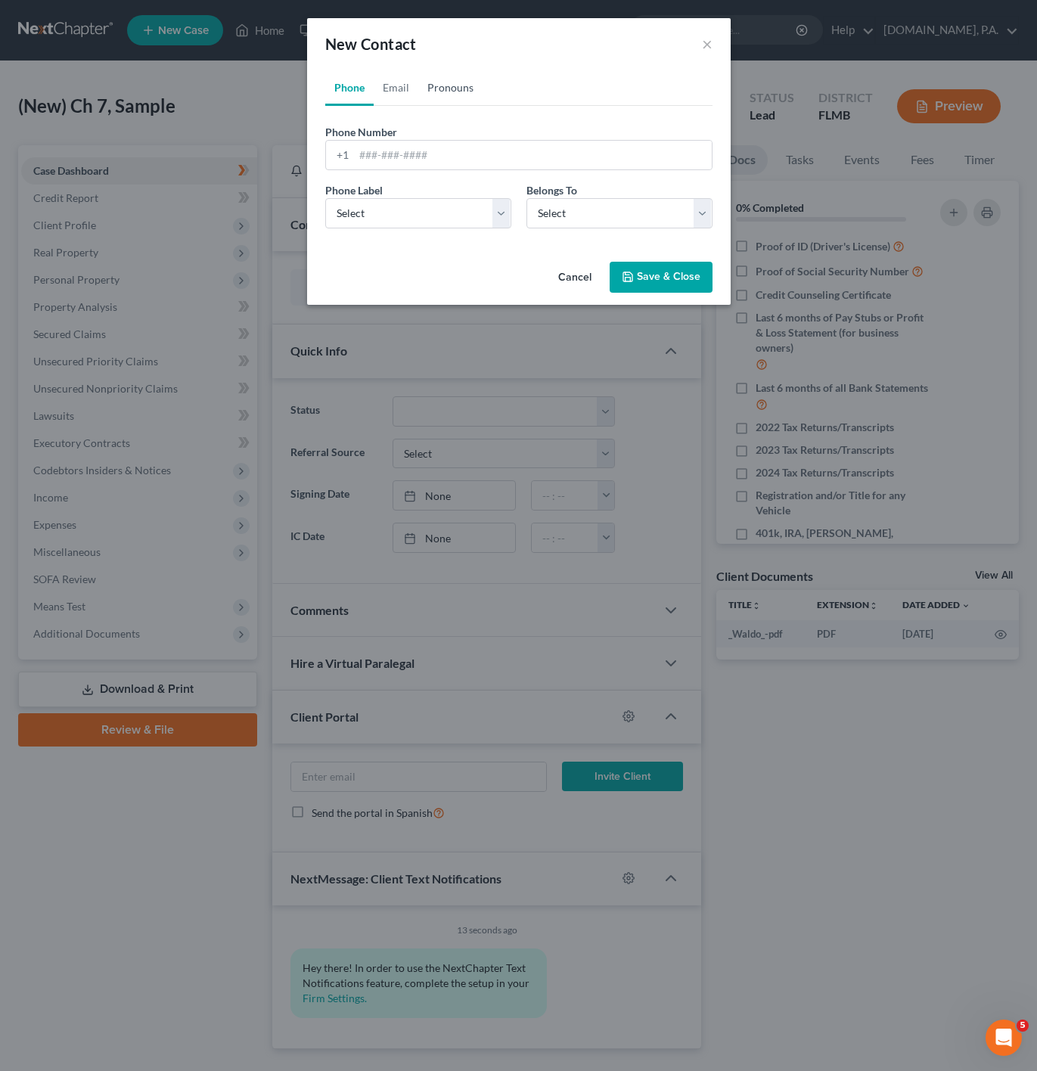
click at [423, 85] on link "Pronouns" at bounding box center [450, 88] width 64 height 36
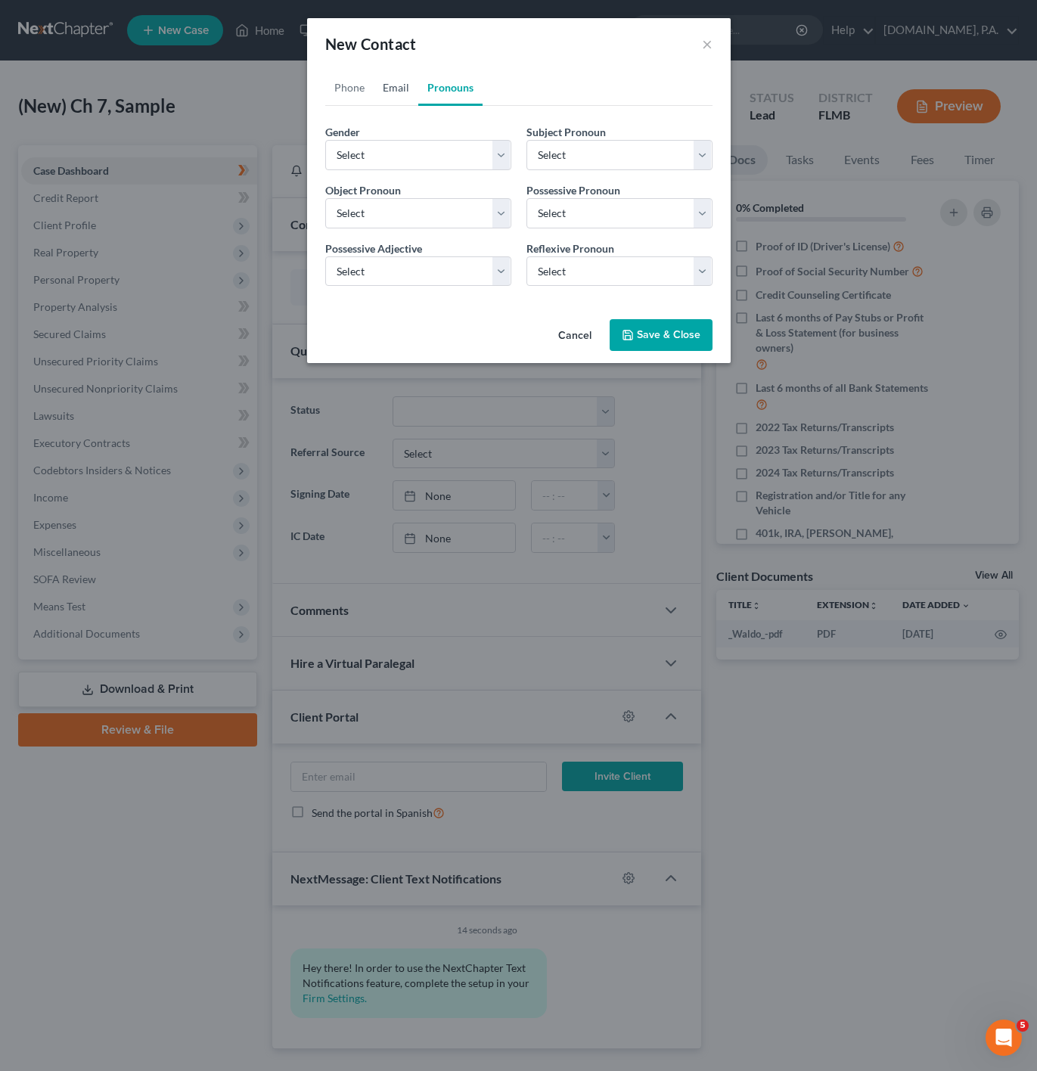
click at [393, 86] on link "Email" at bounding box center [396, 88] width 45 height 36
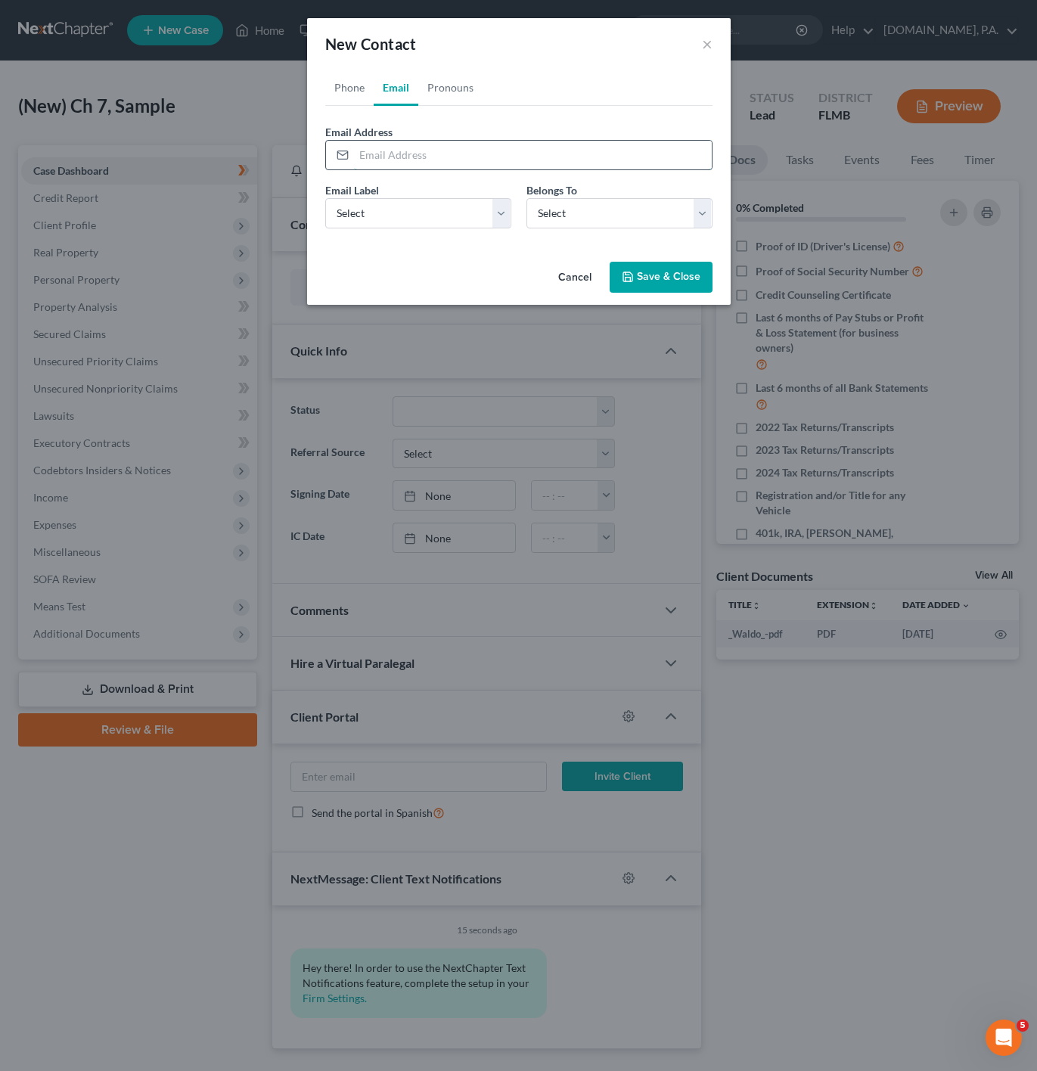
click at [405, 150] on input "email" at bounding box center [533, 155] width 358 height 29
paste input "[EMAIL_ADDRESS][DOMAIN_NAME]"
type input "[EMAIL_ADDRESS][DOMAIN_NAME]"
click at [416, 194] on div "Email Label Select Home Work Other" at bounding box center [418, 205] width 201 height 46
click at [414, 202] on select "Select Home Work Other" at bounding box center [418, 213] width 186 height 30
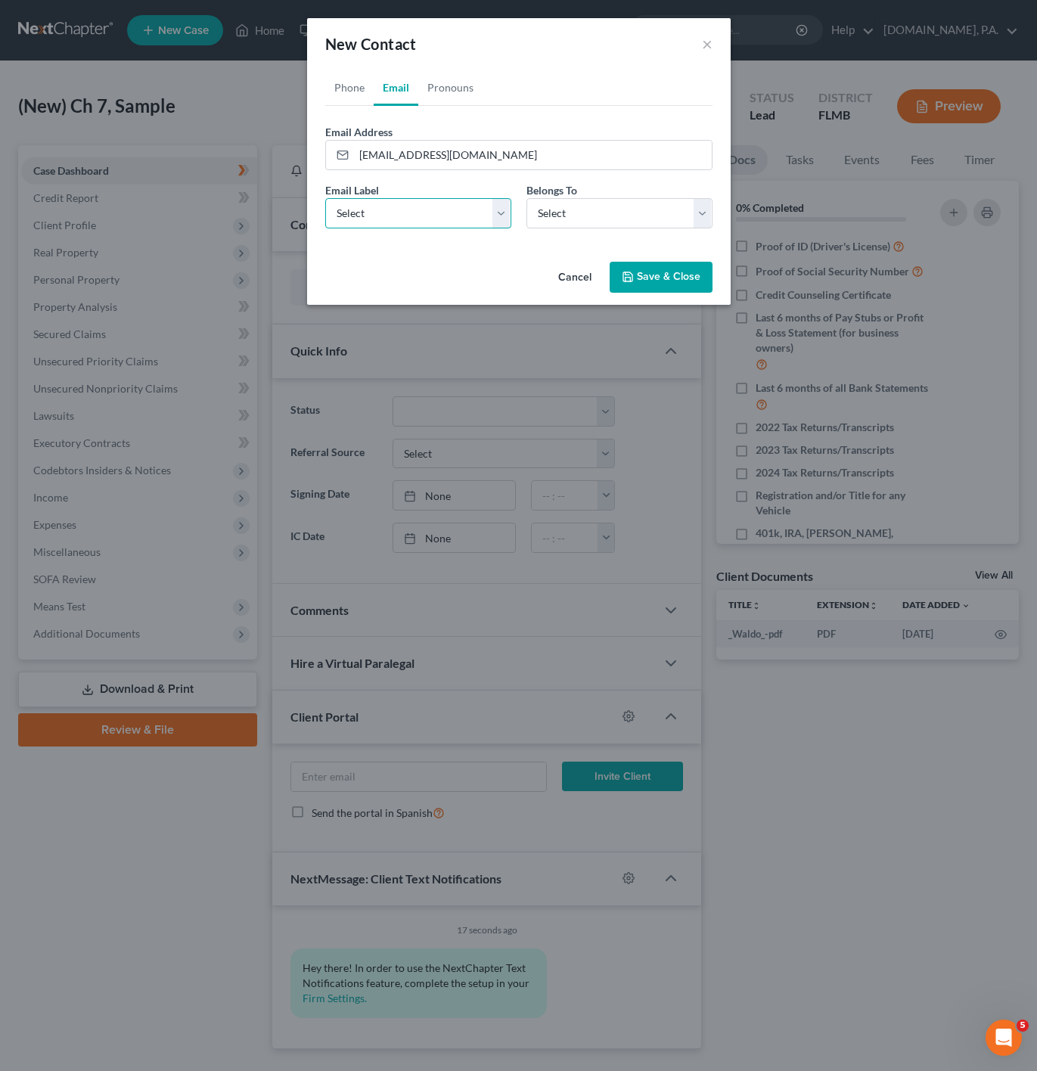
select select "0"
click at [325, 198] on select "Select Home Work Other" at bounding box center [418, 213] width 186 height 30
click at [536, 229] on select "Select Client Other" at bounding box center [620, 213] width 186 height 30
select select "0"
click at [527, 198] on select "Select Client Other" at bounding box center [620, 213] width 186 height 30
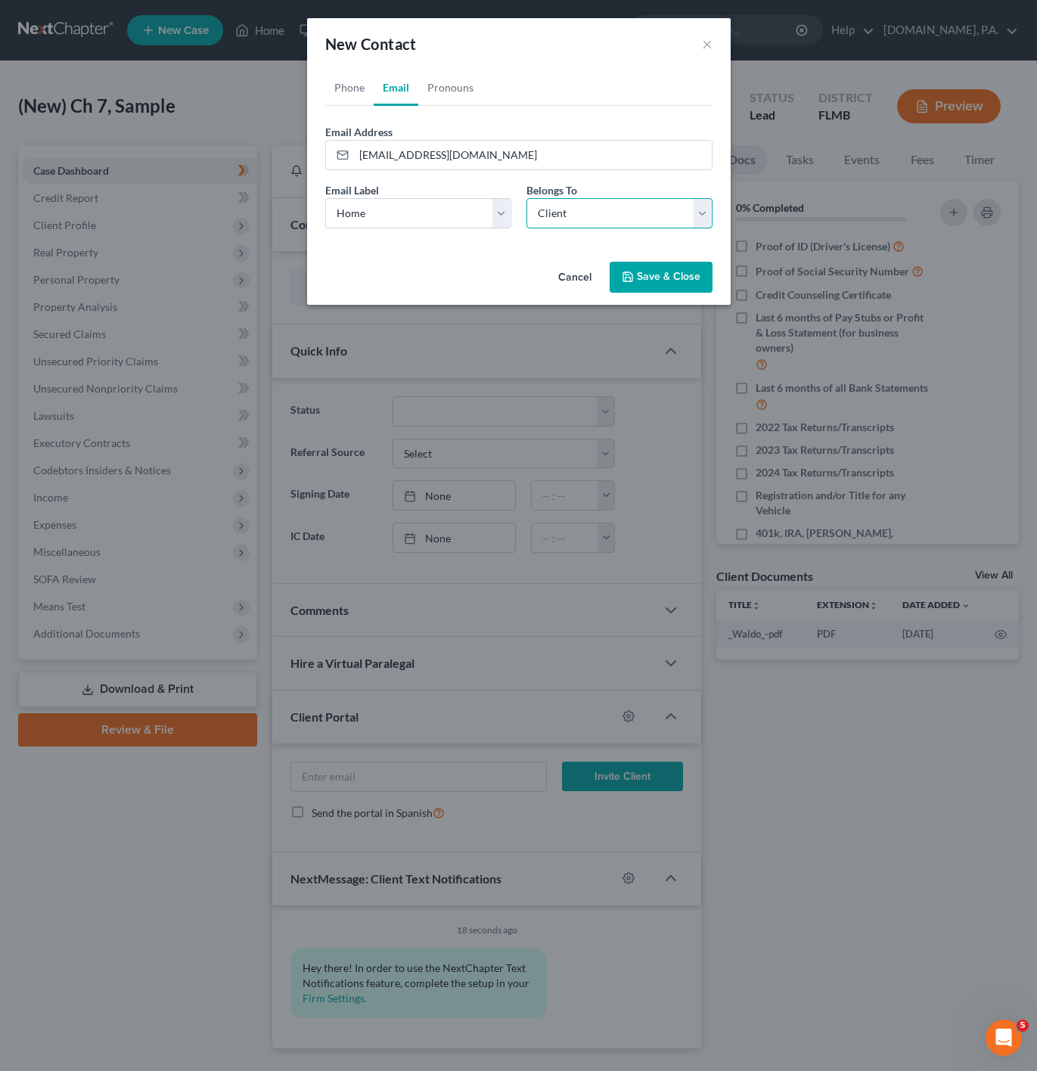
select select "0"
click at [348, 98] on link "Phone" at bounding box center [349, 88] width 48 height 36
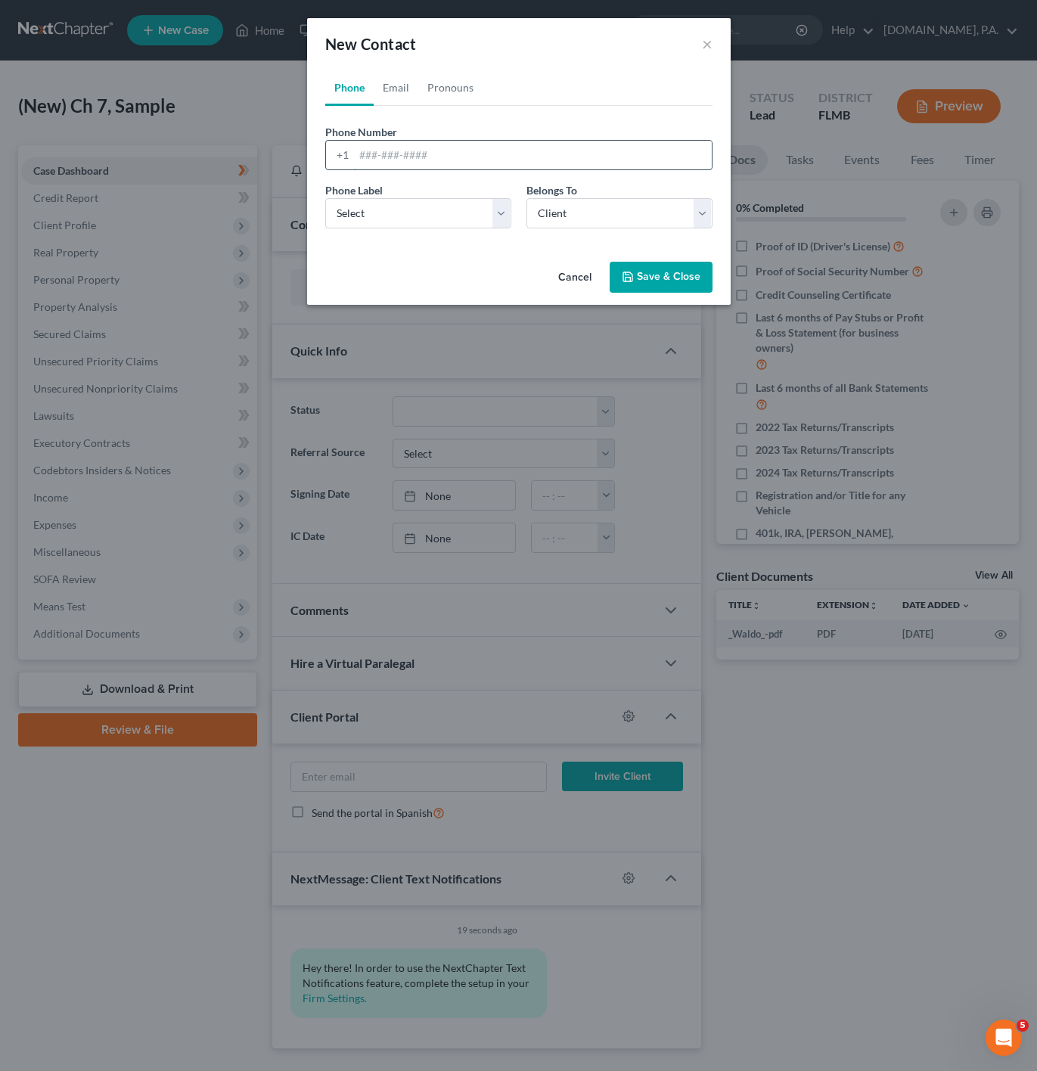
click at [422, 161] on input "tel" at bounding box center [533, 155] width 358 height 29
paste input "3214606588"
type input "3214606588"
click at [384, 221] on select "Select Mobile Home Work Other" at bounding box center [418, 213] width 186 height 30
select select "0"
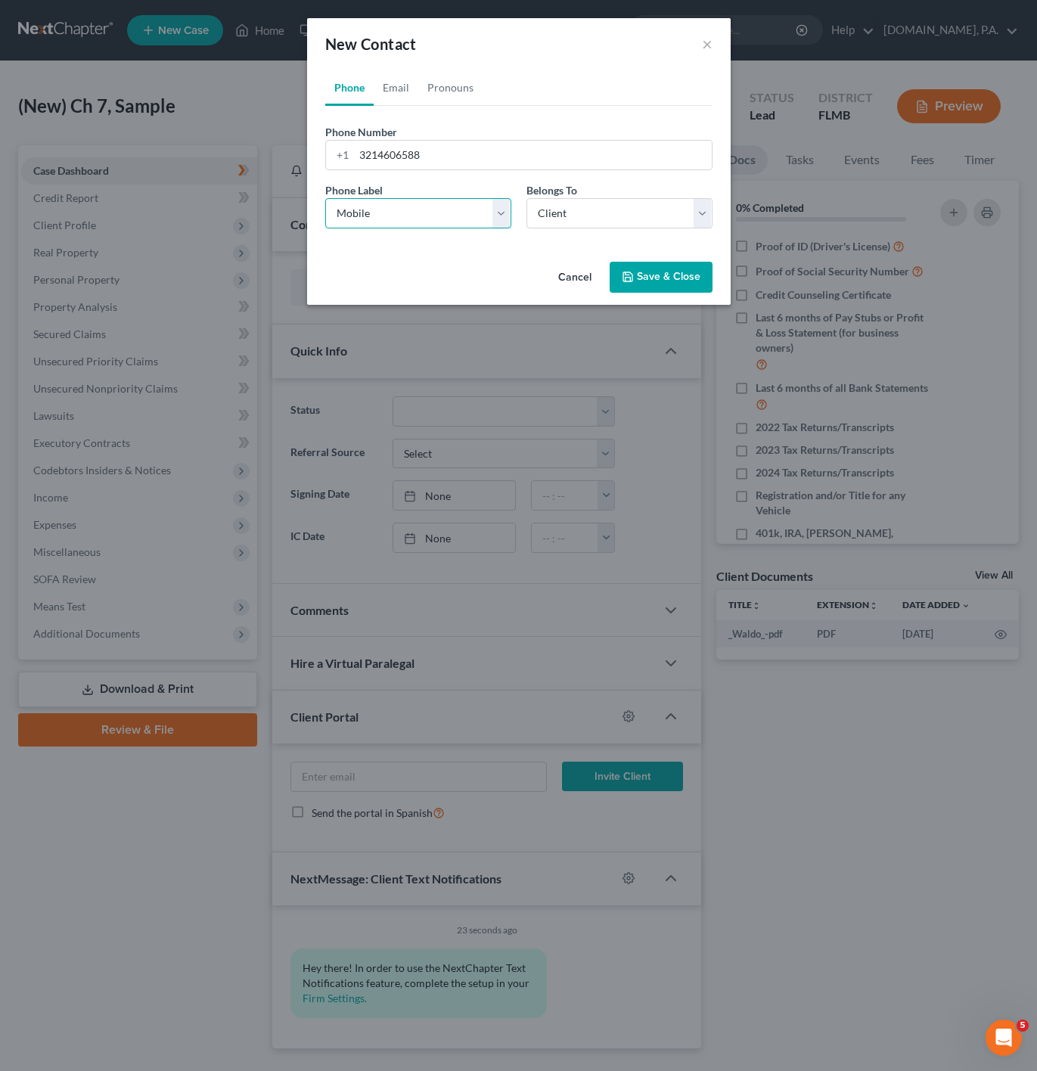
click at [325, 198] on select "Select Mobile Home Work Other" at bounding box center [418, 213] width 186 height 30
click at [405, 84] on link "Email" at bounding box center [396, 88] width 45 height 36
click at [439, 85] on link "Pronouns" at bounding box center [450, 88] width 64 height 36
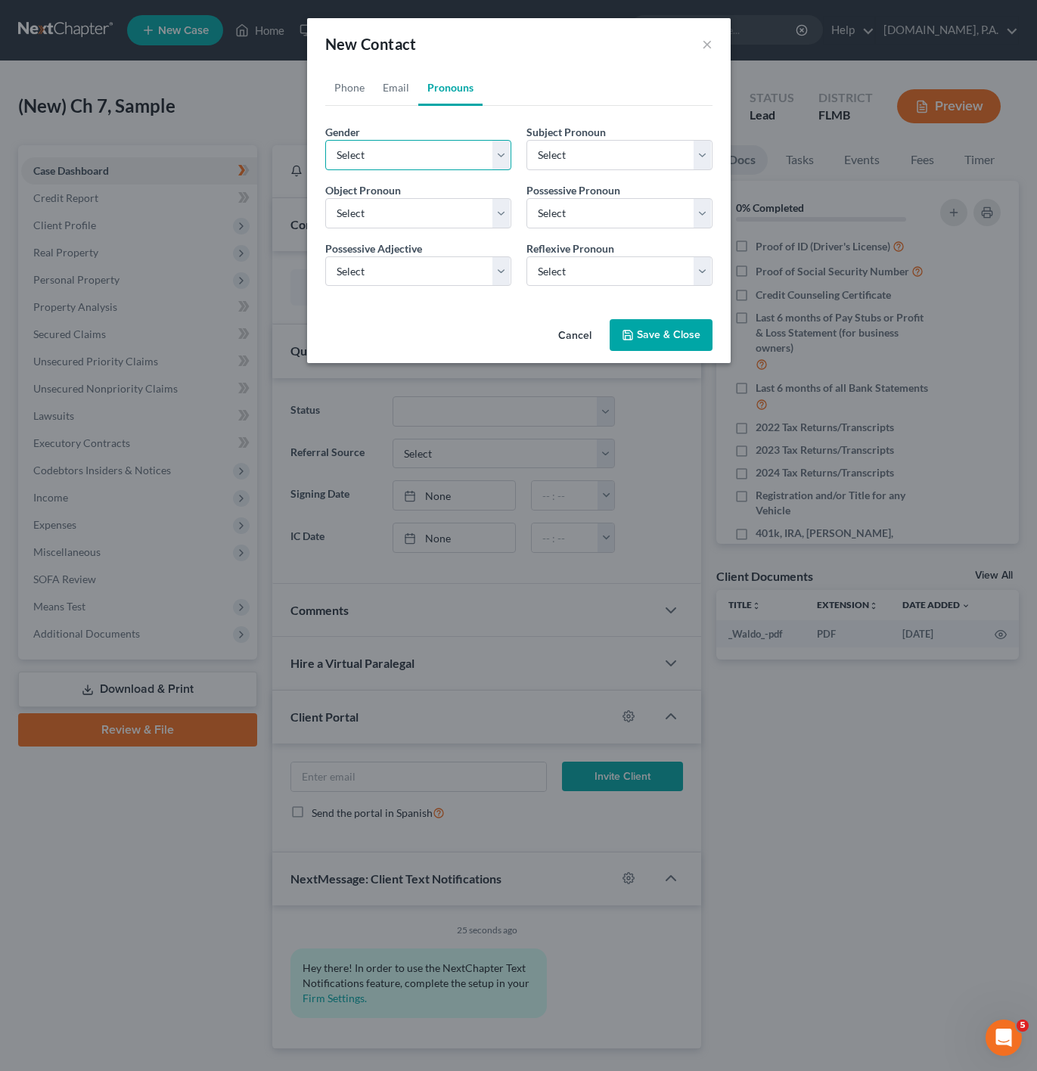
click at [380, 170] on select "Select Male Female Non Binary More Than One Person" at bounding box center [418, 155] width 186 height 30
select select "0"
click at [325, 140] on select "Select Male Female Non Binary More Than One Person" at bounding box center [418, 155] width 186 height 30
select select "0"
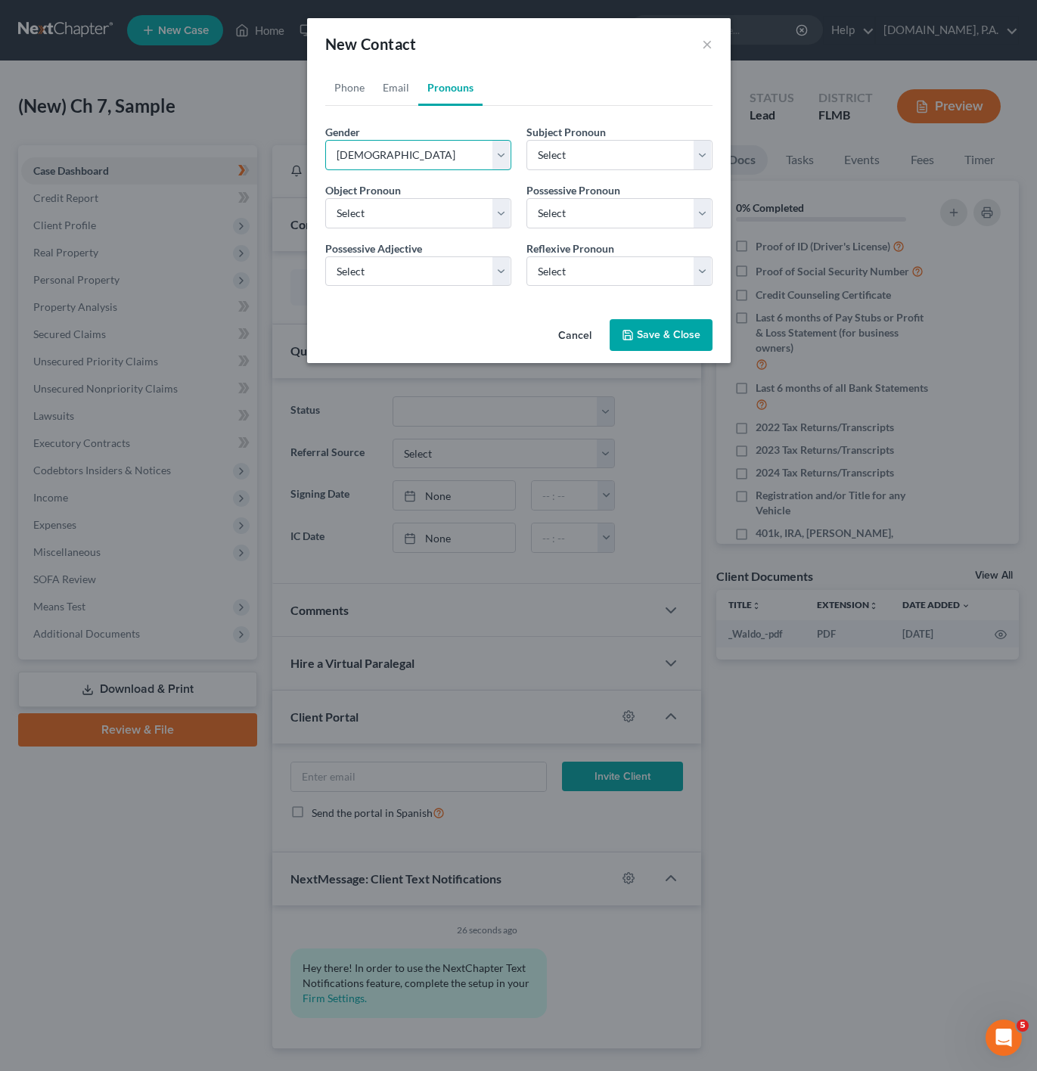
select select "0"
click at [382, 154] on select "Select Male Female Non Binary More Than One Person" at bounding box center [418, 155] width 186 height 30
select select "1"
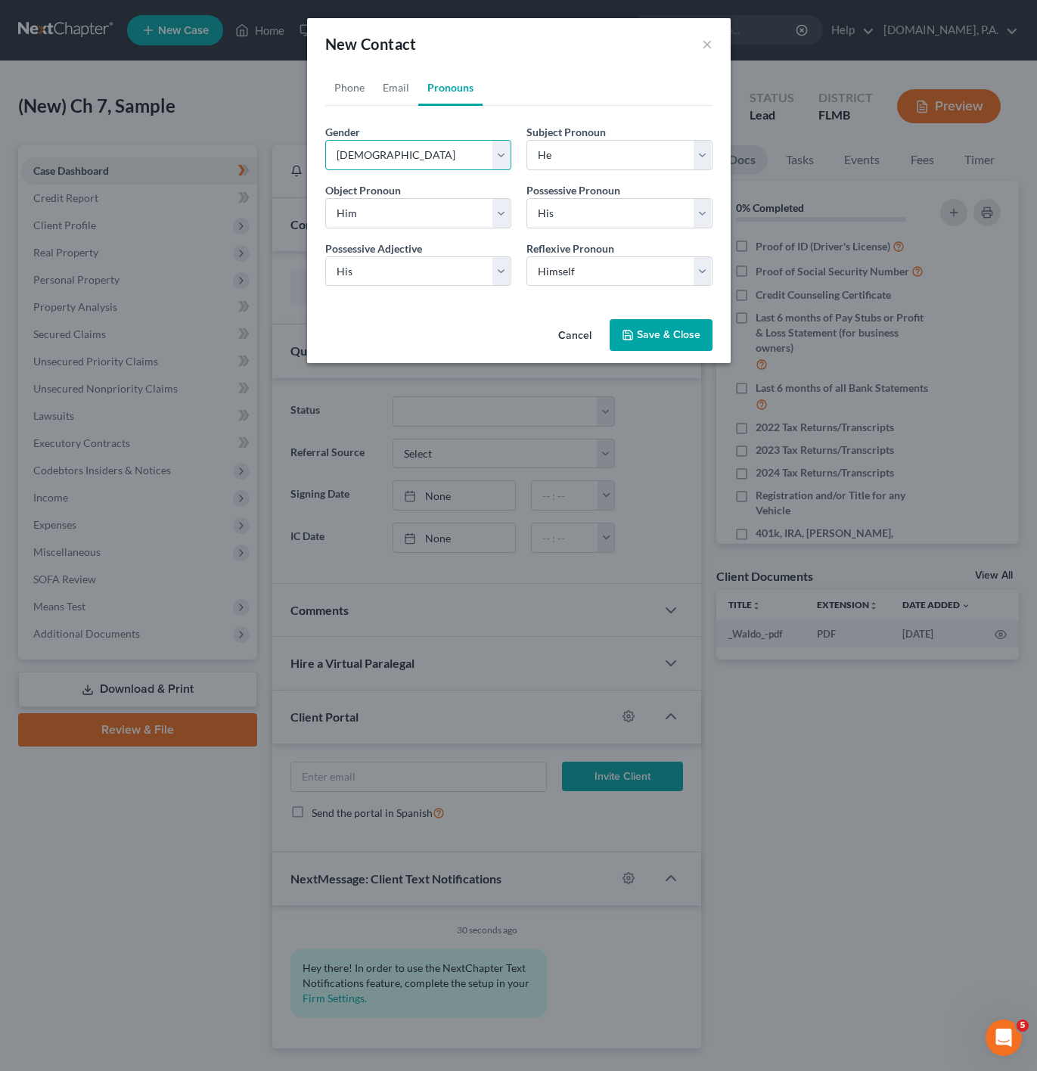
click at [325, 140] on select "Select Male Female Non Binary More Than One Person" at bounding box center [418, 155] width 186 height 30
select select "1"
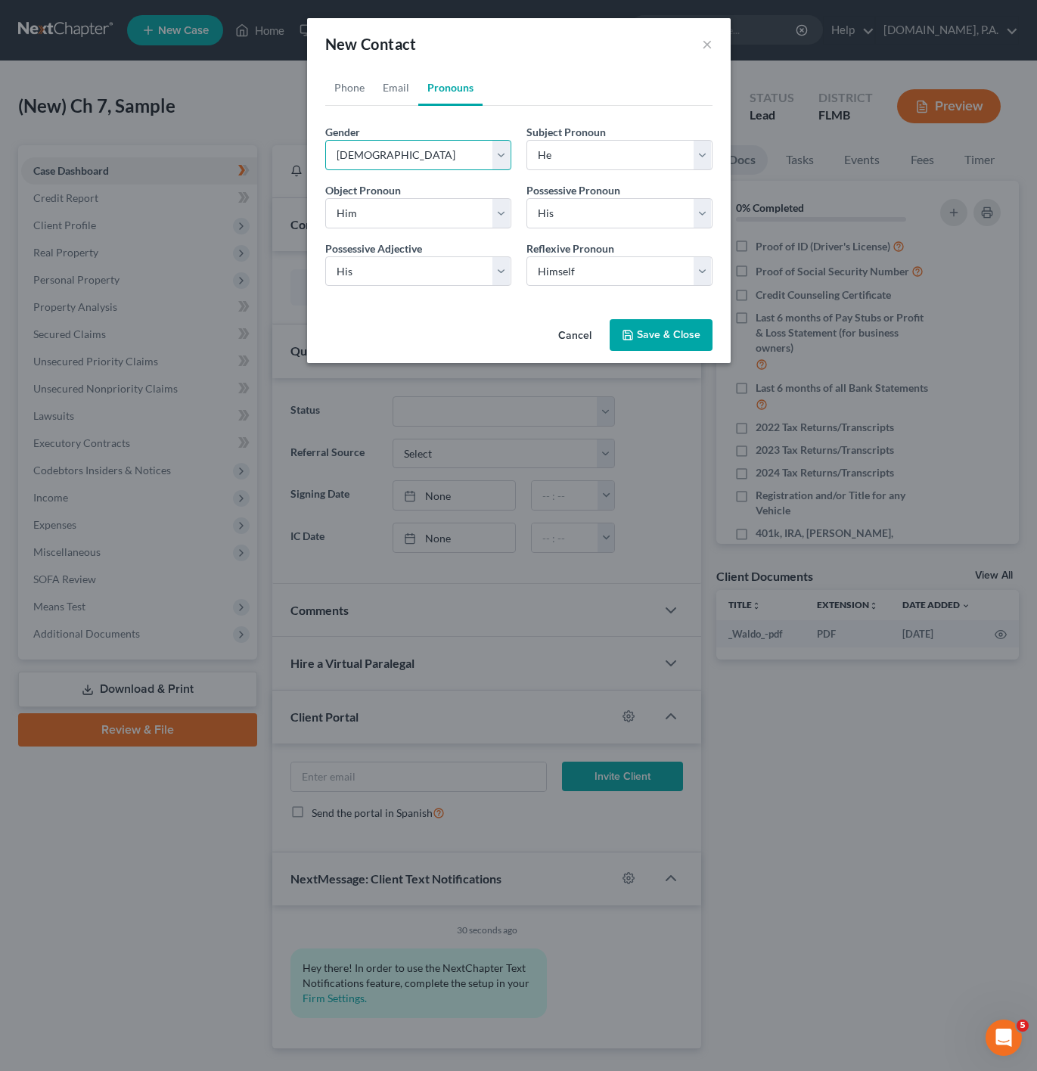
select select "1"
click at [670, 338] on button "Save & Close" at bounding box center [661, 335] width 103 height 32
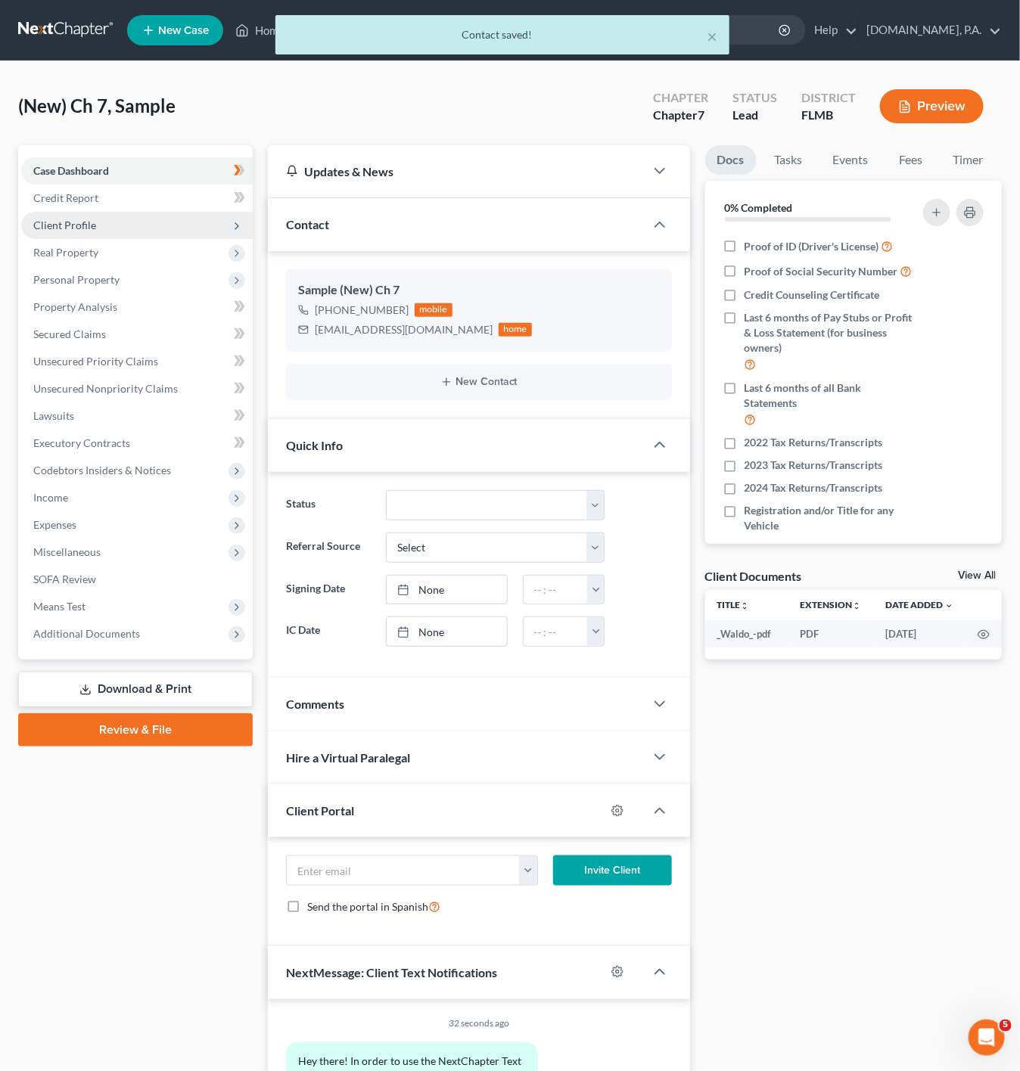
click at [200, 220] on span "Client Profile" at bounding box center [137, 225] width 232 height 27
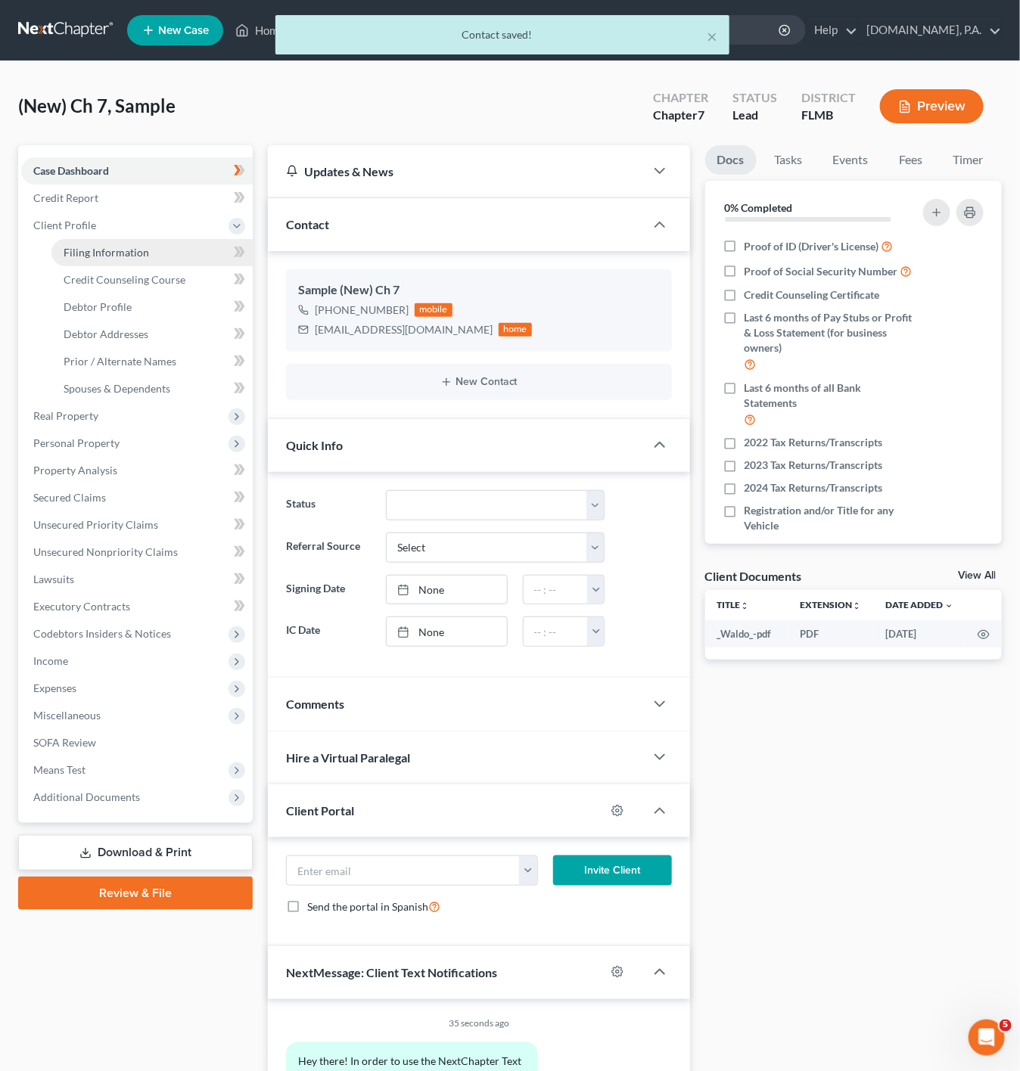
click at [209, 253] on link "Filing Information" at bounding box center [151, 252] width 201 height 27
select select "1"
select select "0"
select select "15"
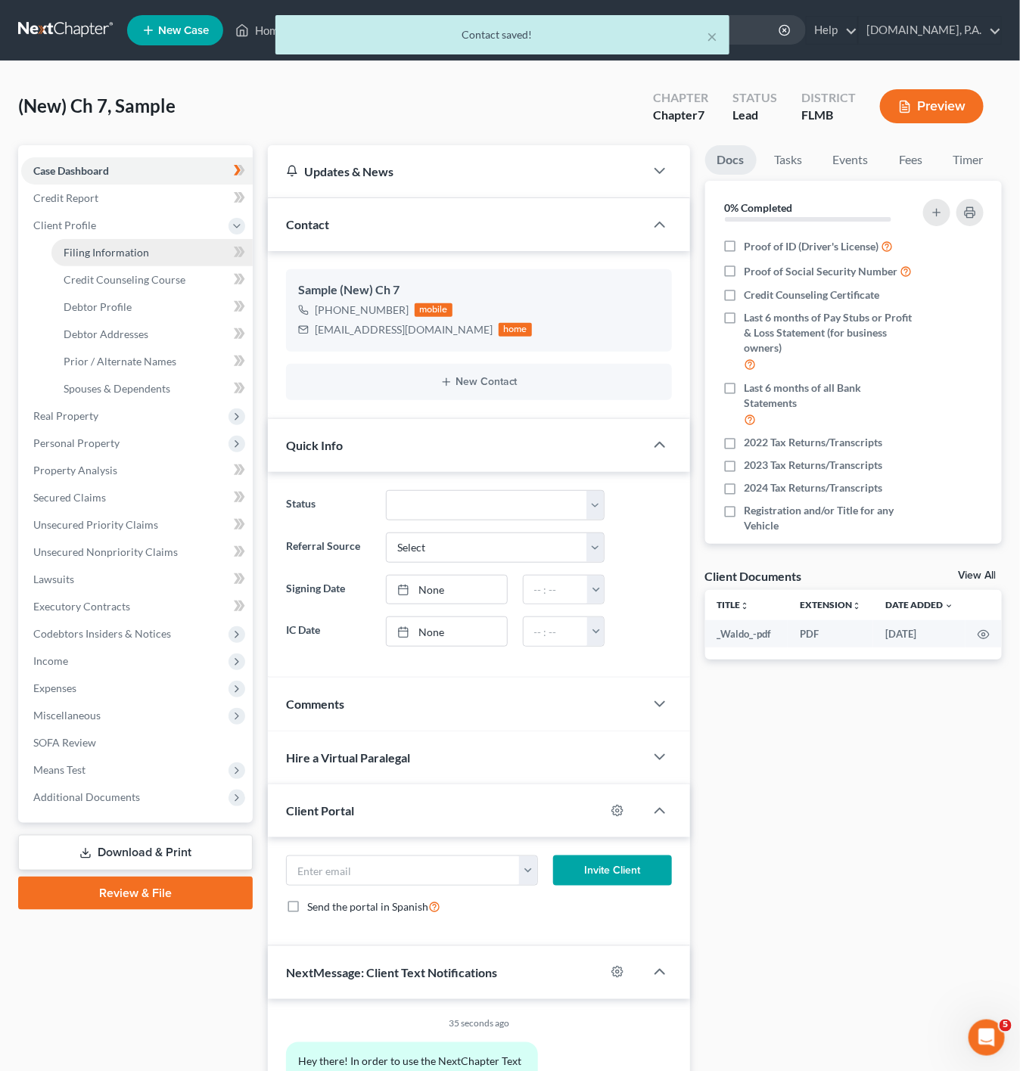
select select "0"
select select "9"
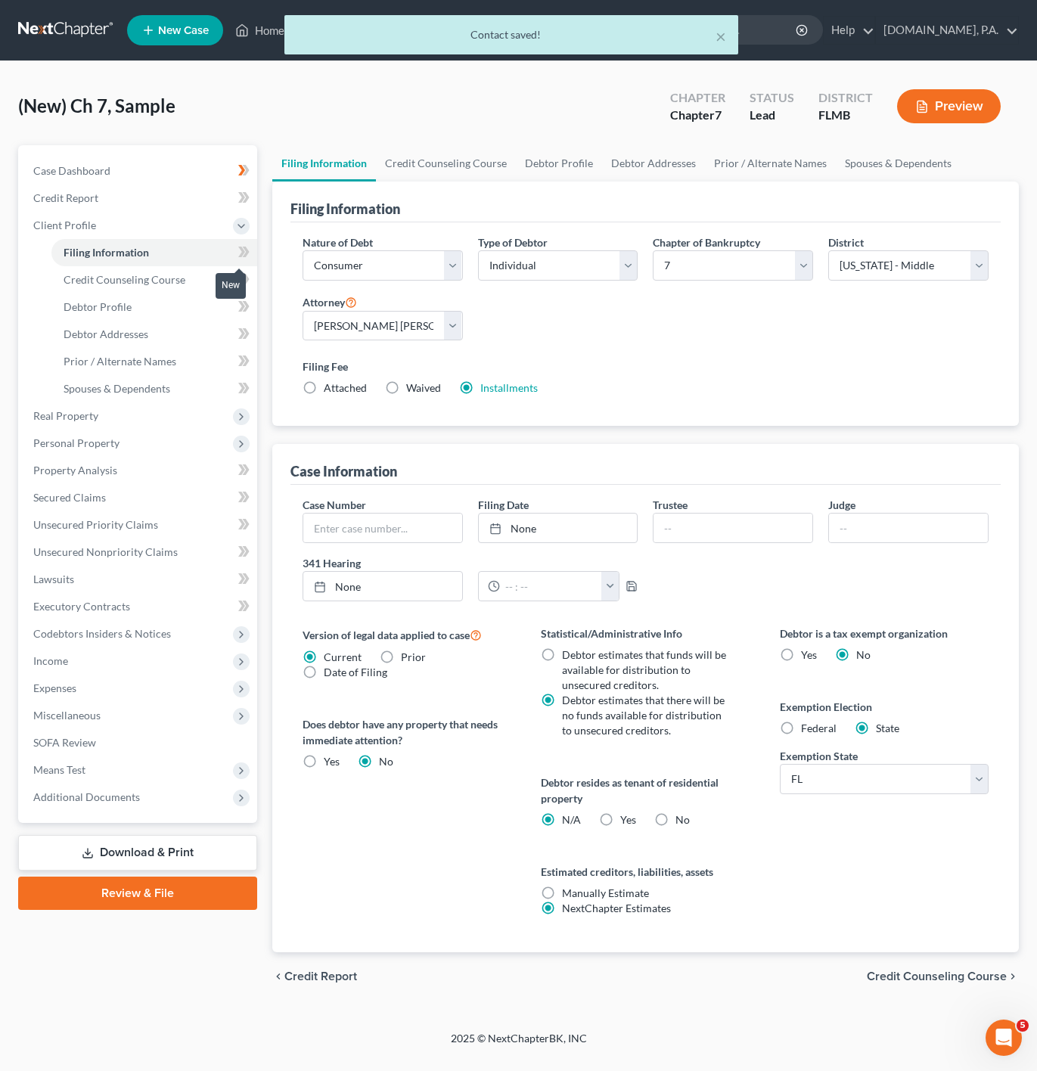
click at [238, 254] on icon at bounding box center [243, 252] width 11 height 19
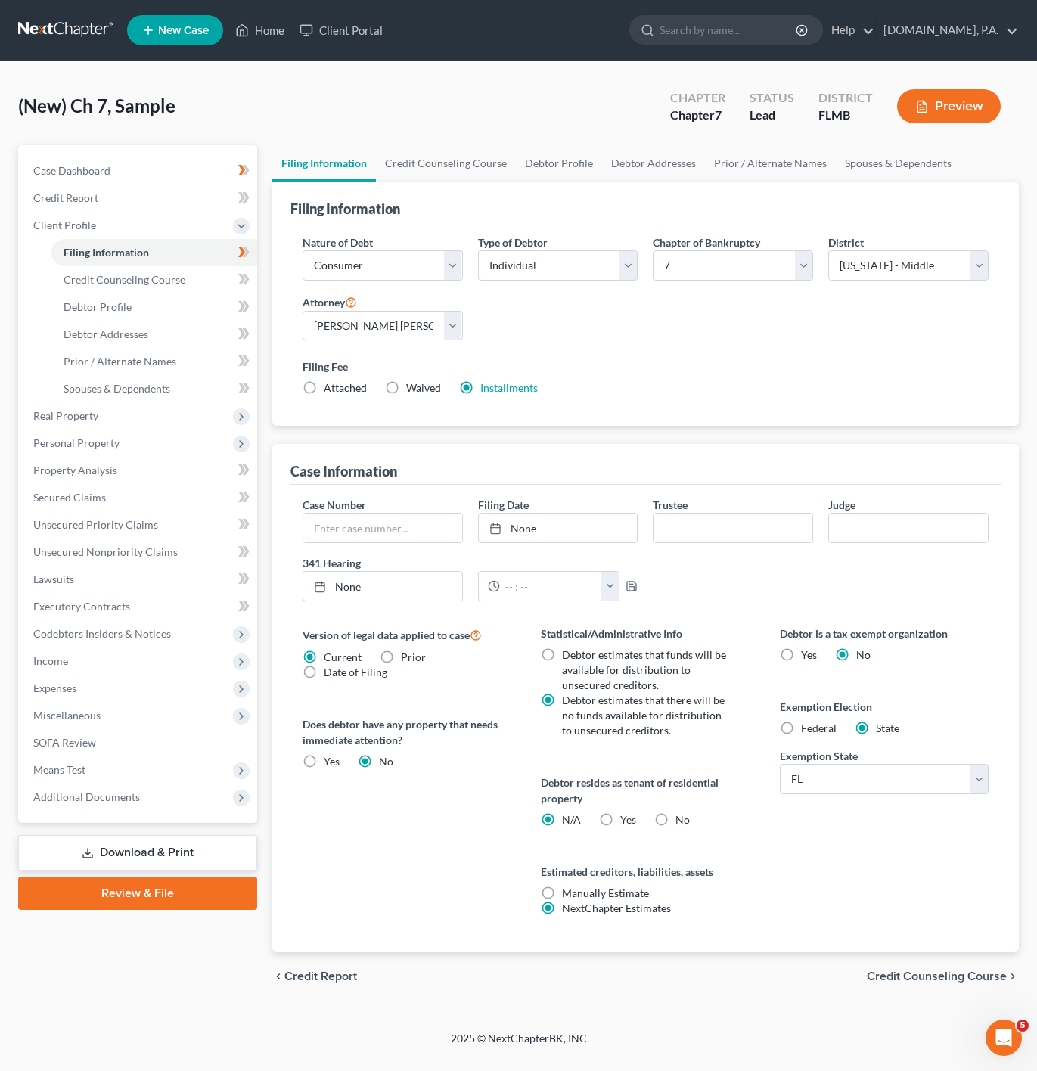
click at [620, 817] on label "Yes Yes" at bounding box center [628, 820] width 16 height 15
click at [626, 817] on input "Yes Yes" at bounding box center [631, 818] width 10 height 10
radio input "true"
radio input "false"
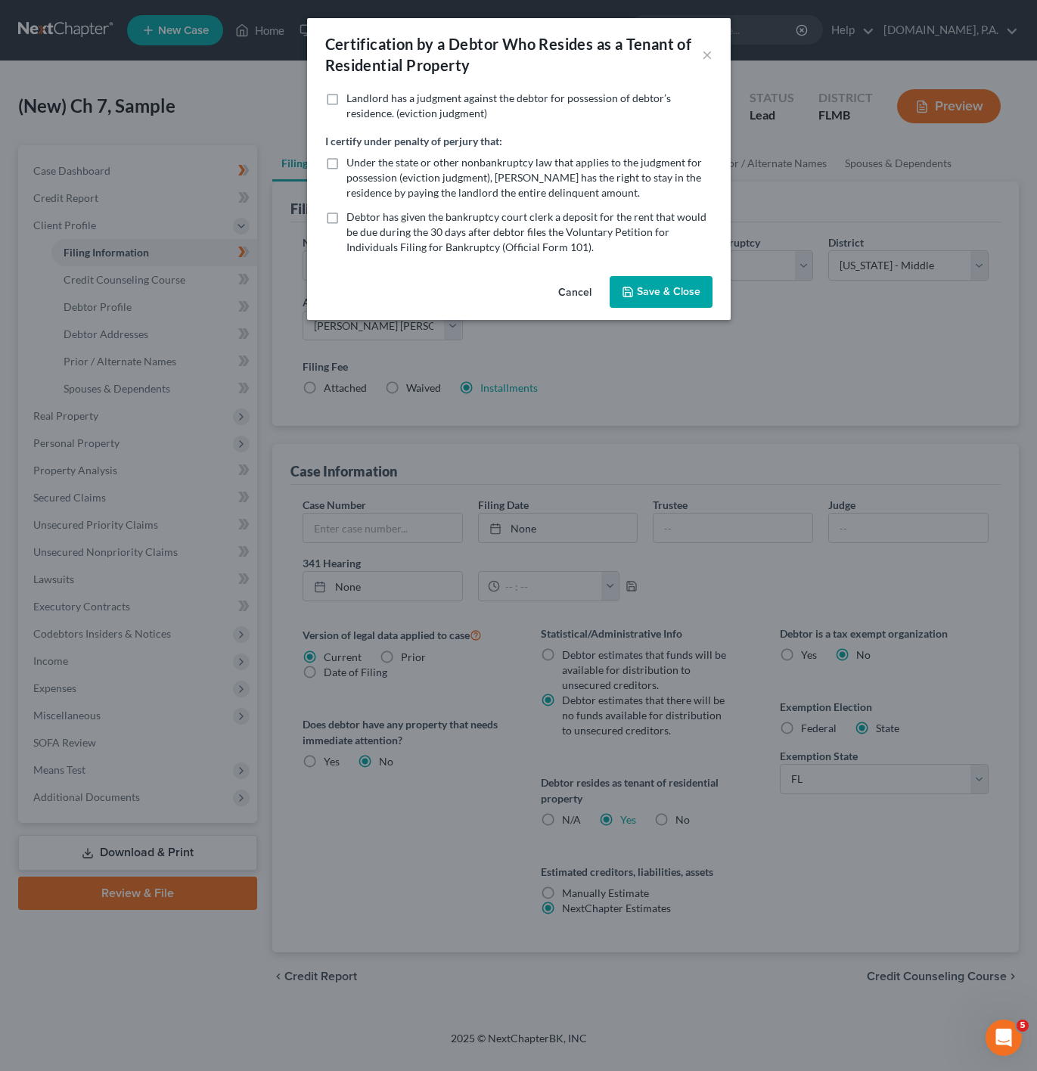
click at [684, 273] on div "Cancel Save & Close" at bounding box center [519, 295] width 424 height 50
click at [673, 287] on button "Save & Close" at bounding box center [661, 292] width 103 height 32
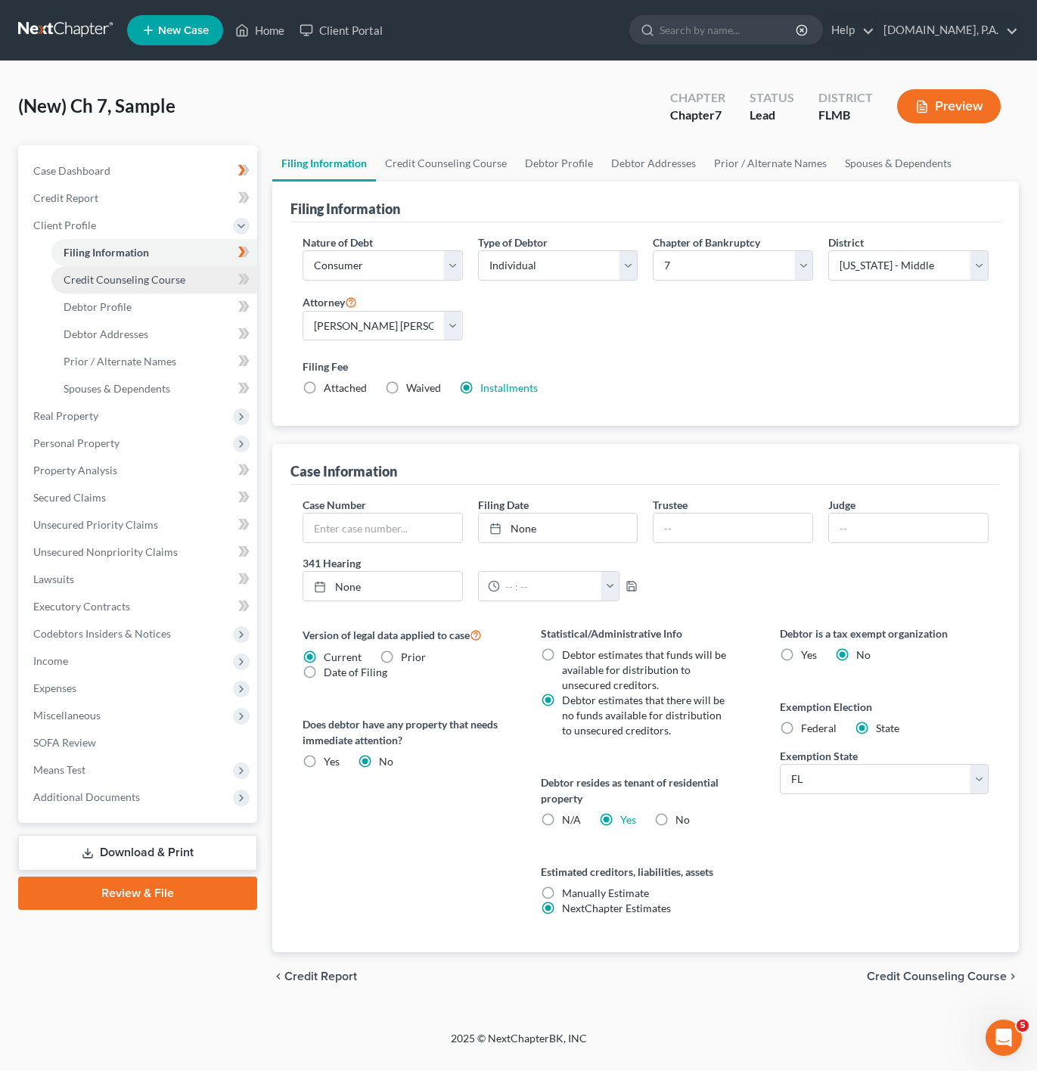
click at [193, 277] on link "Credit Counseling Course" at bounding box center [154, 279] width 206 height 27
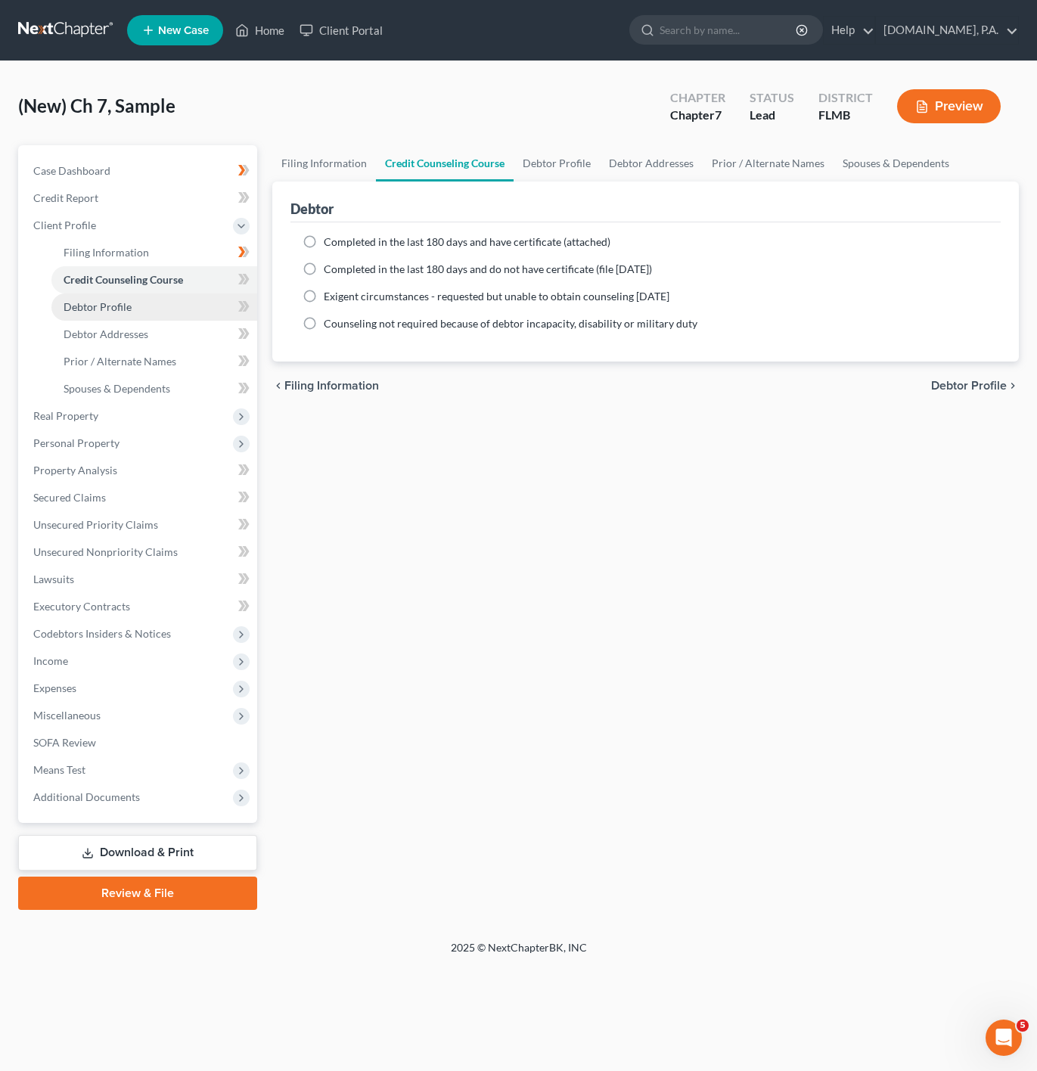
click at [212, 300] on link "Debtor Profile" at bounding box center [154, 307] width 206 height 27
select select "0"
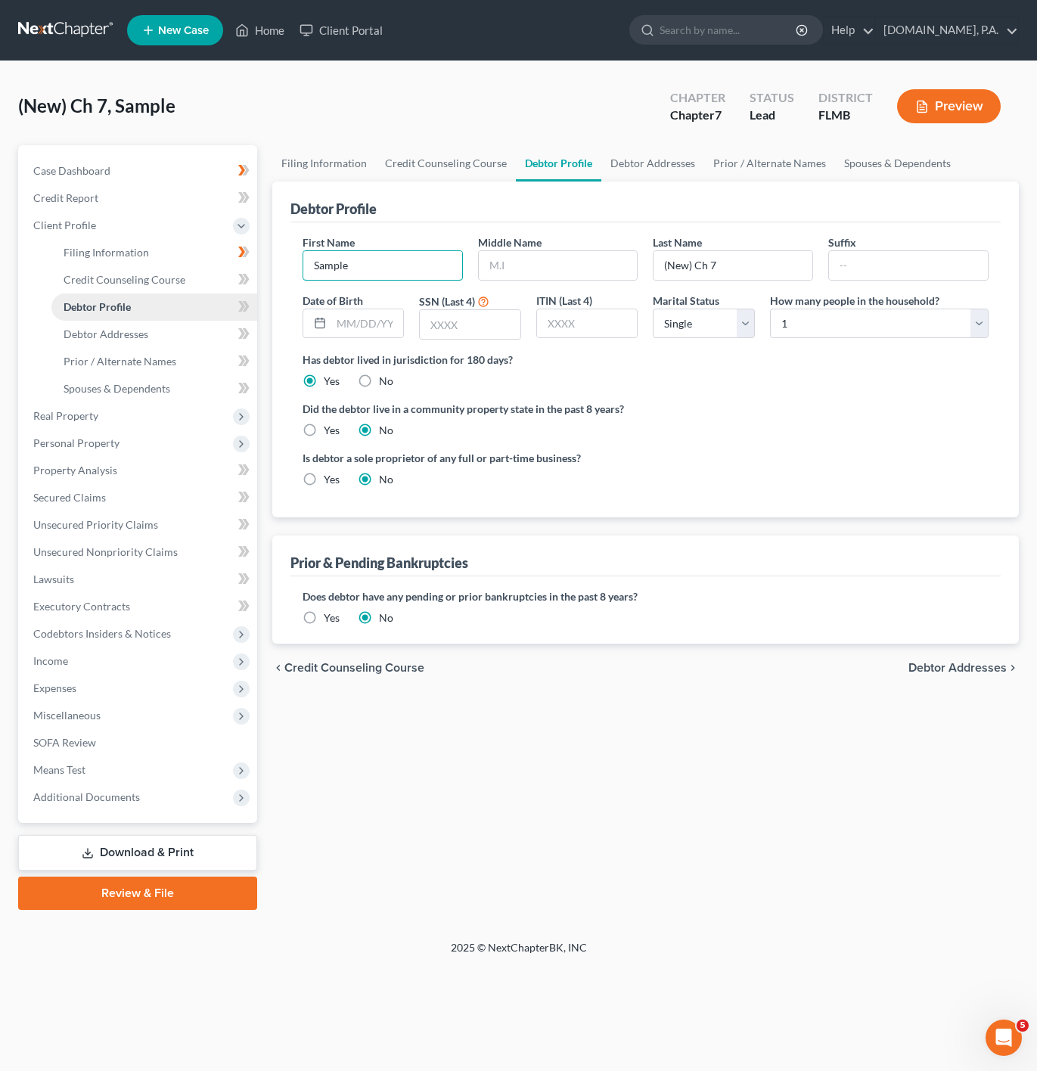
drag, startPoint x: 393, startPoint y: 275, endPoint x: 136, endPoint y: 302, distance: 258.6
click at [136, 302] on div "Petition Navigation Case Dashboard Payments Invoices Payments Payments Credit R…" at bounding box center [519, 527] width 1016 height 765
paste input "Lashawnda"
type input "Lashawnda"
drag, startPoint x: 776, startPoint y: 271, endPoint x: 647, endPoint y: 257, distance: 130.1
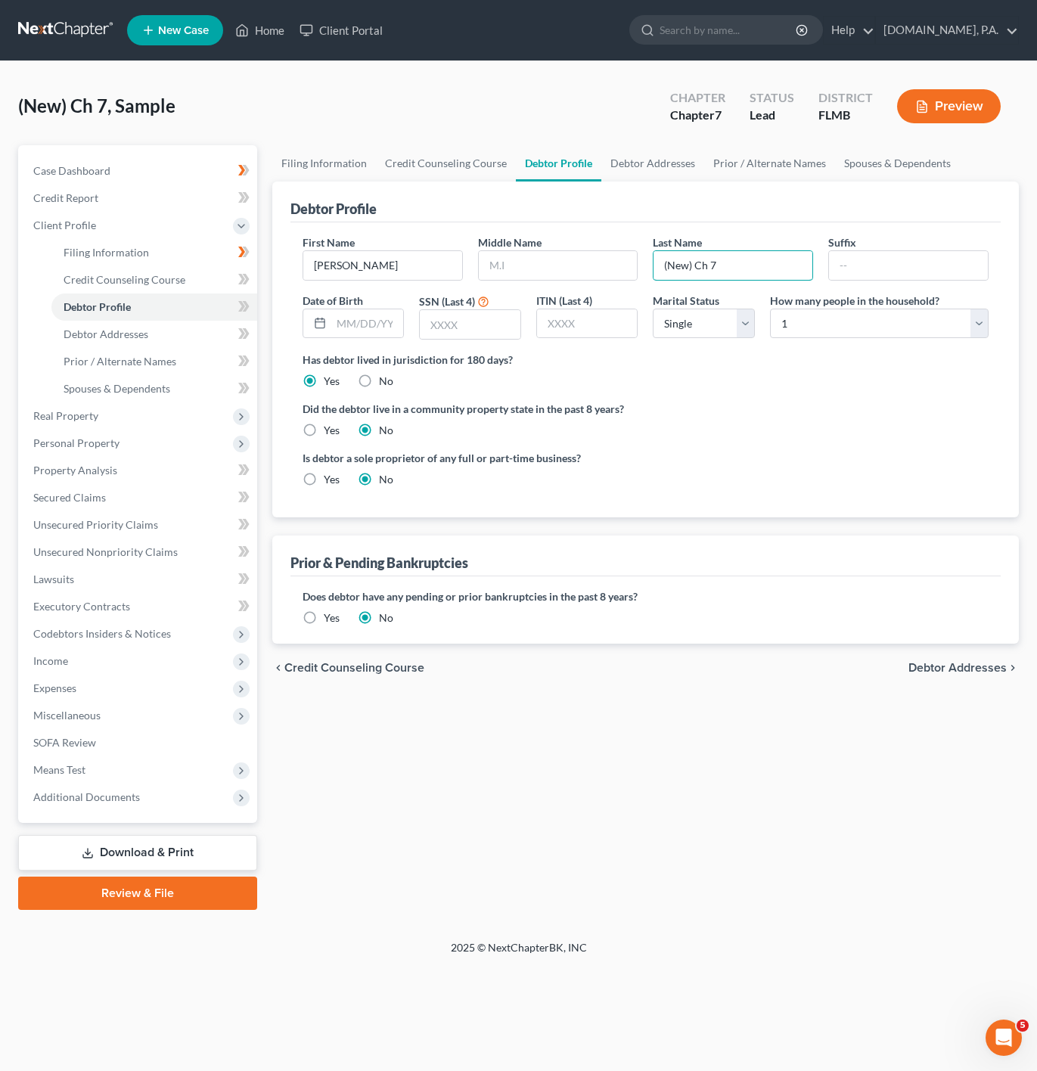
click at [647, 257] on div "Last Name (New) Ch 7" at bounding box center [733, 258] width 176 height 46
paste input "Richmond"
type input "Richmond"
click at [922, 329] on select "Select 1 2 3 4 5 6 7 8 9 10 11 12 13 14 15 16 17 18 19 20" at bounding box center [879, 324] width 219 height 30
select select "2"
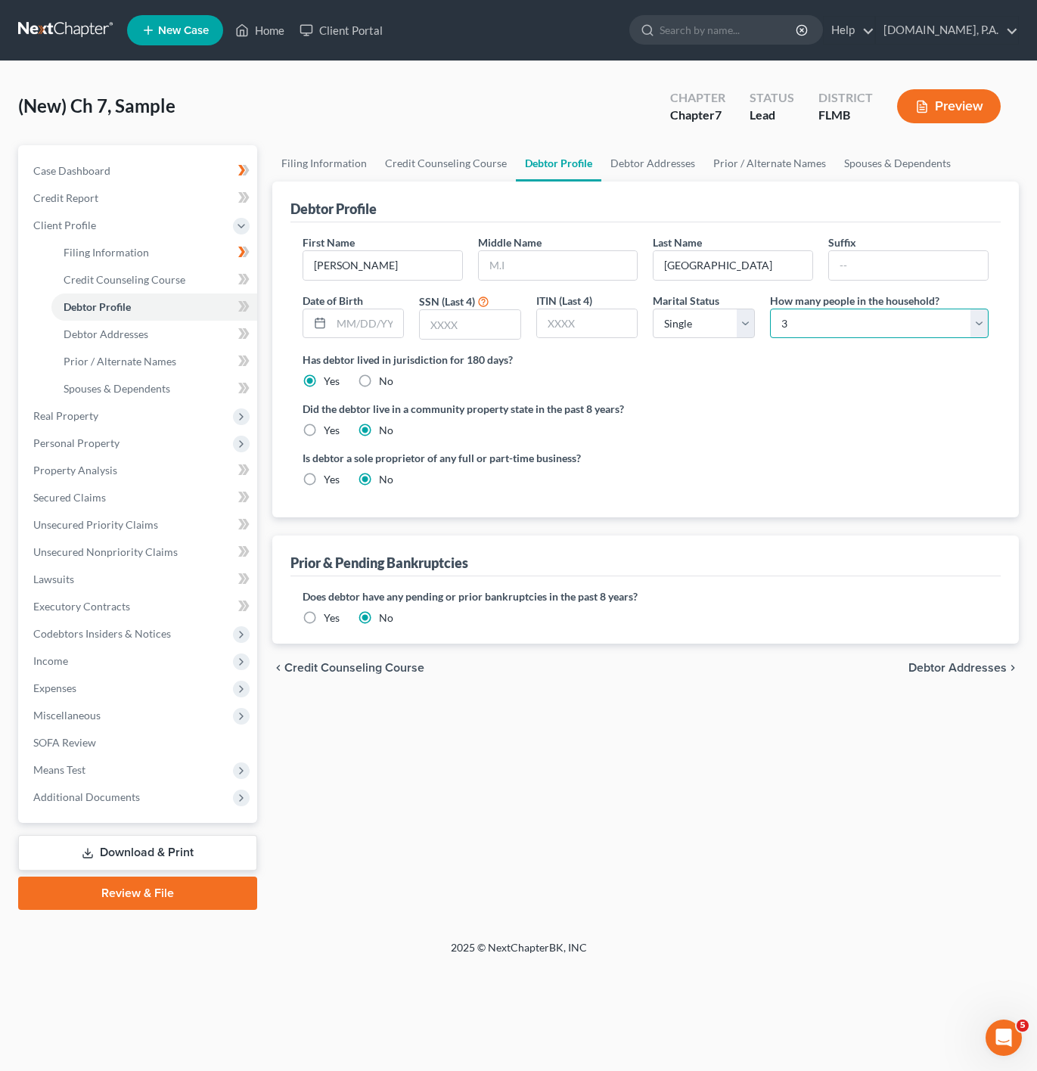
click at [770, 309] on select "Select 1 2 3 4 5 6 7 8 9 10 11 12 13 14 15 16 17 18 19 20" at bounding box center [879, 324] width 219 height 30
click at [241, 311] on icon at bounding box center [241, 306] width 7 height 11
click at [196, 334] on link "Debtor Addresses" at bounding box center [154, 334] width 206 height 27
select select "0"
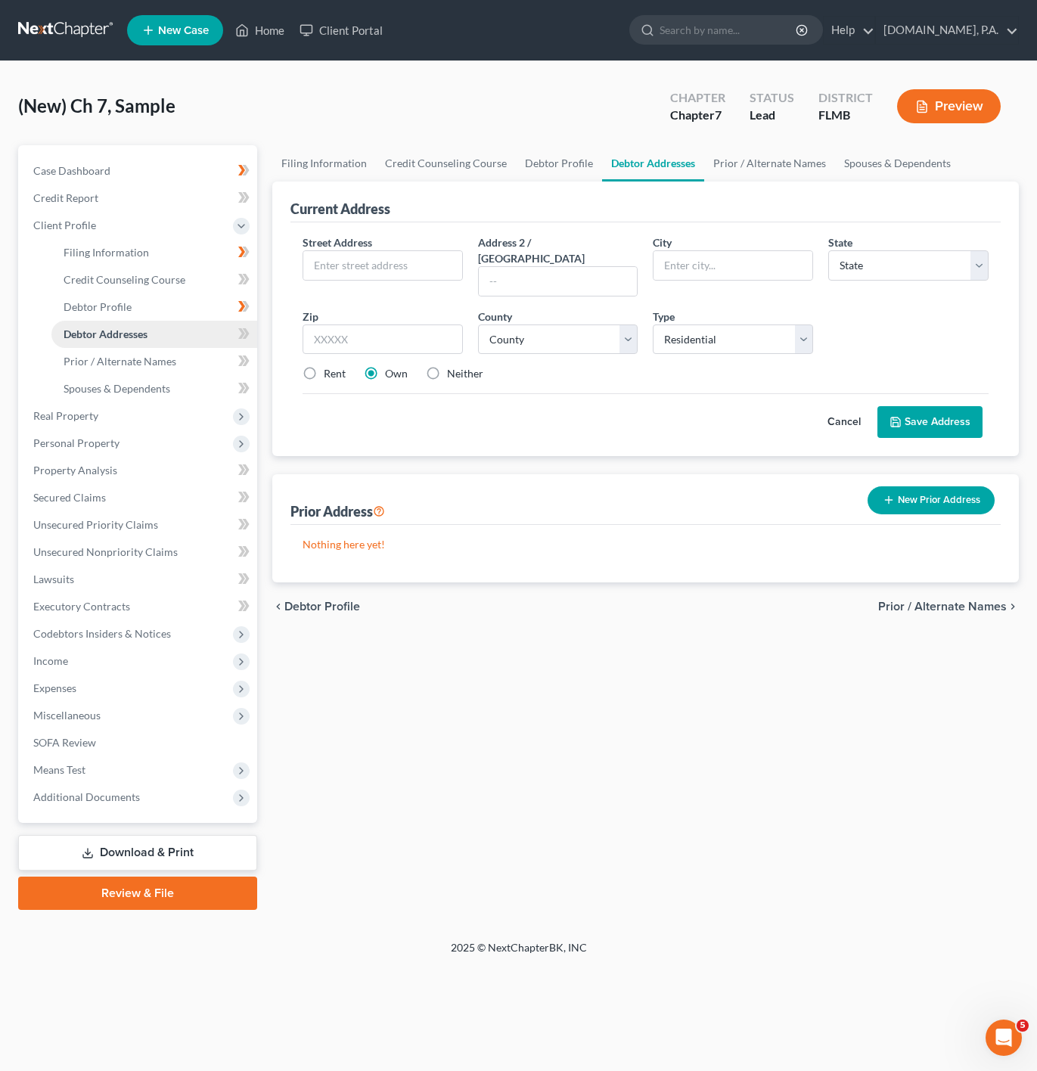
click at [228, 337] on link "Debtor Addresses" at bounding box center [154, 334] width 206 height 27
click at [238, 330] on icon at bounding box center [243, 334] width 11 height 19
click at [345, 366] on label "Rent" at bounding box center [335, 373] width 22 height 15
click at [340, 366] on input "Rent" at bounding box center [335, 371] width 10 height 10
radio input "true"
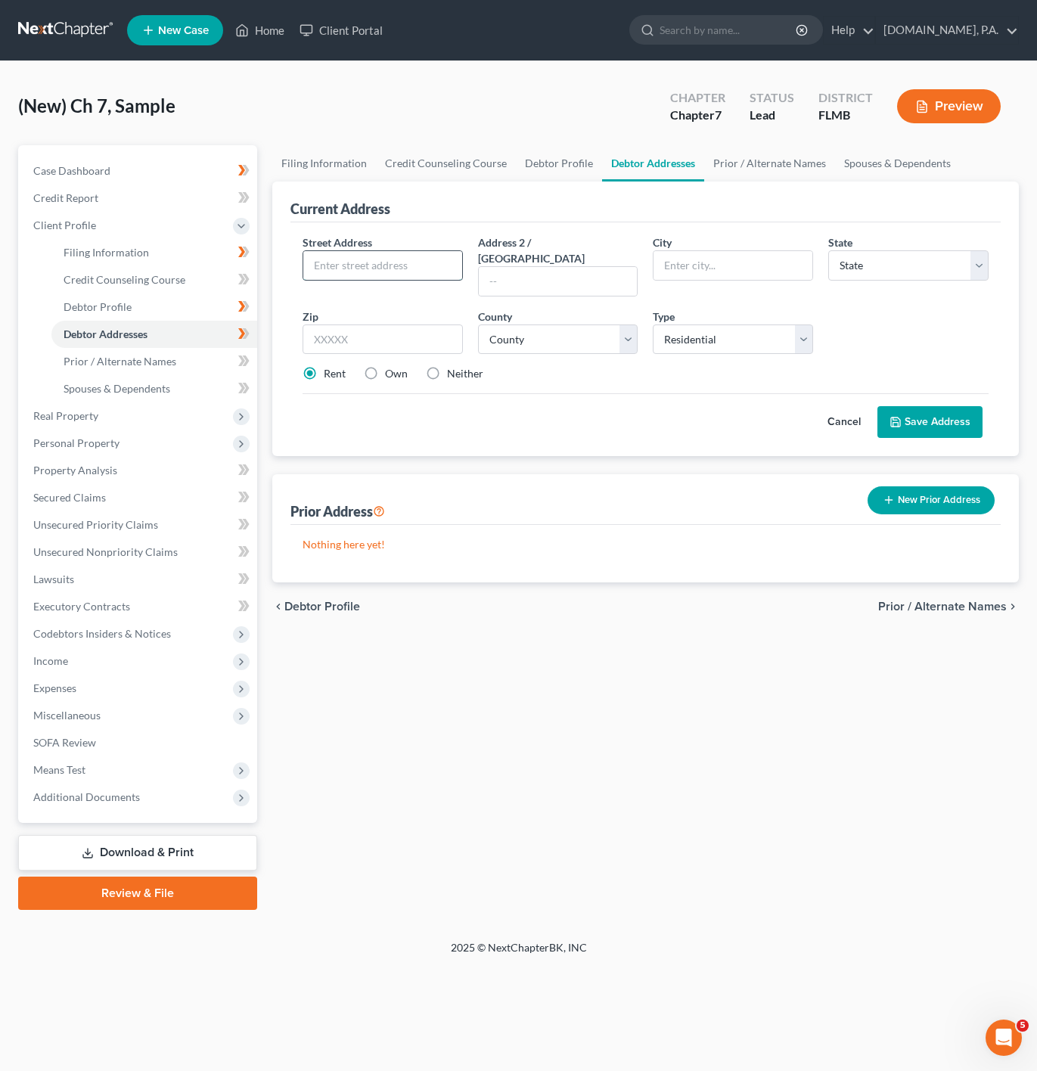
click at [400, 279] on input "text" at bounding box center [382, 265] width 159 height 29
paste input "207 Briar Cliff Dirve"
type input "207 Briar Cliff Dirve"
click at [411, 325] on input "text" at bounding box center [383, 340] width 160 height 30
type input "32779"
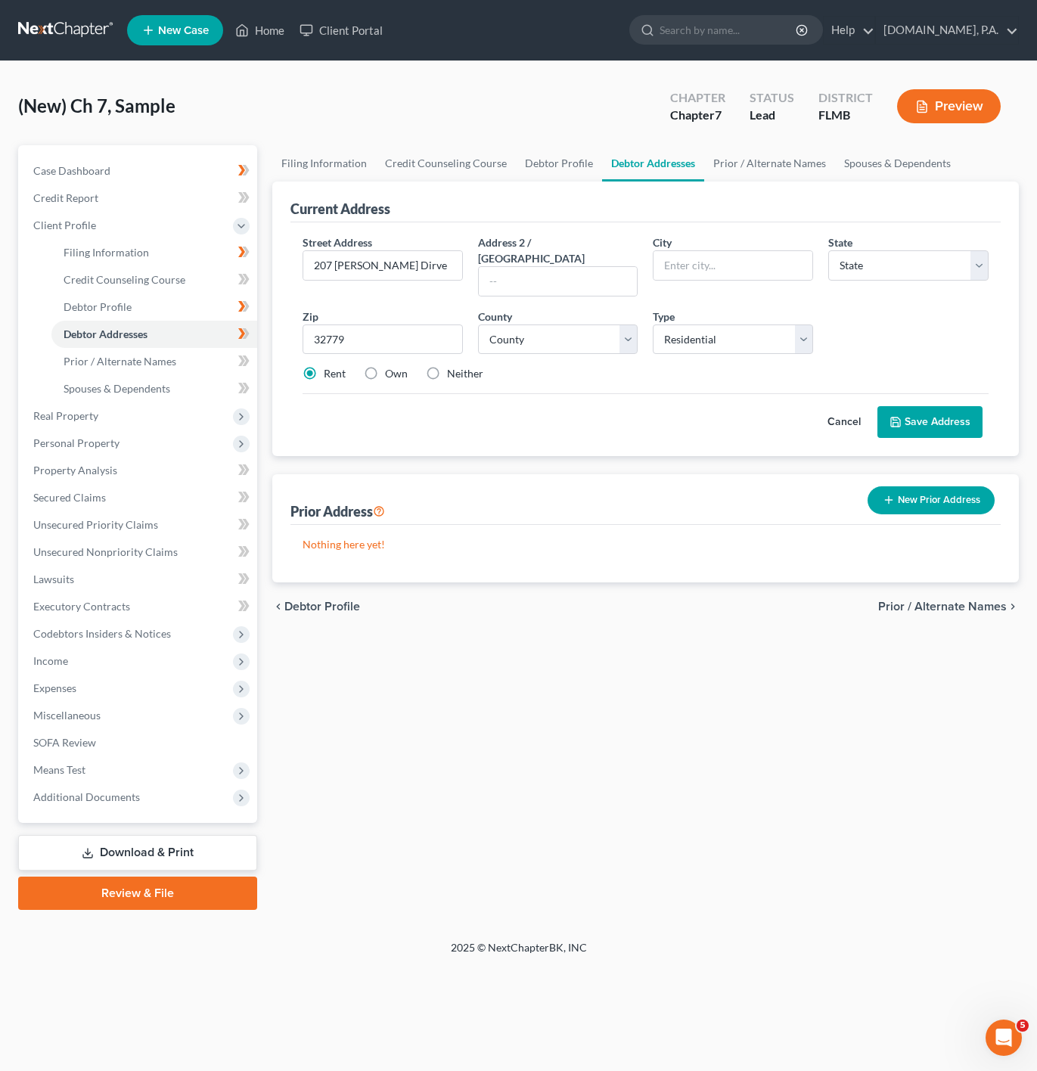
type input "Longwood"
select select "9"
click at [853, 325] on div "Street Address * 207 Briar Cliff Dirve Address 2 / PO Box City * Longwood State…" at bounding box center [645, 315] width 701 height 160
click at [570, 334] on select "County Alachua County Baker County Bay County Bradford County Brevard County Br…" at bounding box center [558, 340] width 160 height 30
select select "56"
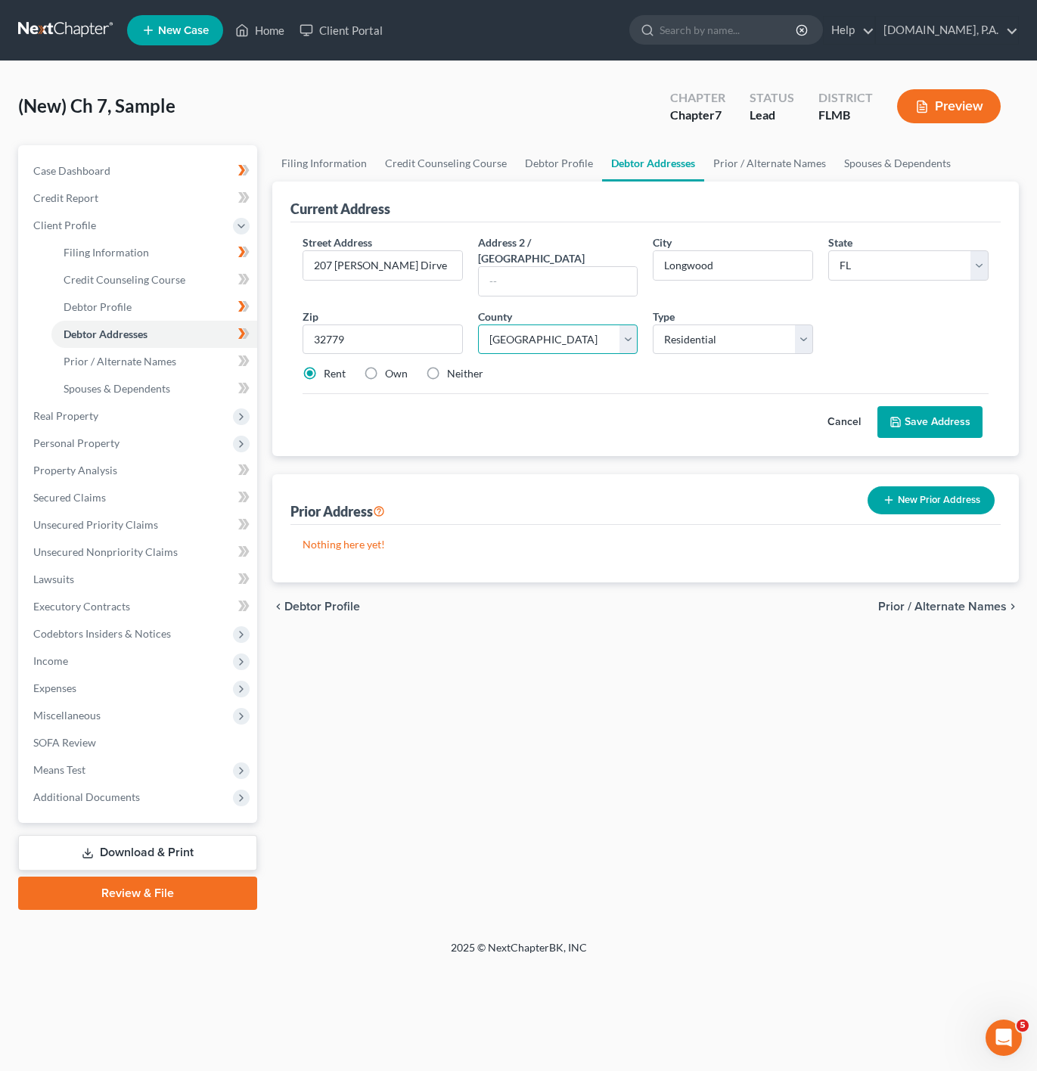
click at [478, 325] on select "County Alachua County Baker County Bay County Bradford County Brevard County Br…" at bounding box center [558, 340] width 160 height 30
click at [956, 407] on button "Save Address" at bounding box center [930, 422] width 105 height 32
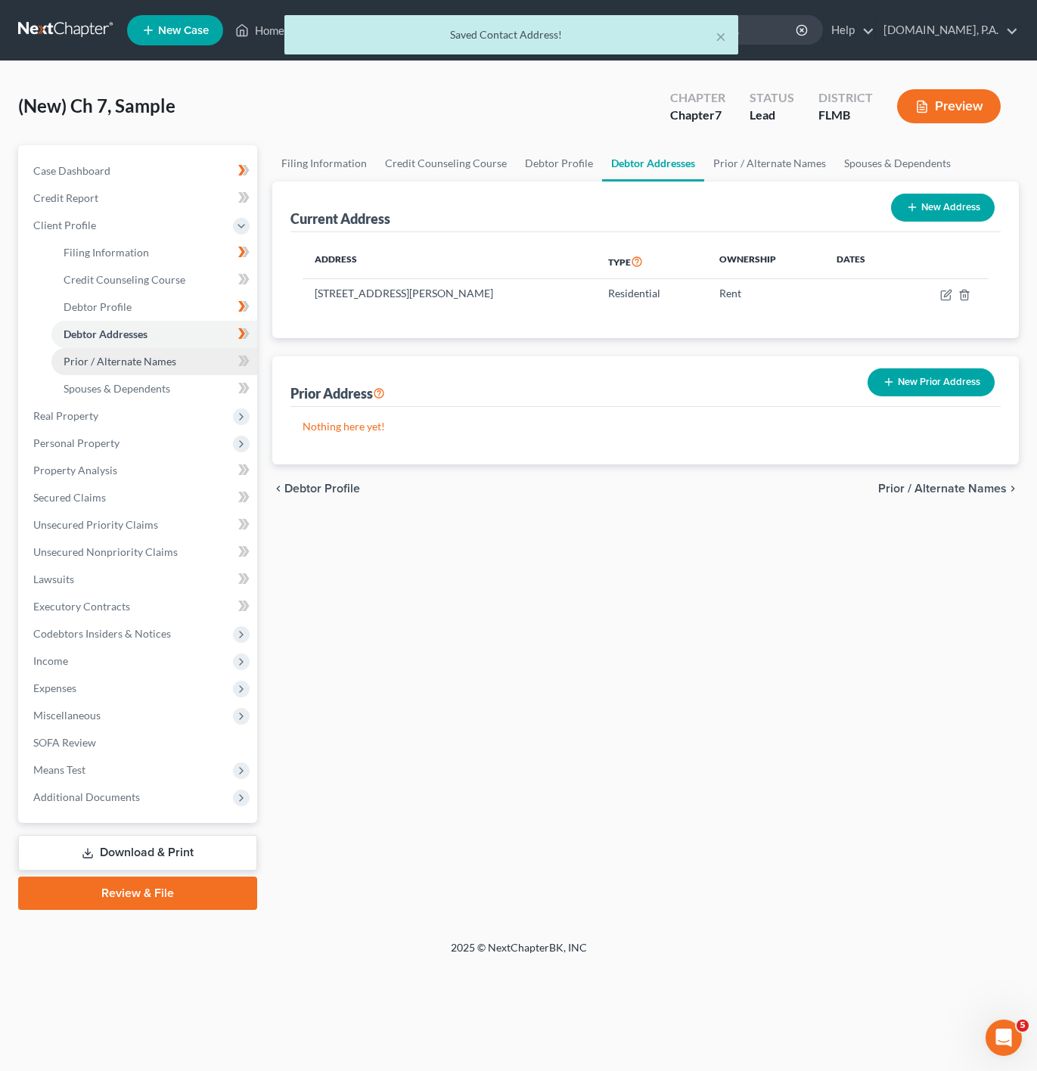
click at [219, 364] on link "Prior / Alternate Names" at bounding box center [154, 361] width 206 height 27
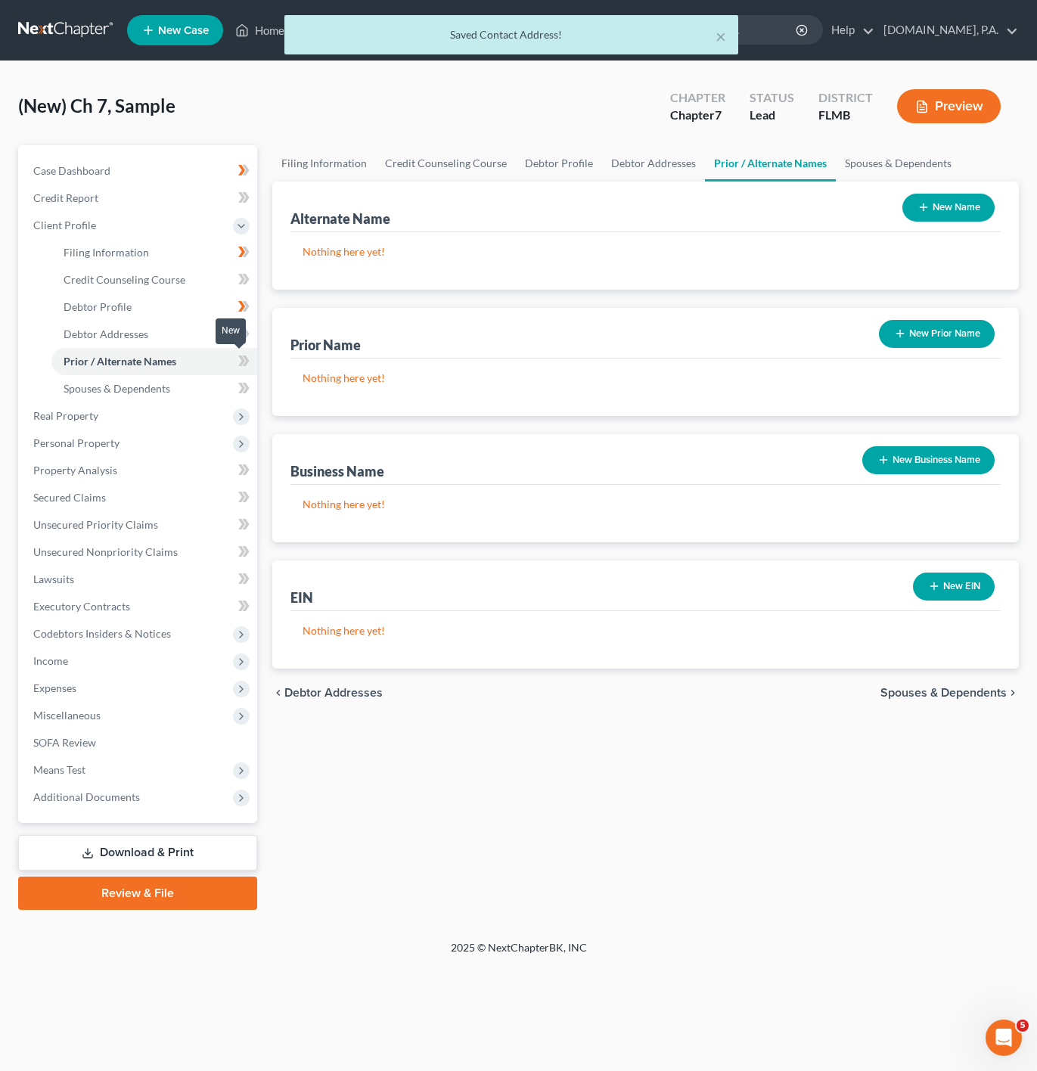
click at [231, 364] on span at bounding box center [244, 363] width 26 height 23
click at [191, 389] on link "Spouses & Dependents" at bounding box center [154, 388] width 206 height 27
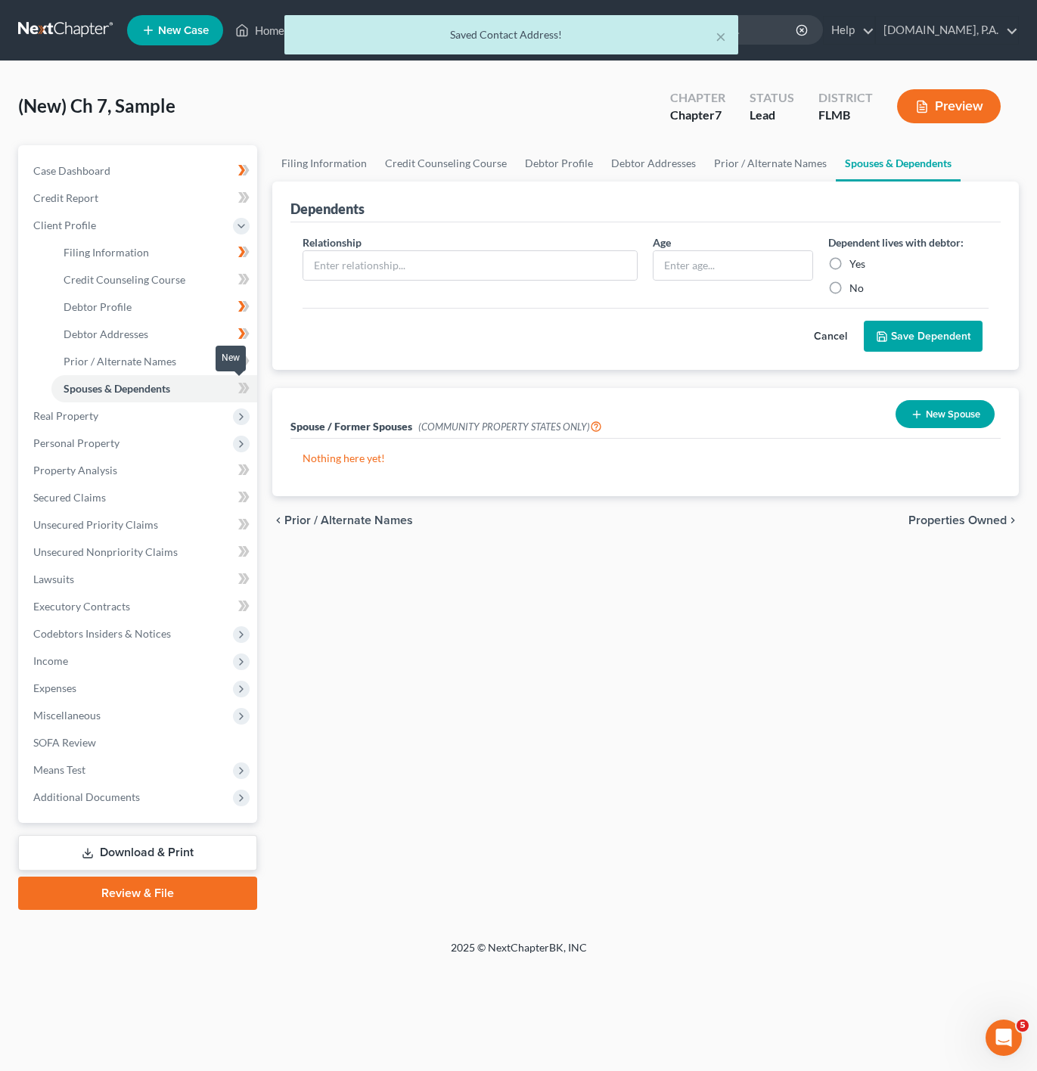
click at [243, 384] on icon at bounding box center [243, 388] width 11 height 19
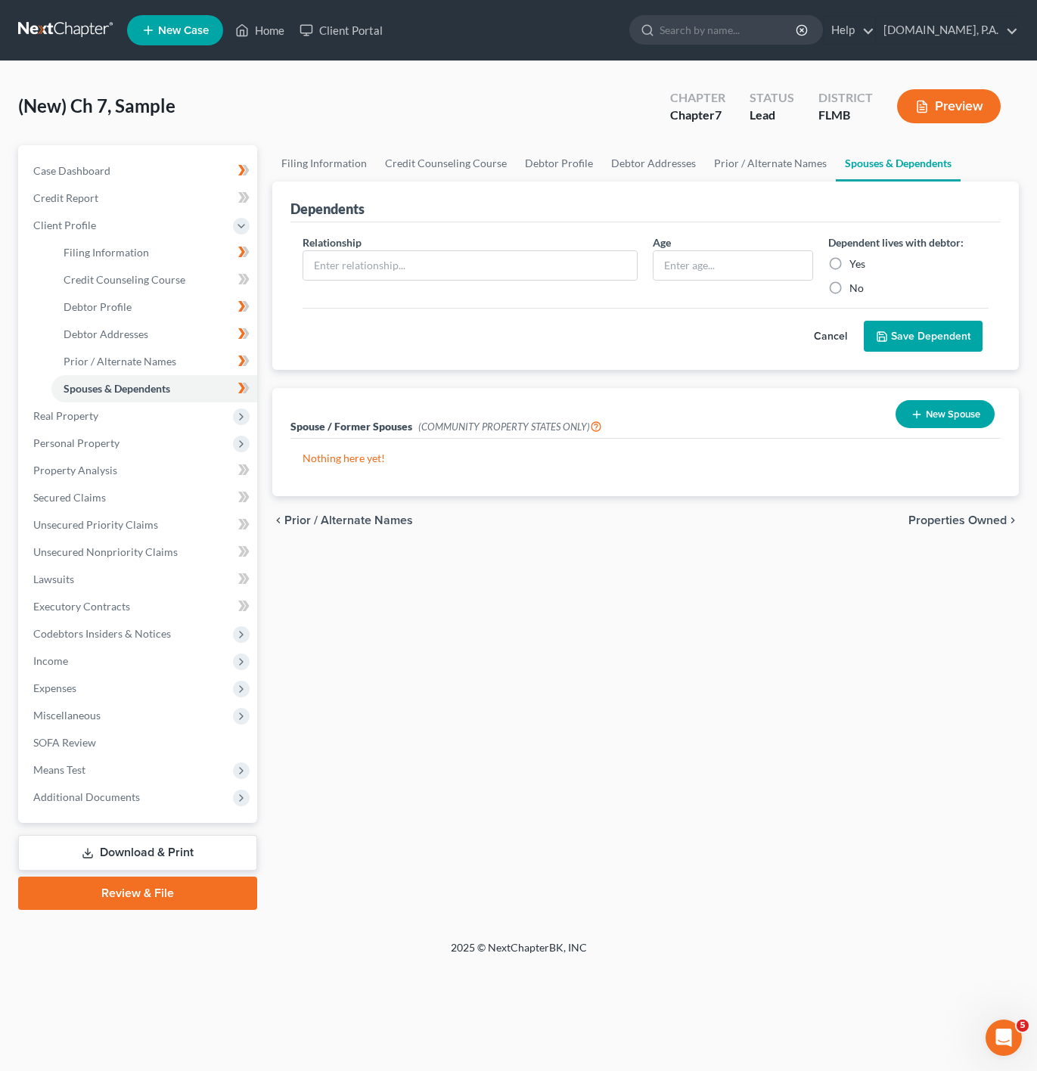
click at [845, 338] on button "Cancel" at bounding box center [830, 337] width 67 height 30
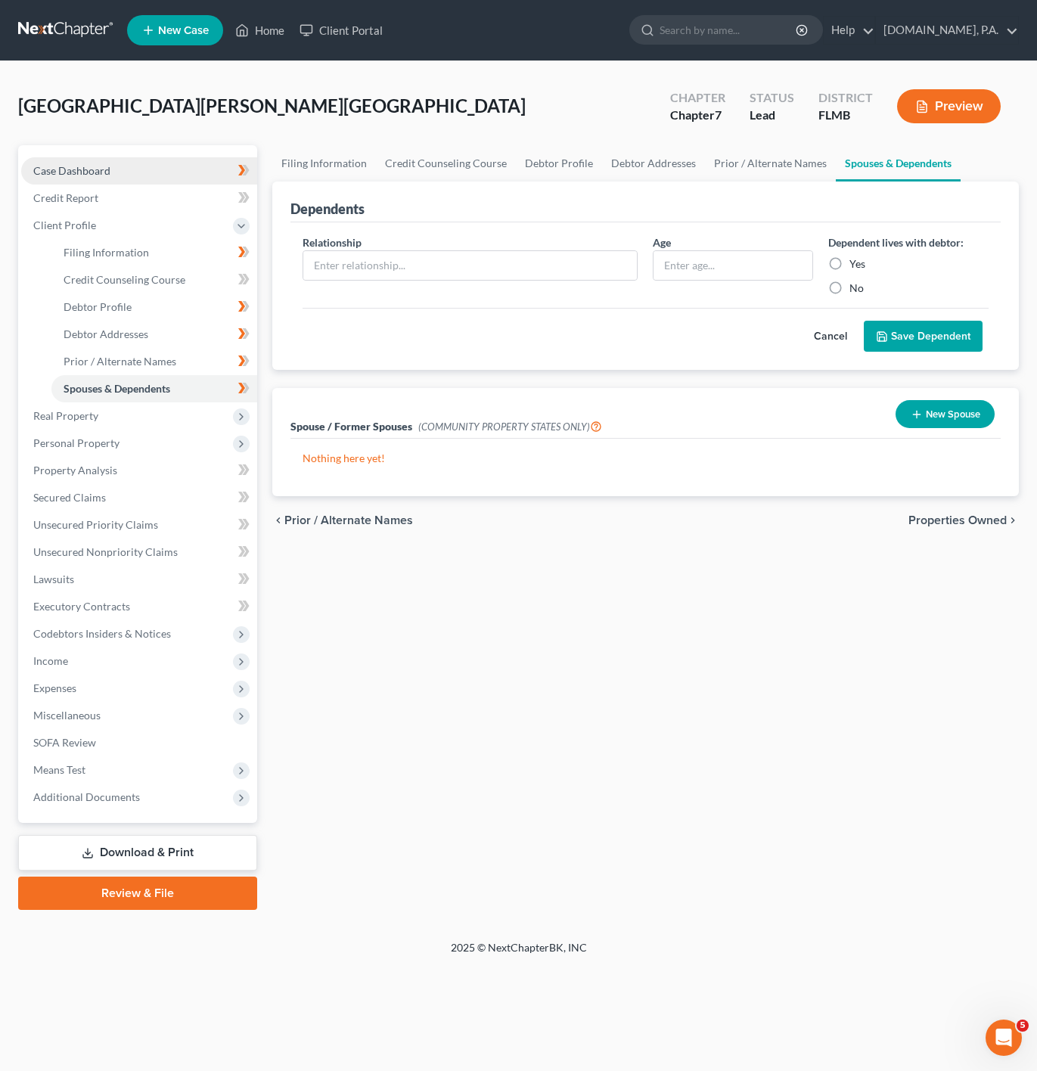
click at [185, 166] on link "Case Dashboard" at bounding box center [139, 170] width 236 height 27
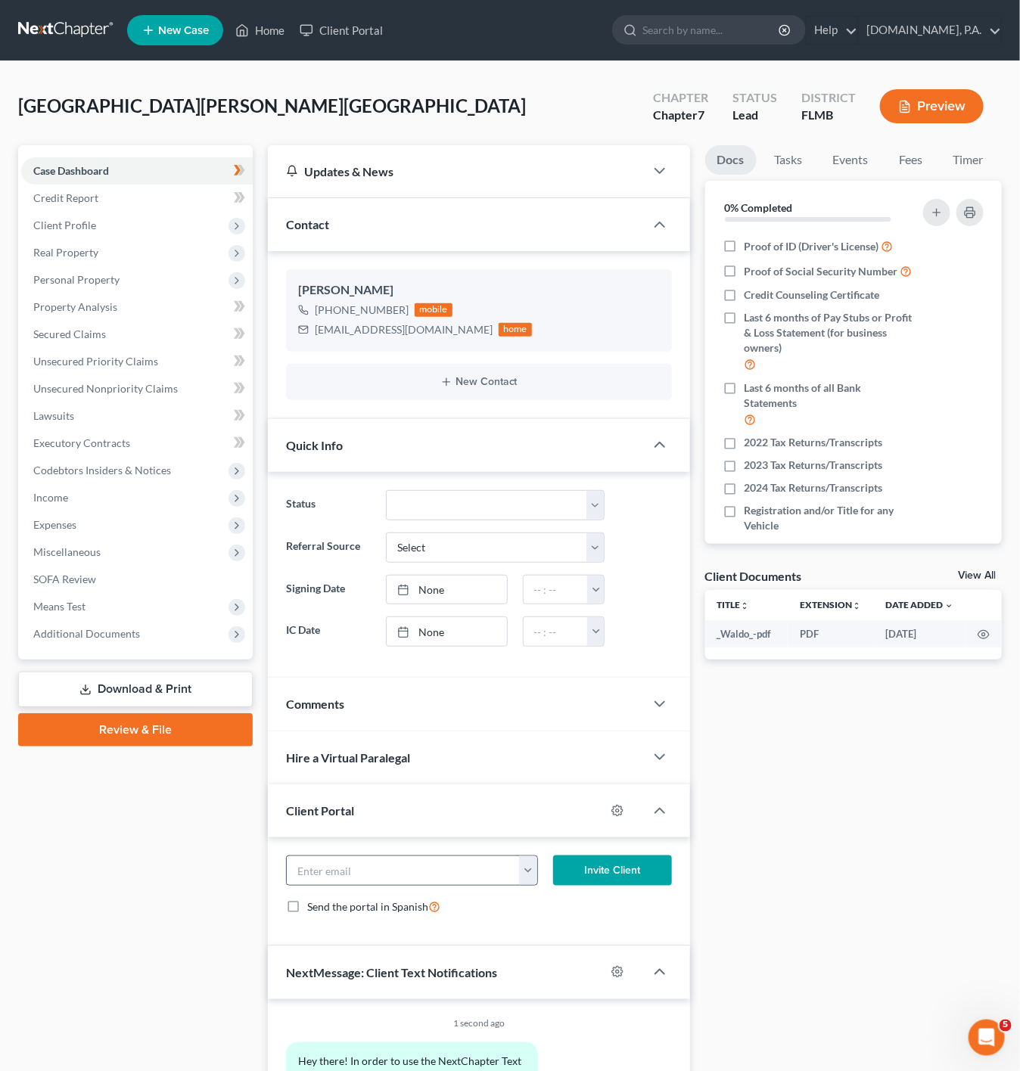
click at [521, 868] on button "button" at bounding box center [528, 870] width 18 height 29
click at [604, 912] on link "[EMAIL_ADDRESS][DOMAIN_NAME]" at bounding box center [621, 904] width 207 height 26
type input "[EMAIL_ADDRESS][DOMAIN_NAME]"
click at [616, 878] on button "Invite Client" at bounding box center [612, 871] width 119 height 30
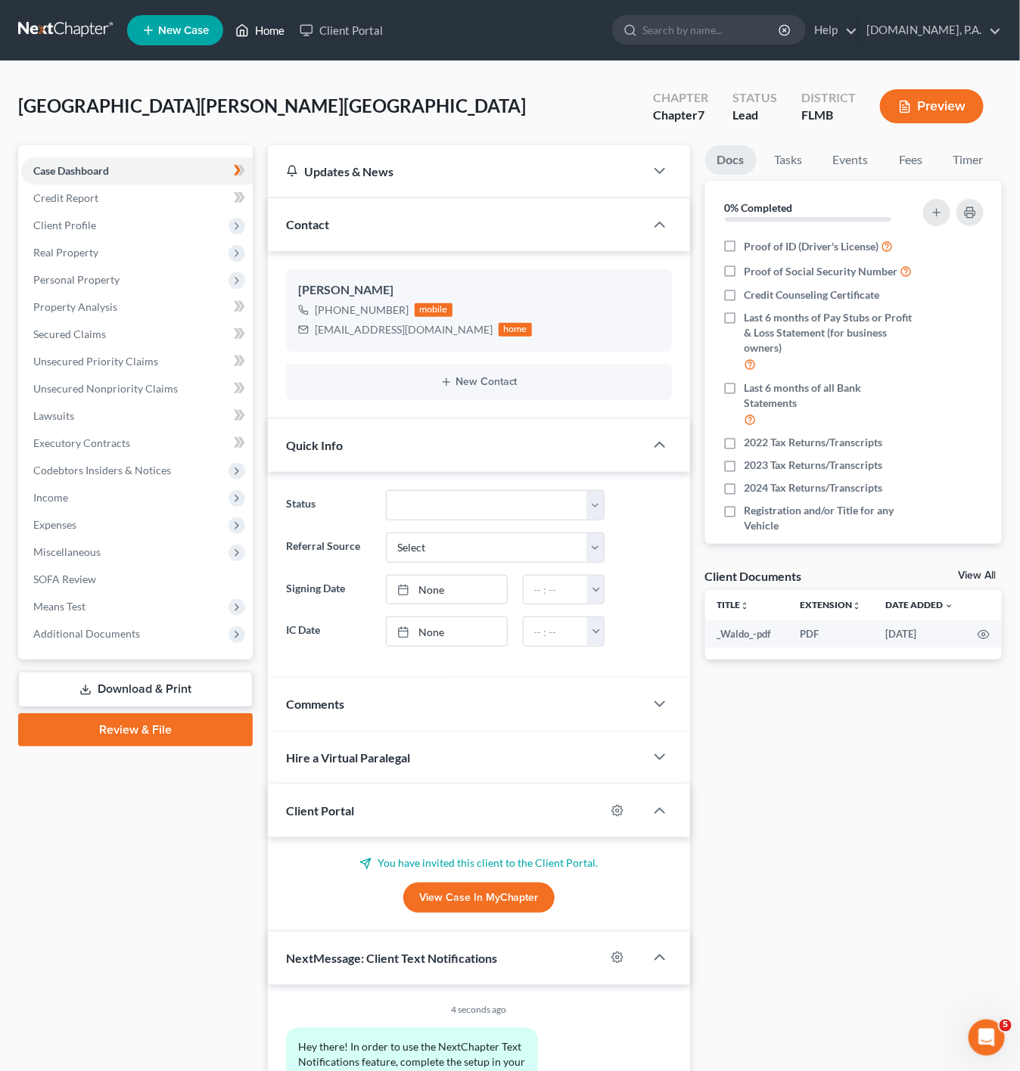
click at [249, 30] on icon at bounding box center [242, 30] width 14 height 18
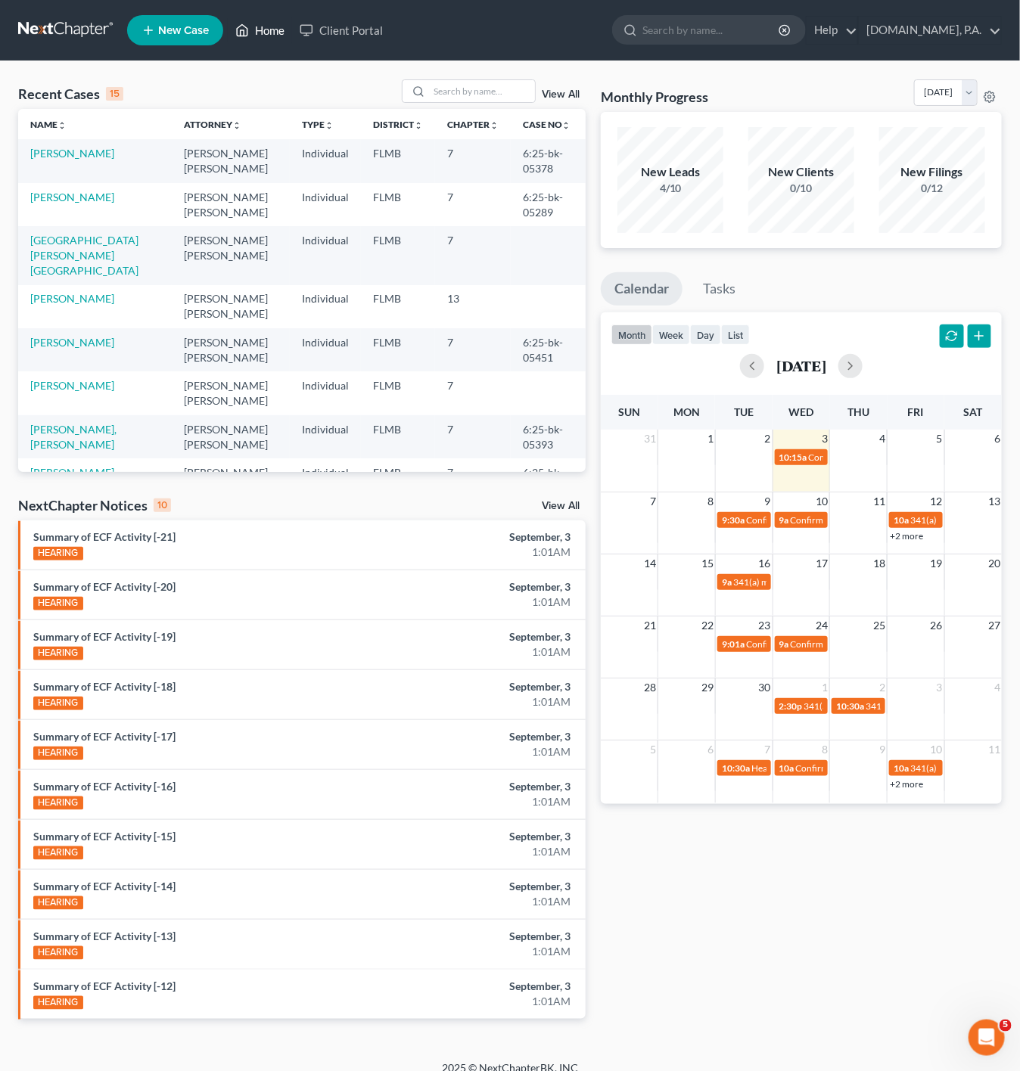
click at [255, 35] on link "Home" at bounding box center [260, 30] width 64 height 27
